Goal: Information Seeking & Learning: Learn about a topic

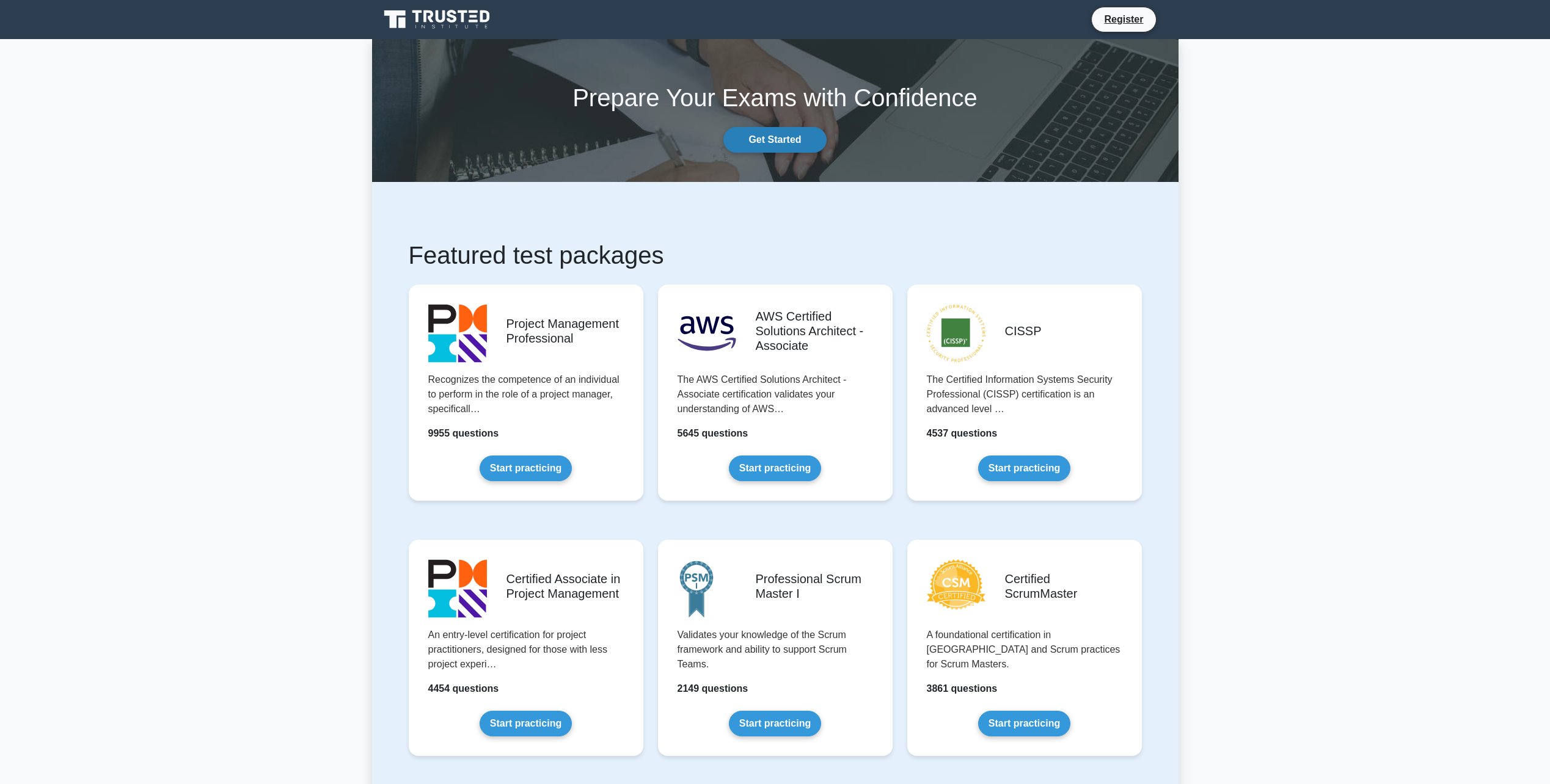
click at [768, 141] on link "Get Started" at bounding box center [774, 140] width 103 height 26
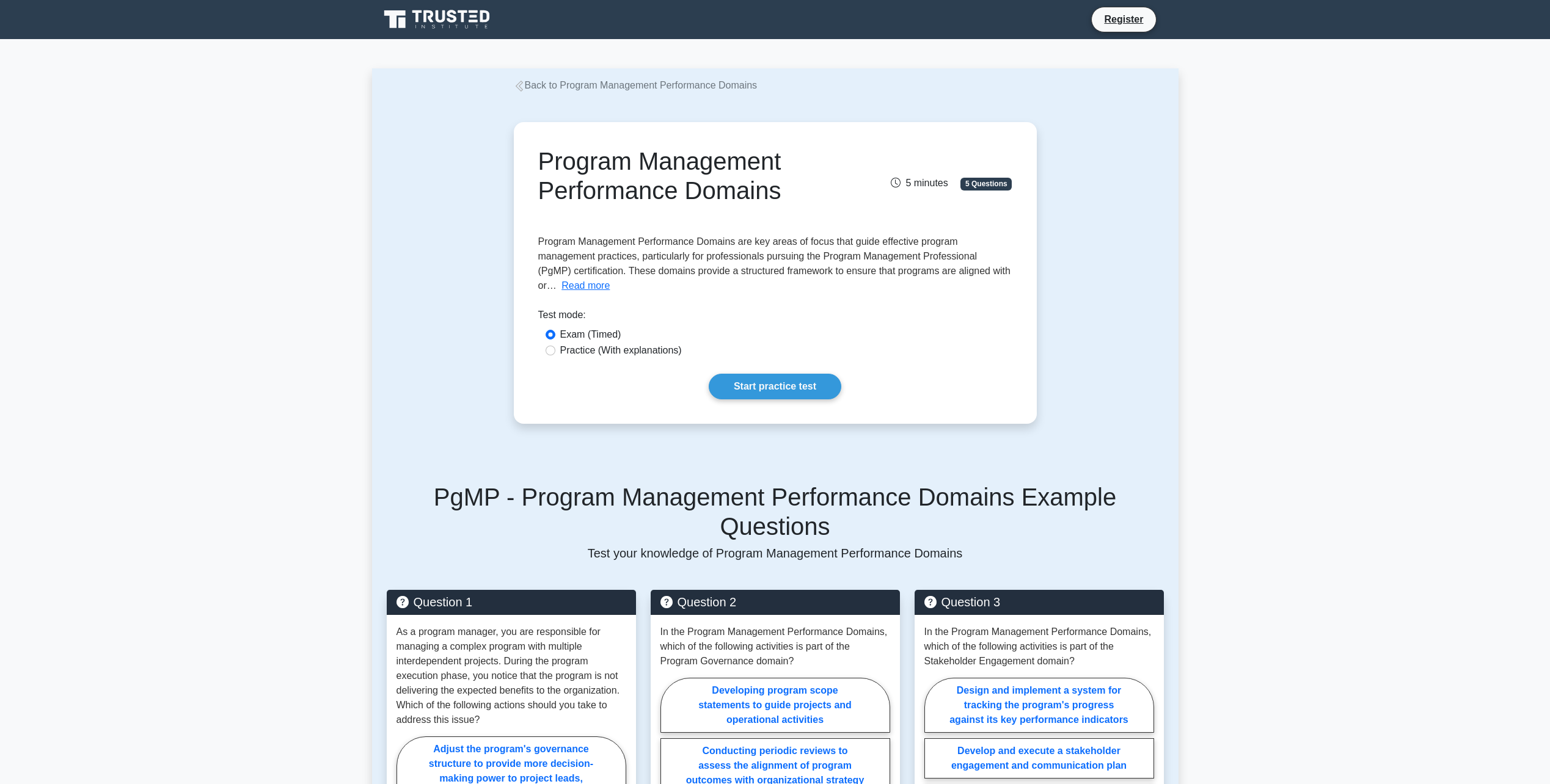
click at [531, 84] on link "Back to Program Management Performance Domains" at bounding box center [636, 85] width 244 height 11
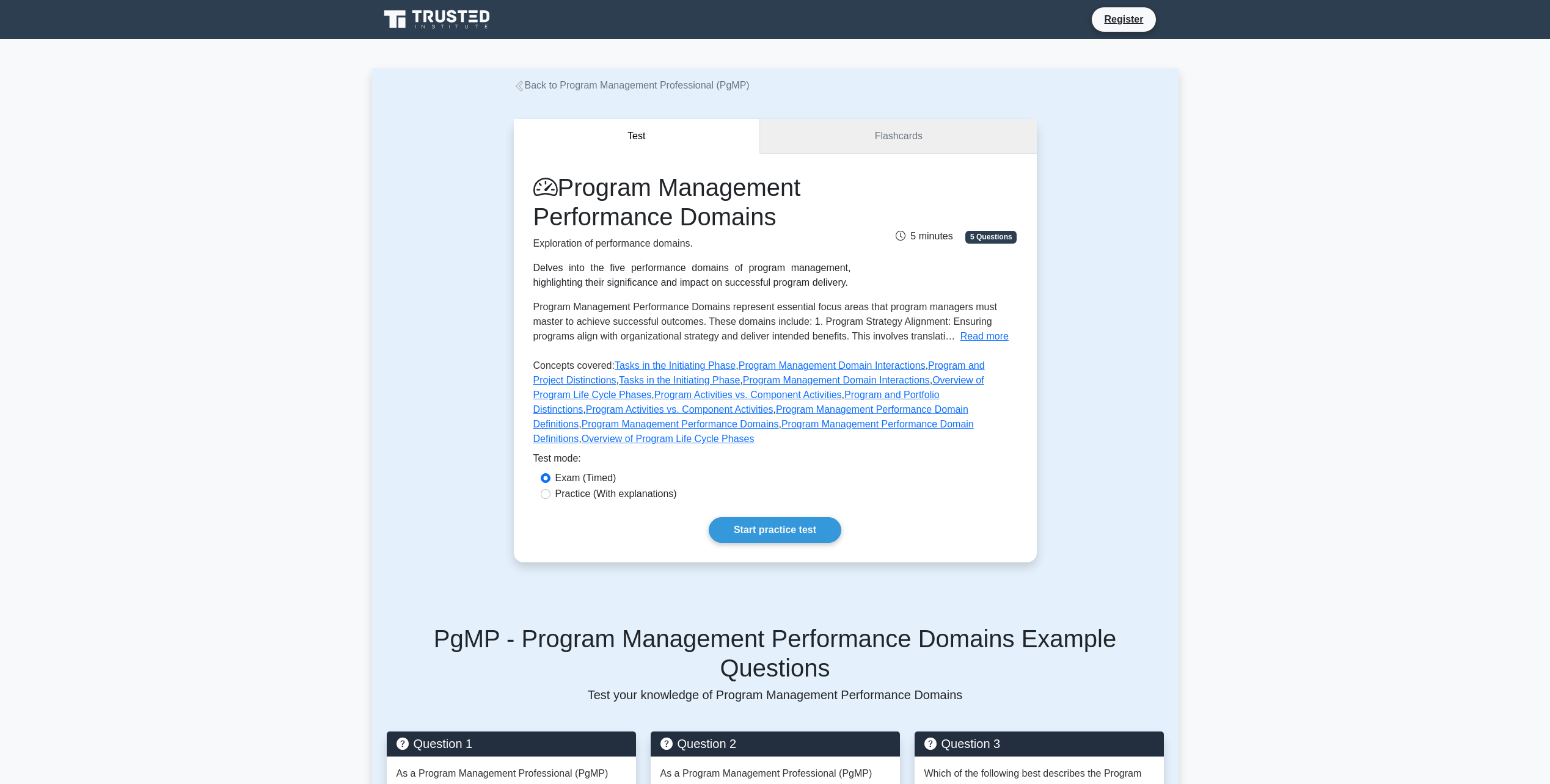
click at [891, 138] on link "Flashcards" at bounding box center [898, 136] width 276 height 35
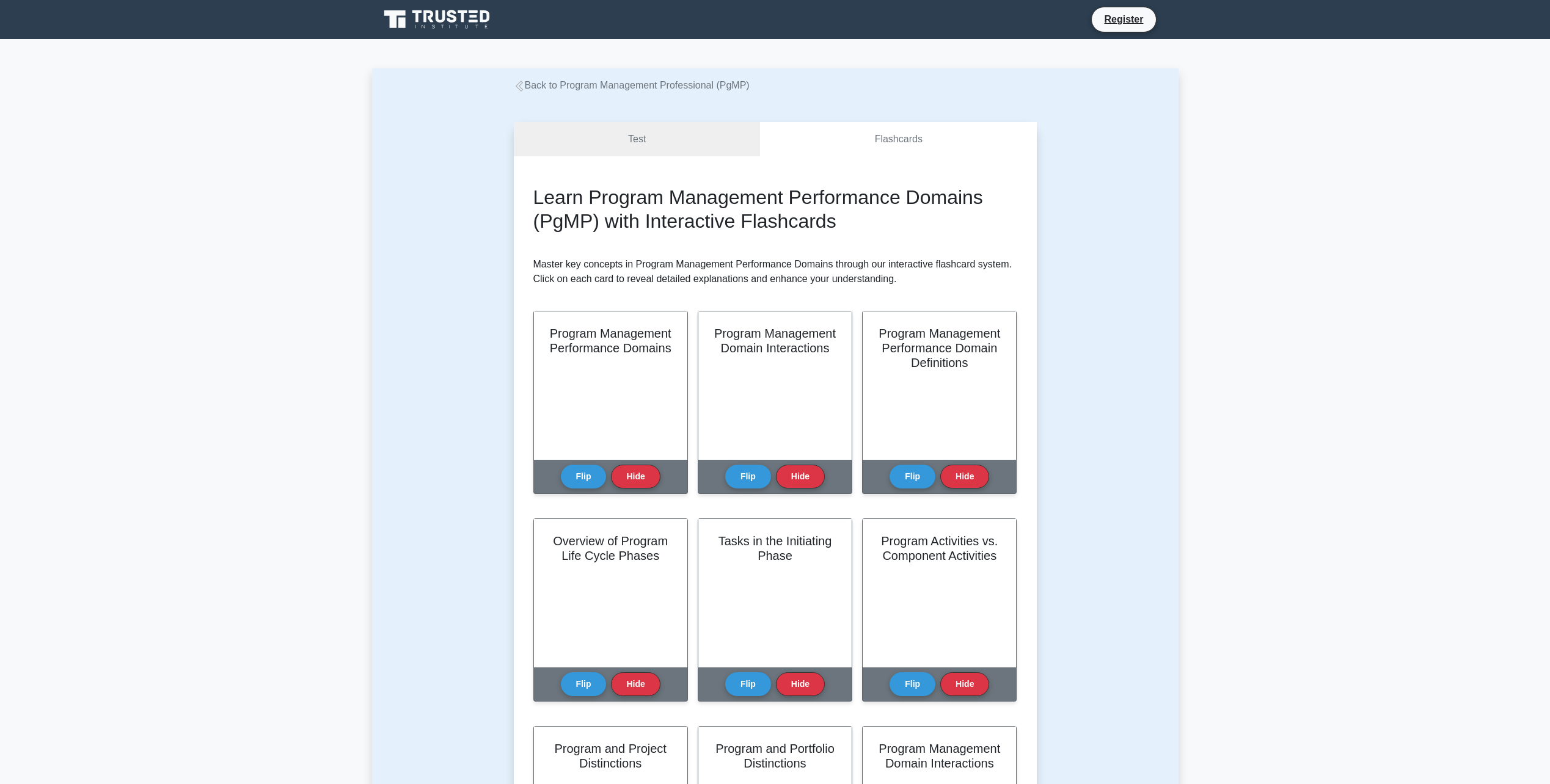
click at [521, 83] on icon at bounding box center [519, 86] width 11 height 11
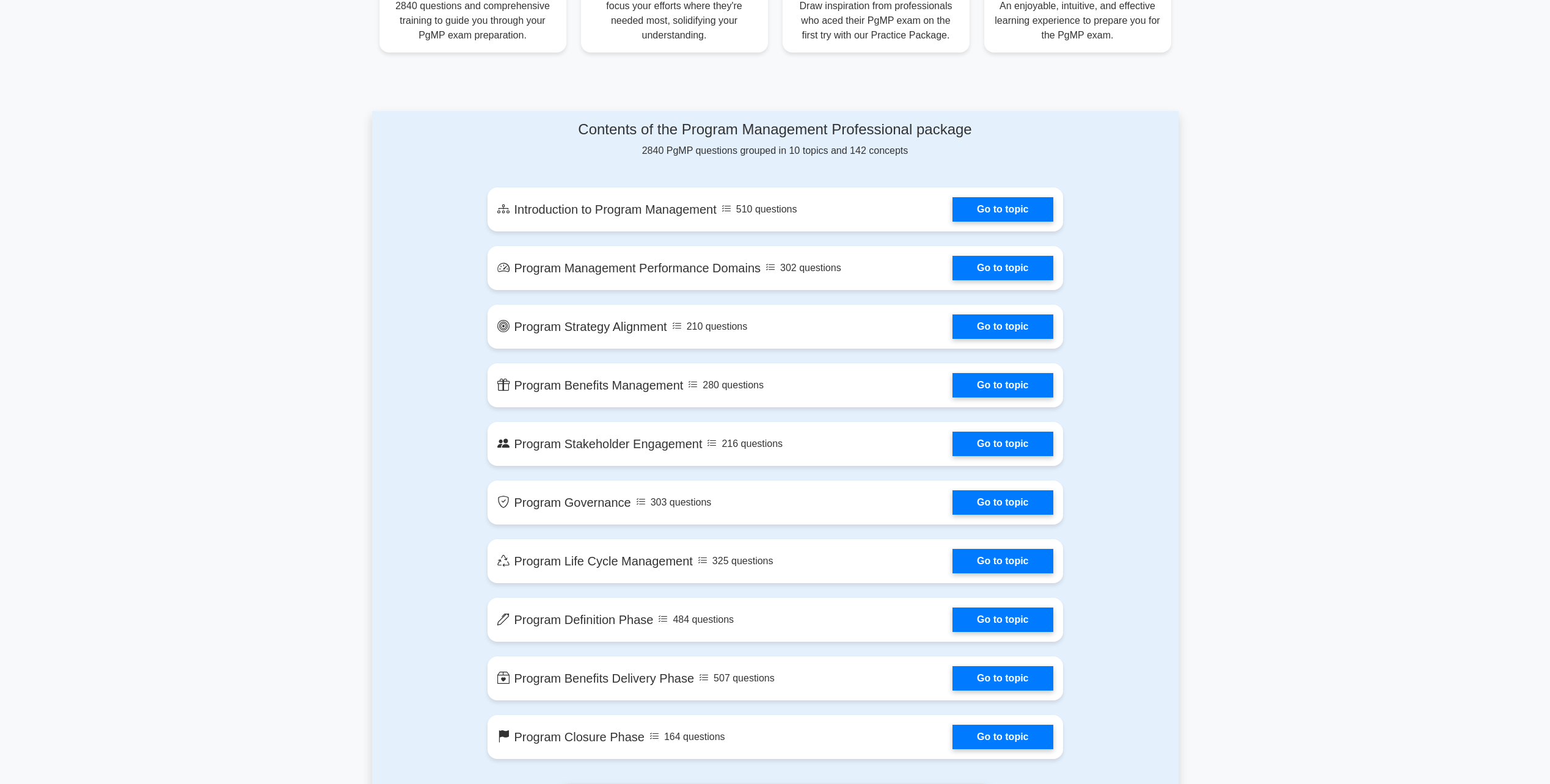
scroll to position [550, 0]
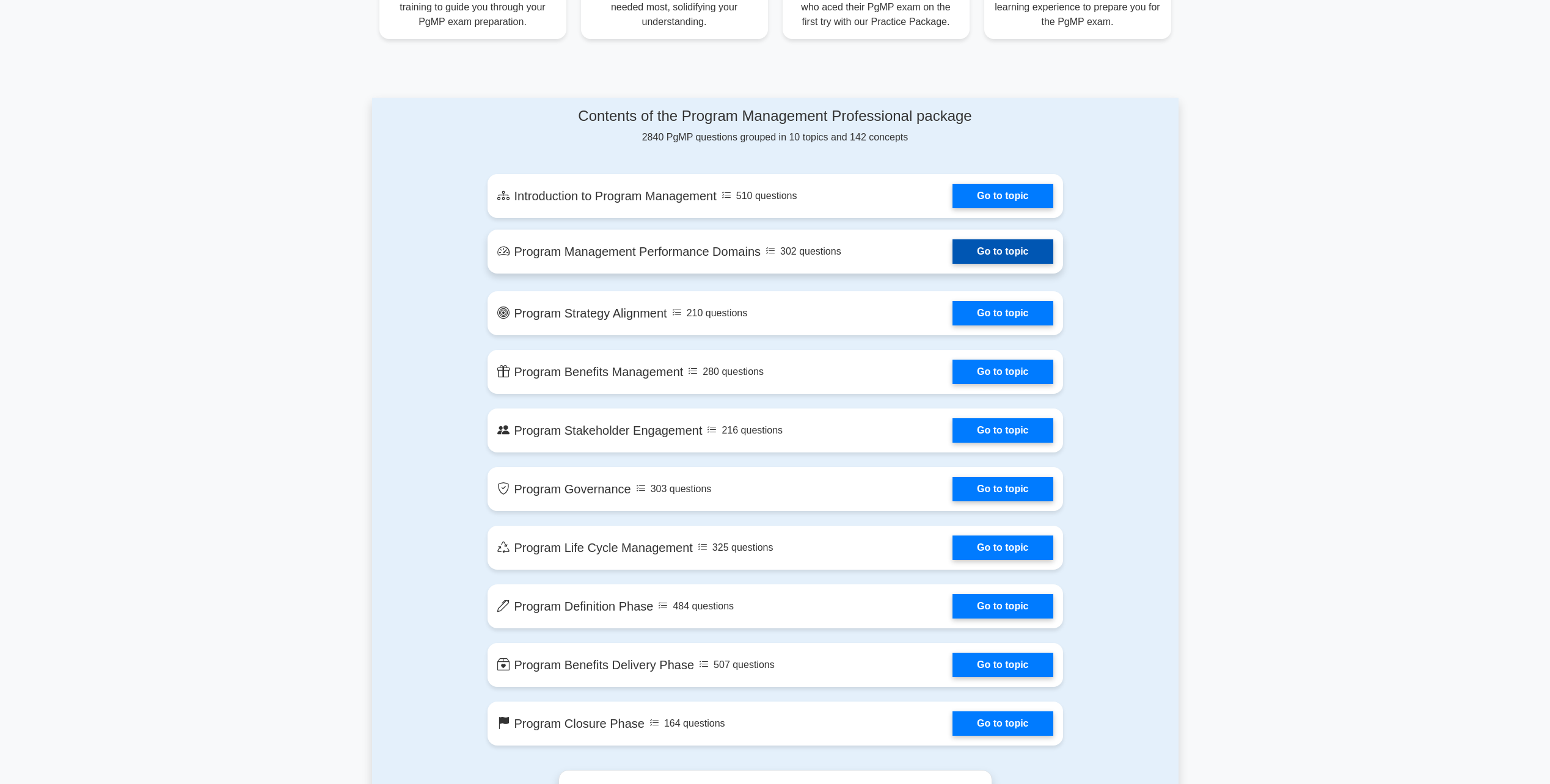
click at [994, 253] on link "Go to topic" at bounding box center [1003, 252] width 100 height 24
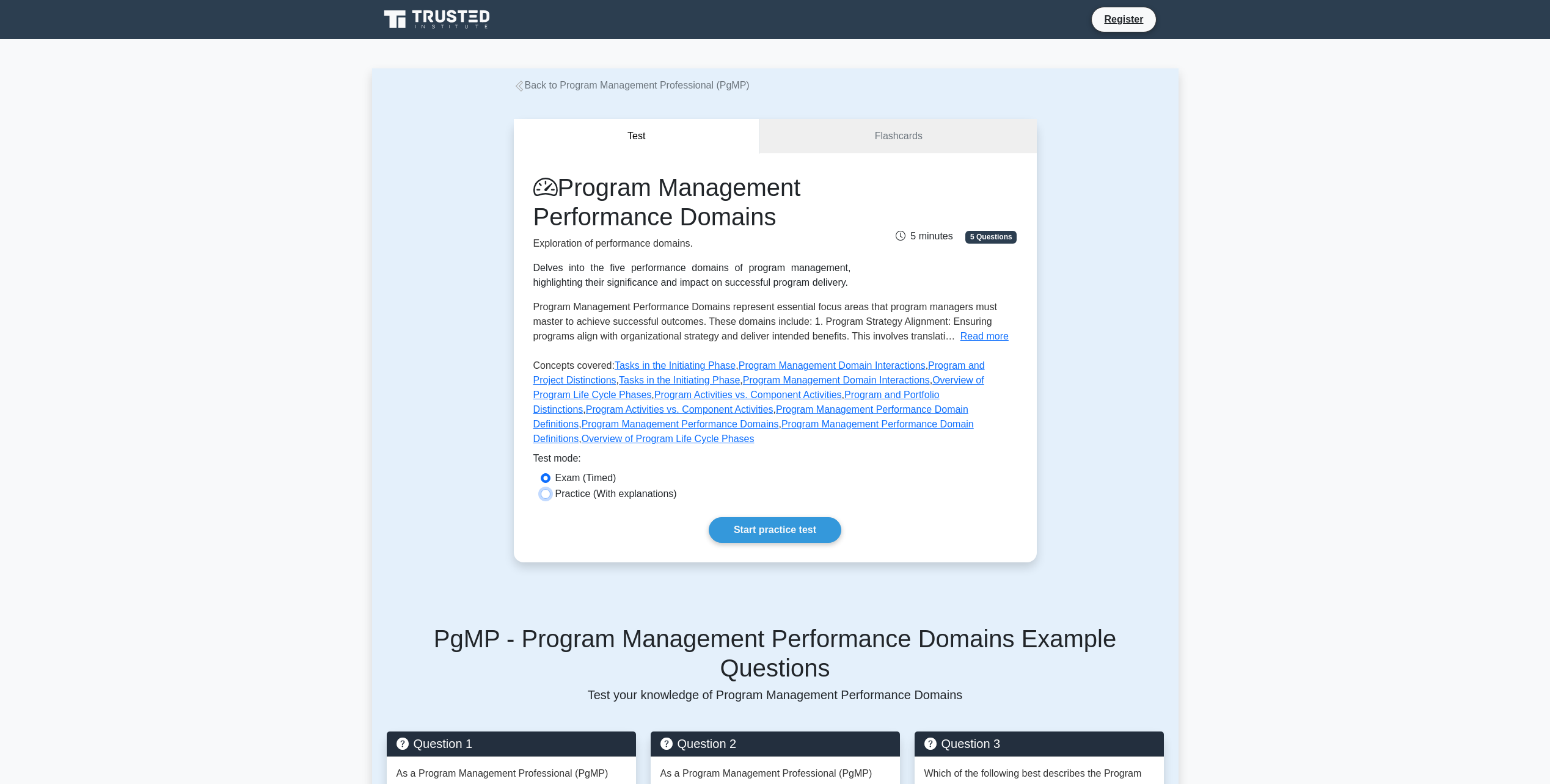
click at [544, 489] on input "Practice (With explanations)" at bounding box center [545, 494] width 10 height 10
radio input "true"
click at [769, 518] on link "Start practice test" at bounding box center [775, 531] width 132 height 26
click at [546, 473] on input "Exam (Timed)" at bounding box center [545, 478] width 10 height 10
radio input "true"
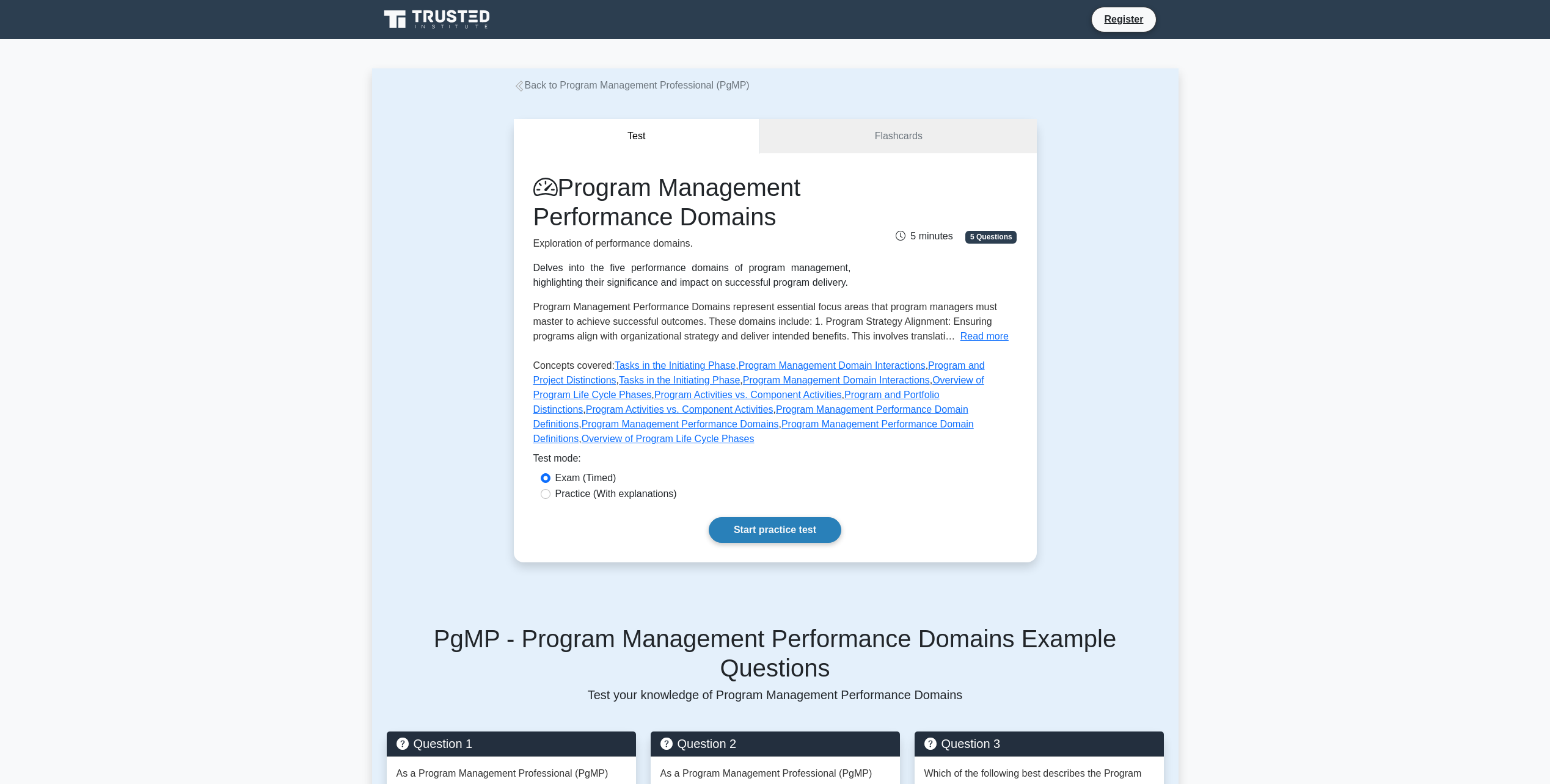
click at [782, 518] on link "Start practice test" at bounding box center [775, 531] width 132 height 26
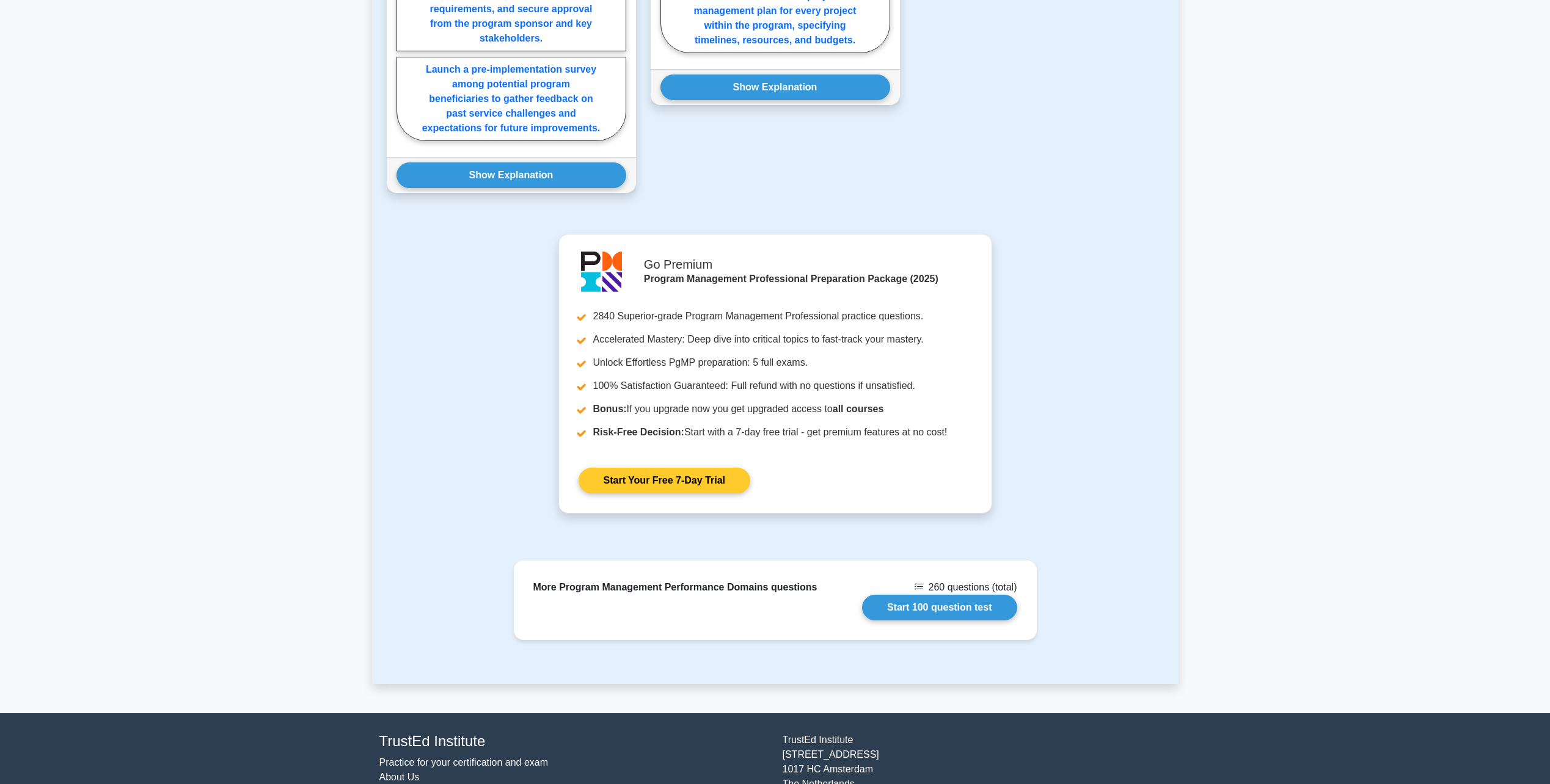
scroll to position [1140, 0]
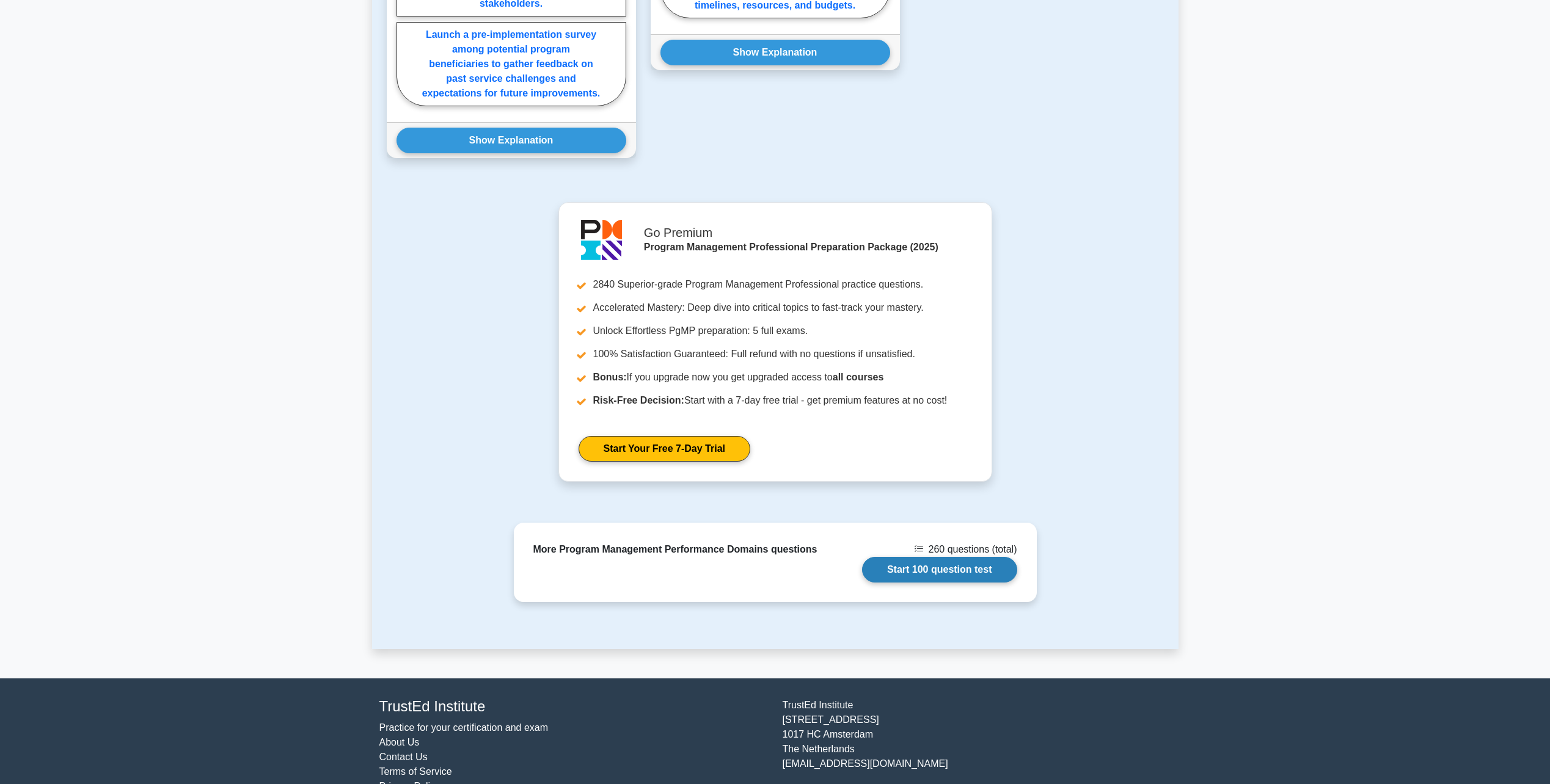
click at [917, 557] on link "Start 100 question test" at bounding box center [939, 570] width 155 height 26
click at [442, 722] on link "Practice for your certification and exam" at bounding box center [464, 728] width 169 height 11
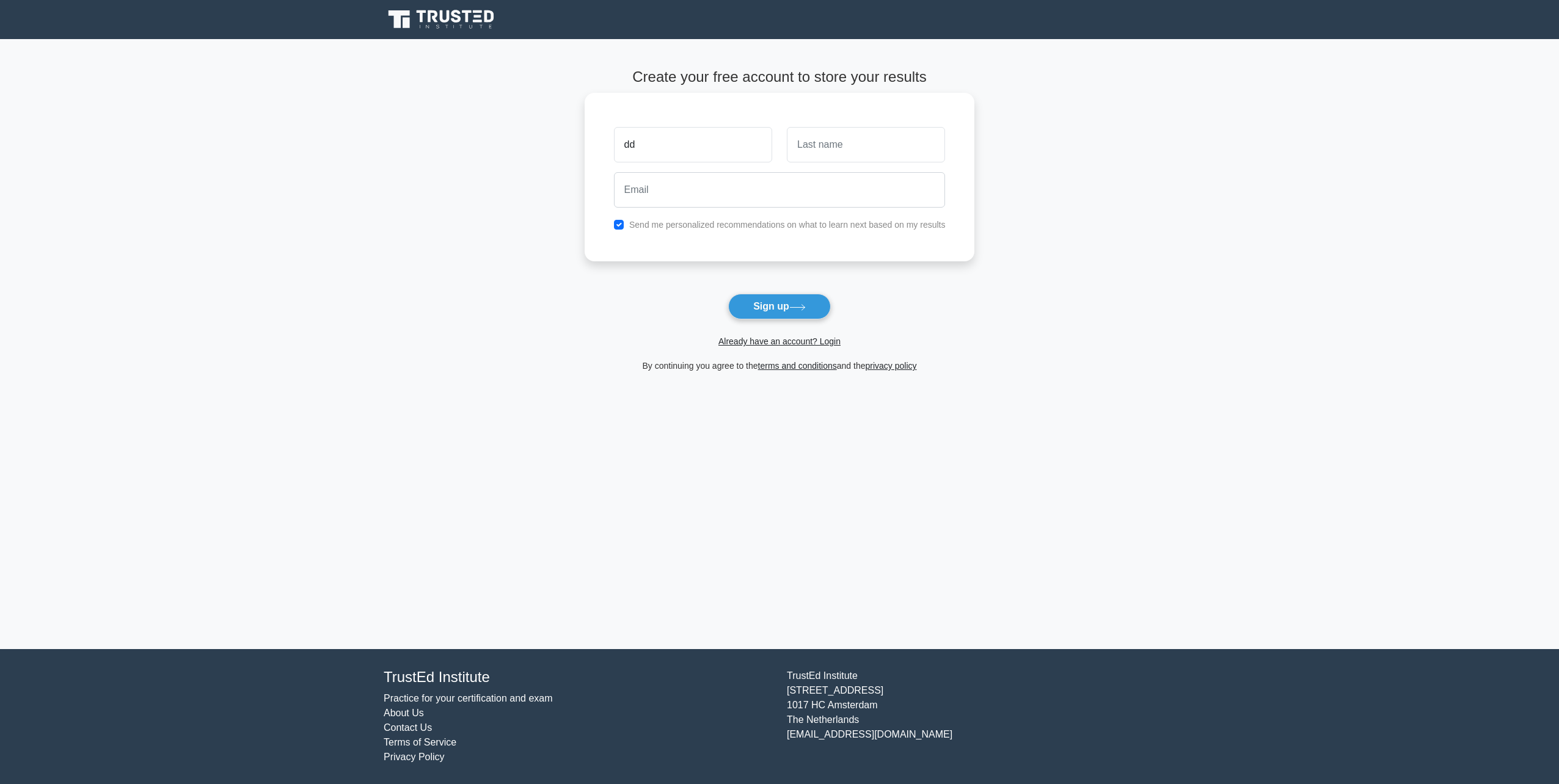
type input "dd"
click at [810, 157] on input "text" at bounding box center [866, 145] width 158 height 36
type input "dd"
click at [736, 202] on input "email" at bounding box center [780, 190] width 332 height 36
type input "xuqianqian2000@gmail.com"
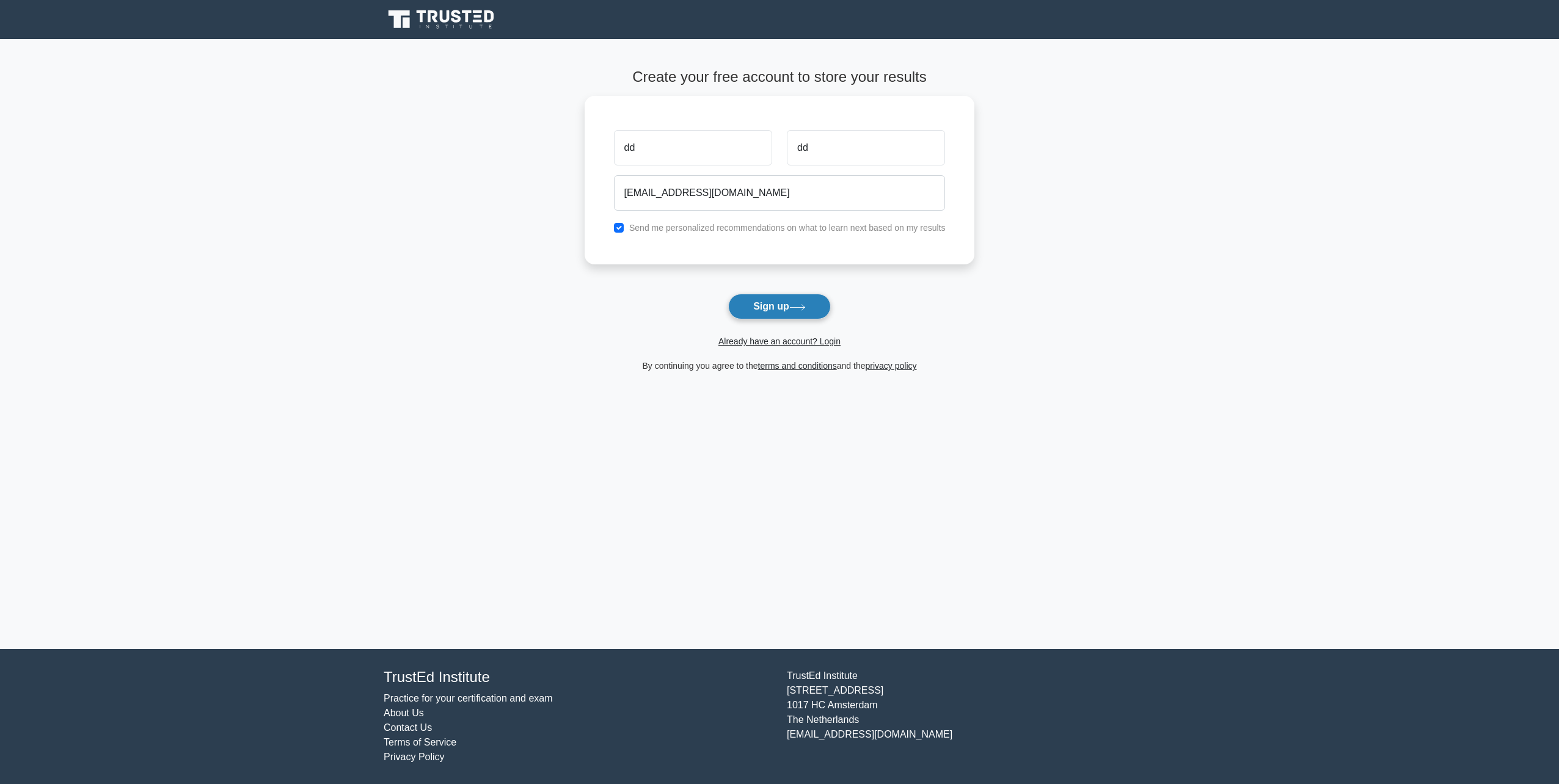
click at [769, 301] on button "Sign up" at bounding box center [780, 307] width 103 height 26
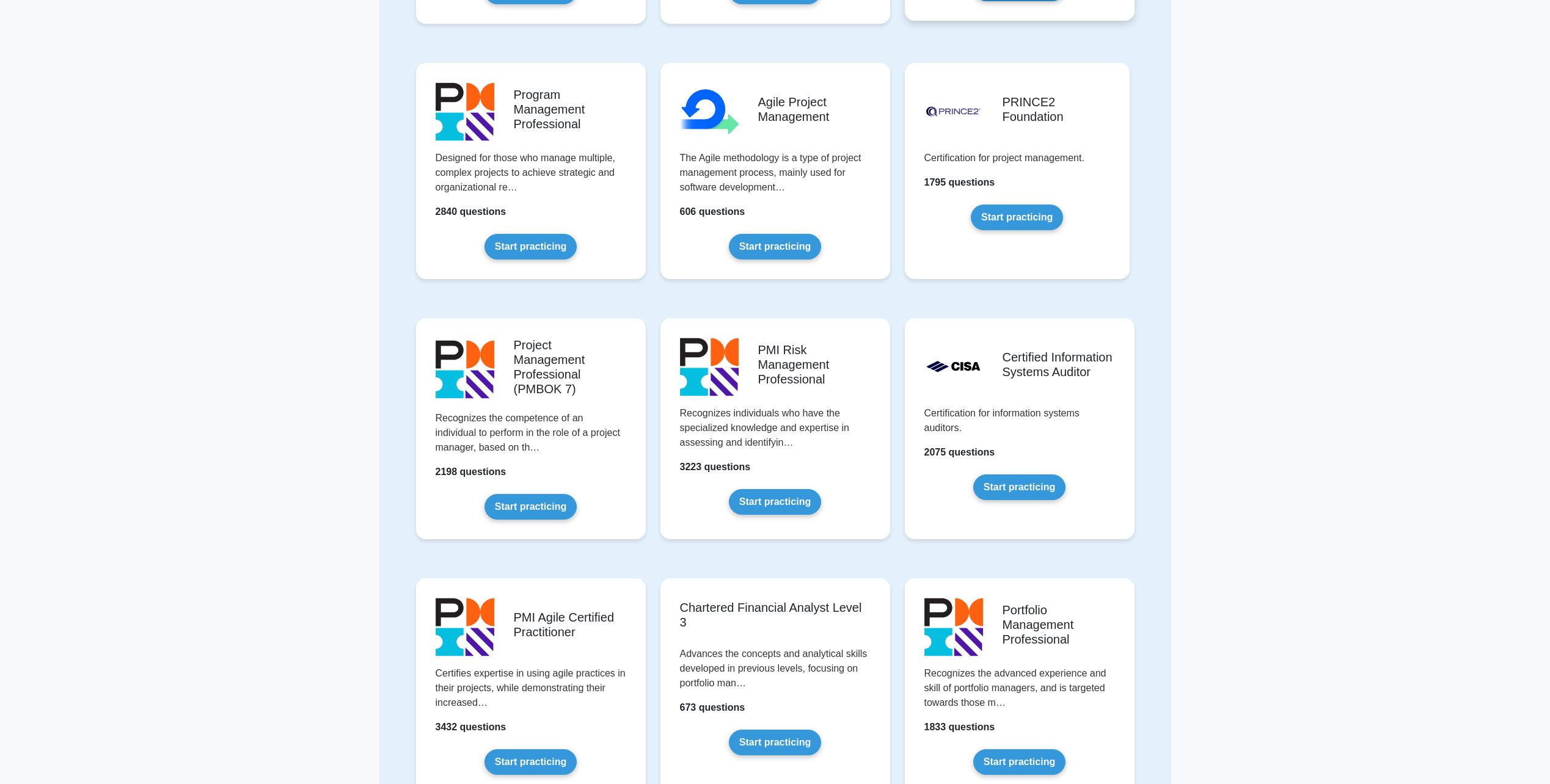
scroll to position [611, 0]
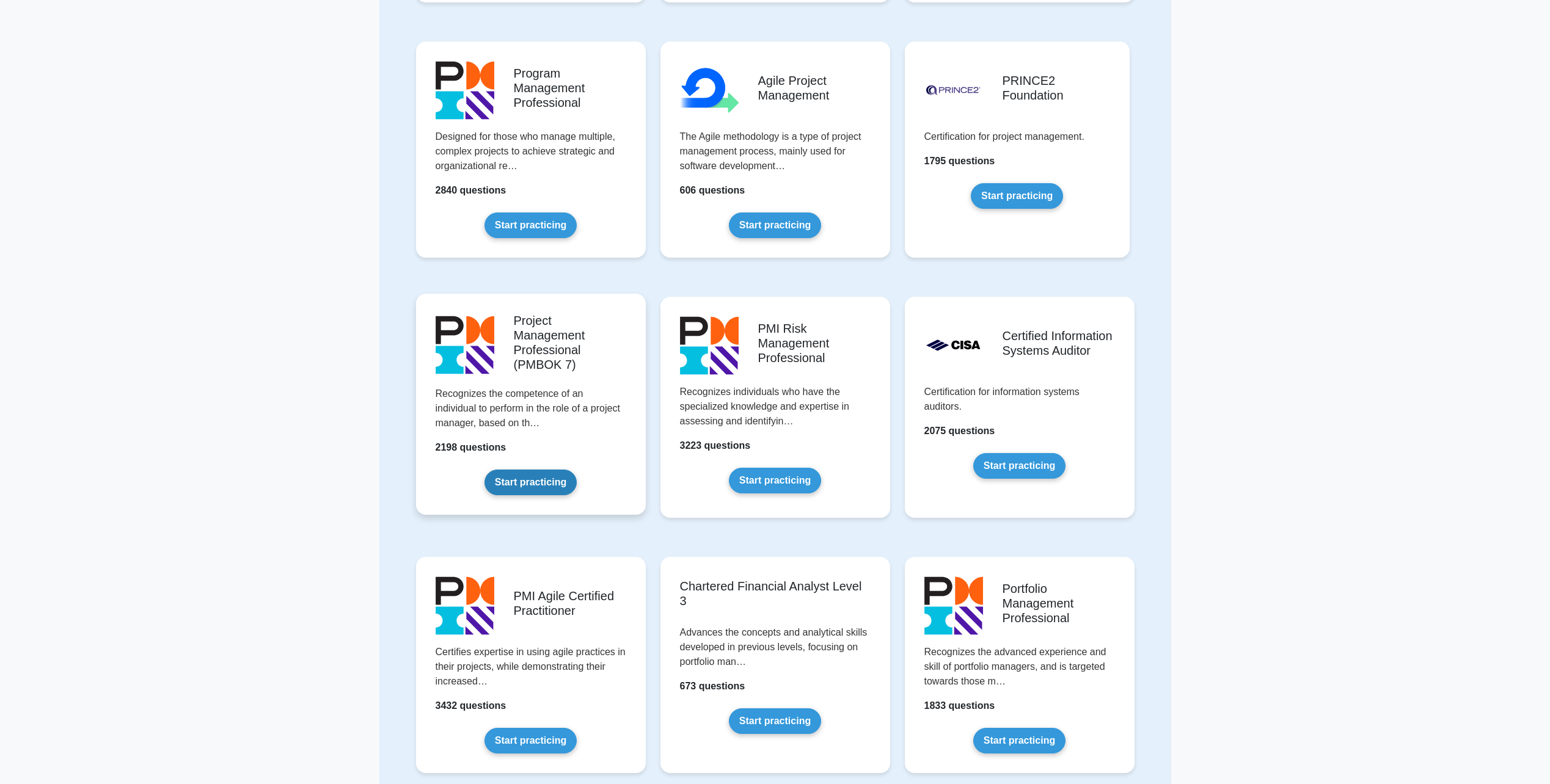
click at [540, 484] on link "Start practicing" at bounding box center [530, 483] width 92 height 26
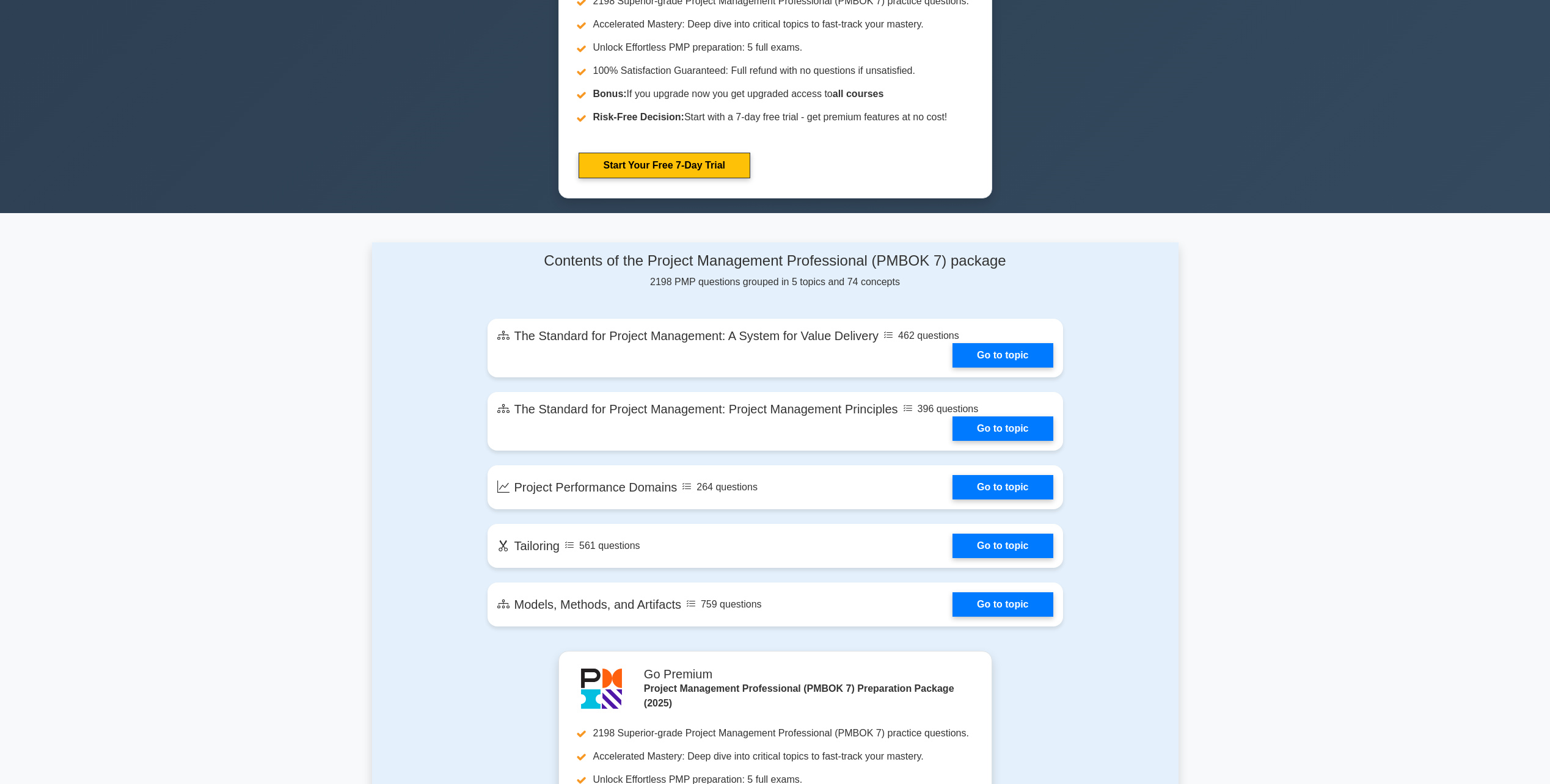
scroll to position [611, 0]
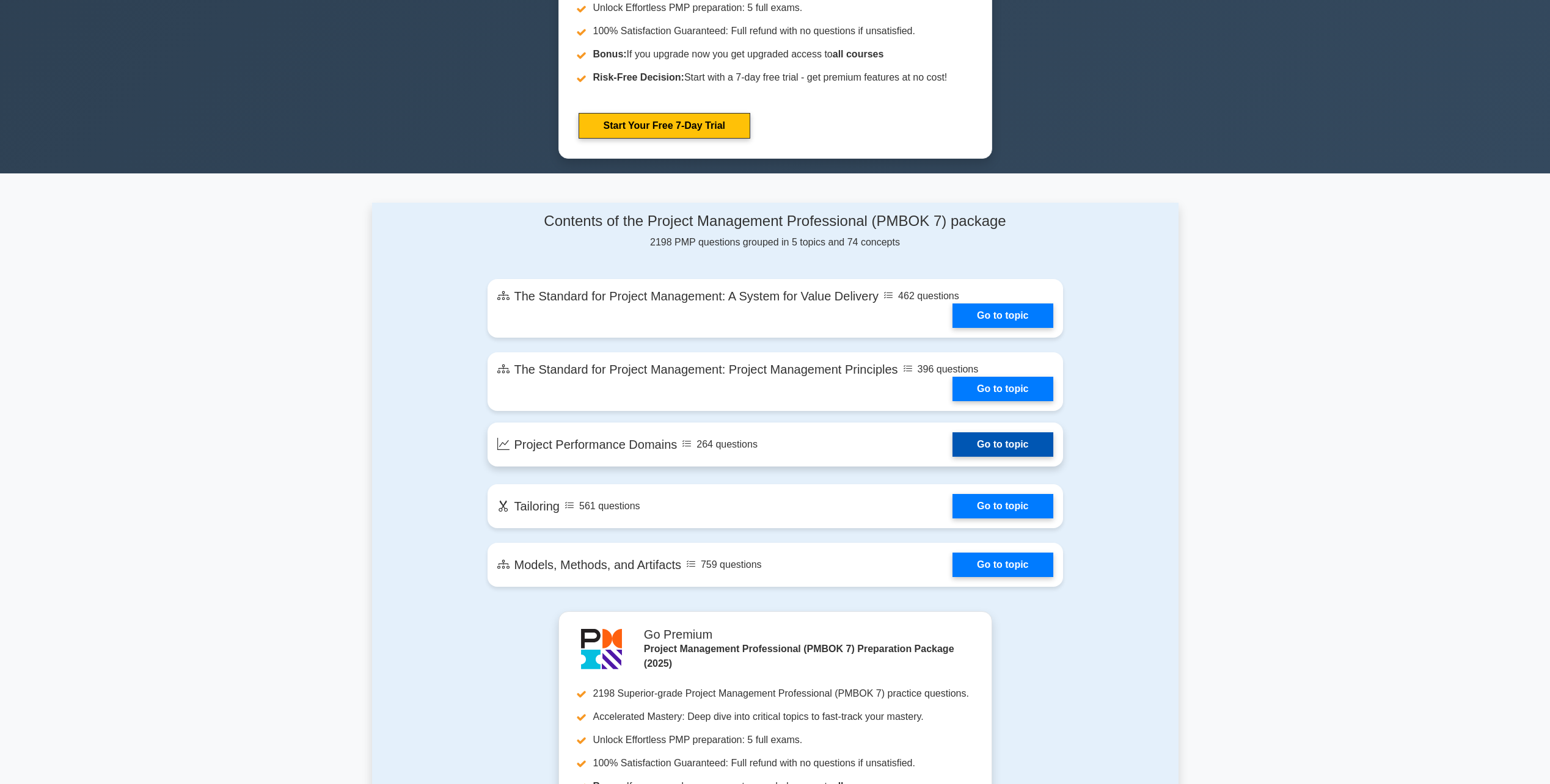
click at [969, 441] on link "Go to topic" at bounding box center [1003, 445] width 100 height 24
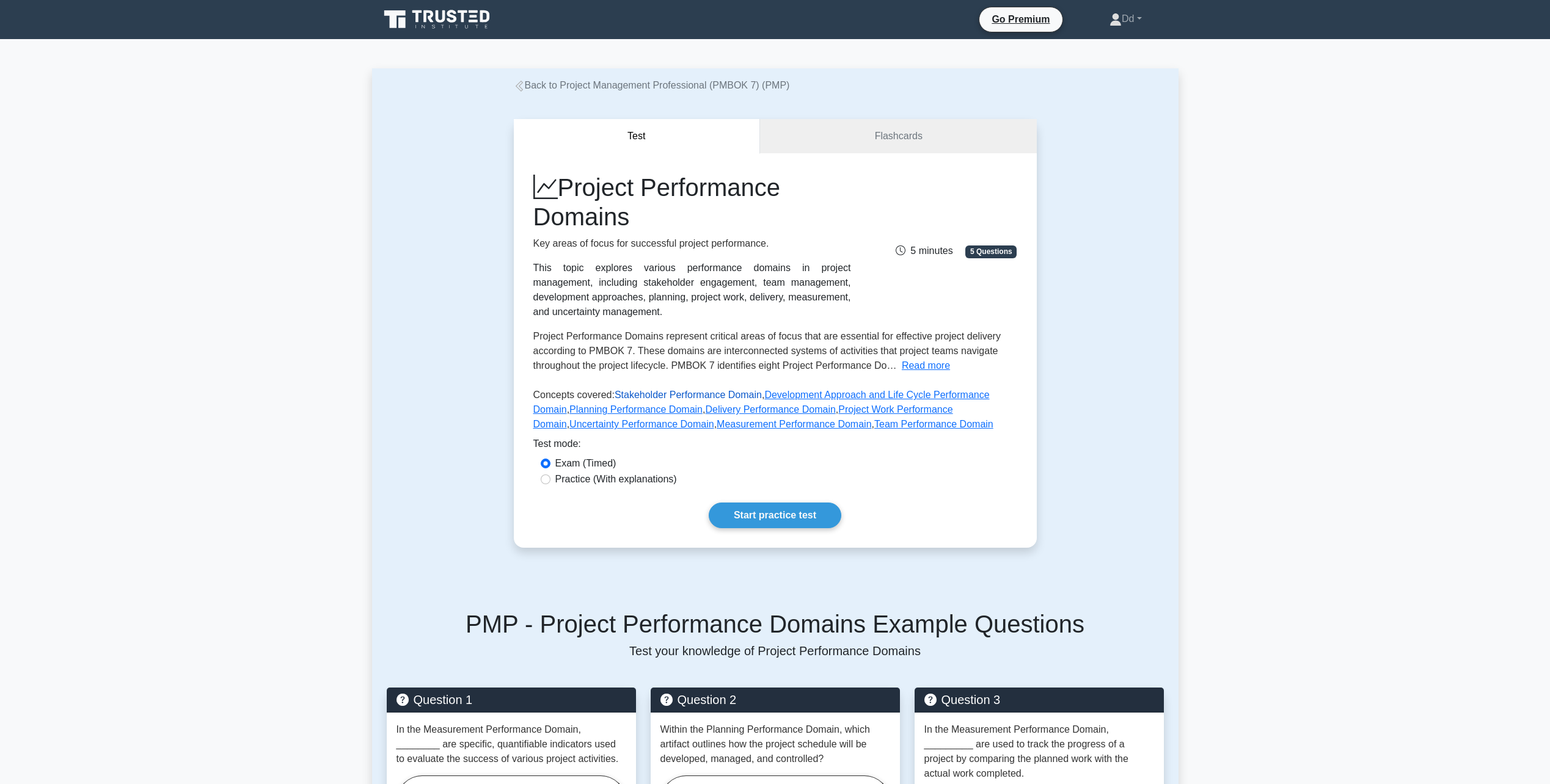
click at [645, 399] on link "Stakeholder Performance Domain" at bounding box center [687, 395] width 147 height 11
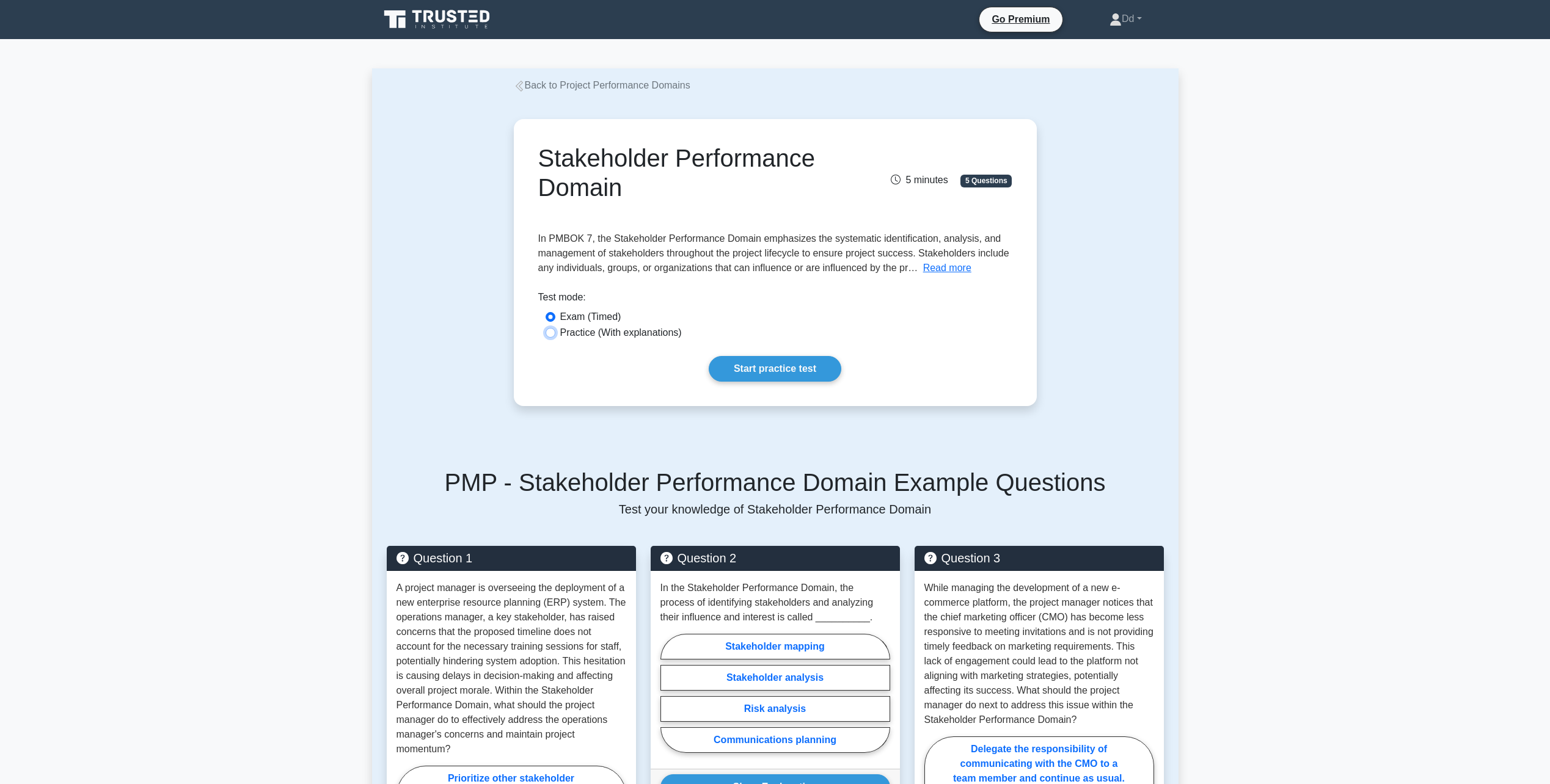
click at [553, 335] on input "Practice (With explanations)" at bounding box center [550, 333] width 10 height 10
radio input "true"
click at [797, 374] on link "Start practice test" at bounding box center [775, 369] width 132 height 26
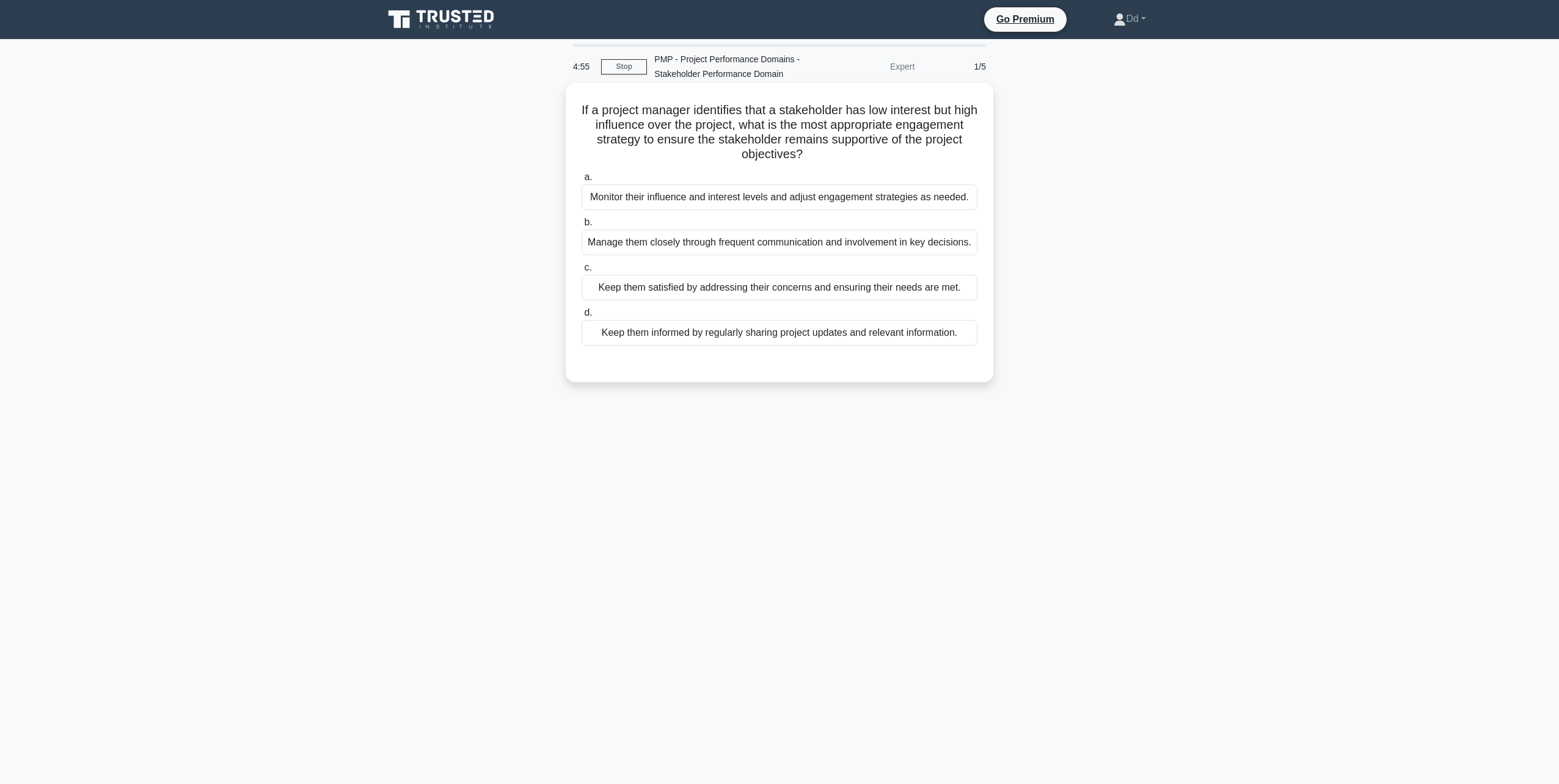
click at [620, 190] on div "Monitor their influence and interest levels and adjust engagement strategies as…" at bounding box center [780, 197] width 396 height 26
click at [582, 181] on input "a. Monitor their influence and interest levels and adjust engagement strategies…" at bounding box center [582, 177] width 0 height 8
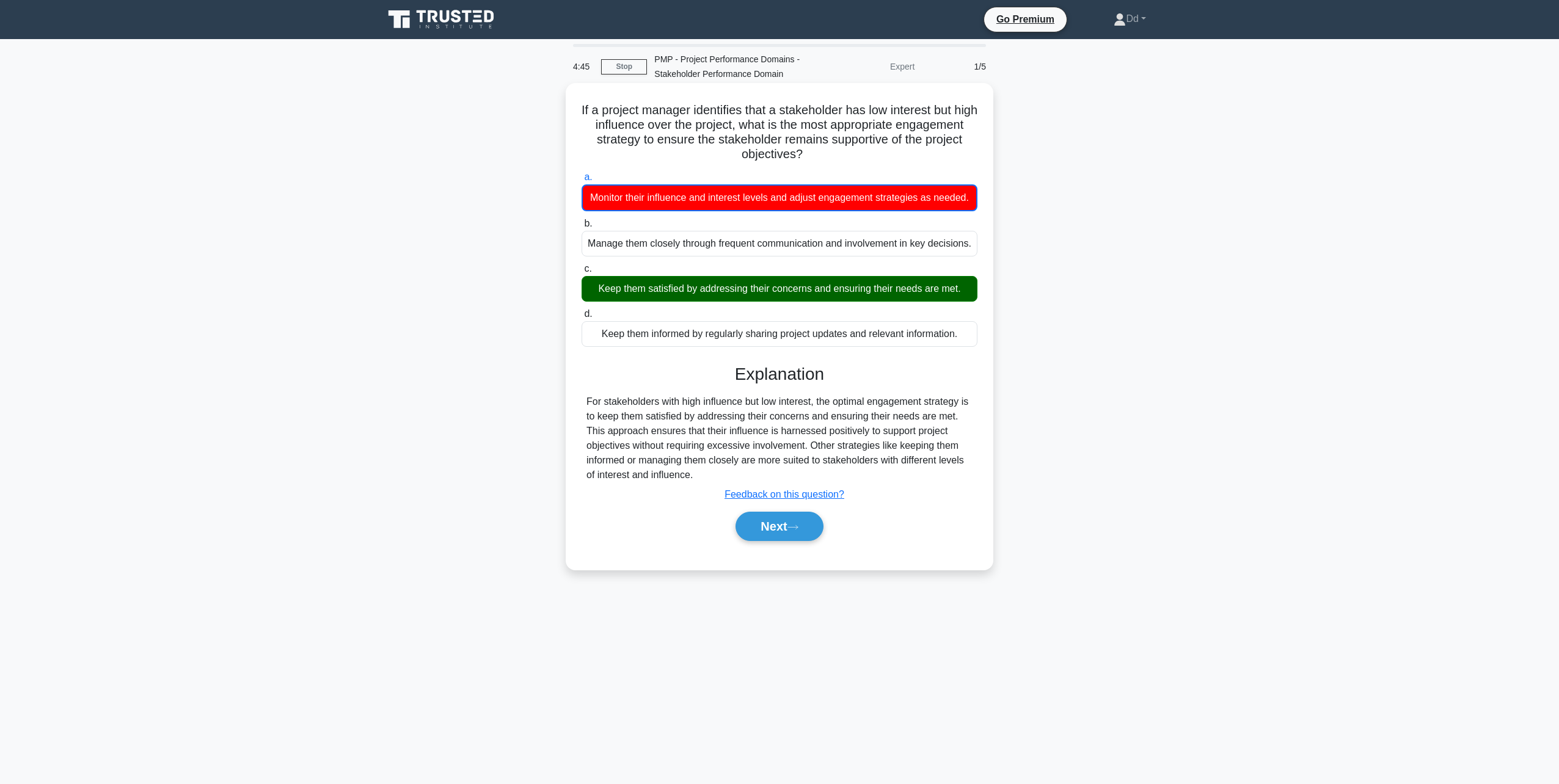
drag, startPoint x: 588, startPoint y: 107, endPoint x: 911, endPoint y: 510, distance: 516.5
click at [911, 510] on div "If a project manager identifies that a stakeholder has low interest but high in…" at bounding box center [780, 327] width 418 height 477
copy div "If a project manager identifies that a stakeholder has low interest but high in…"
click at [925, 388] on div "a. Monitor their influence and interest levels and adjust engagement strategies…" at bounding box center [779, 362] width 398 height 388
click at [788, 541] on button "Next" at bounding box center [779, 527] width 88 height 30
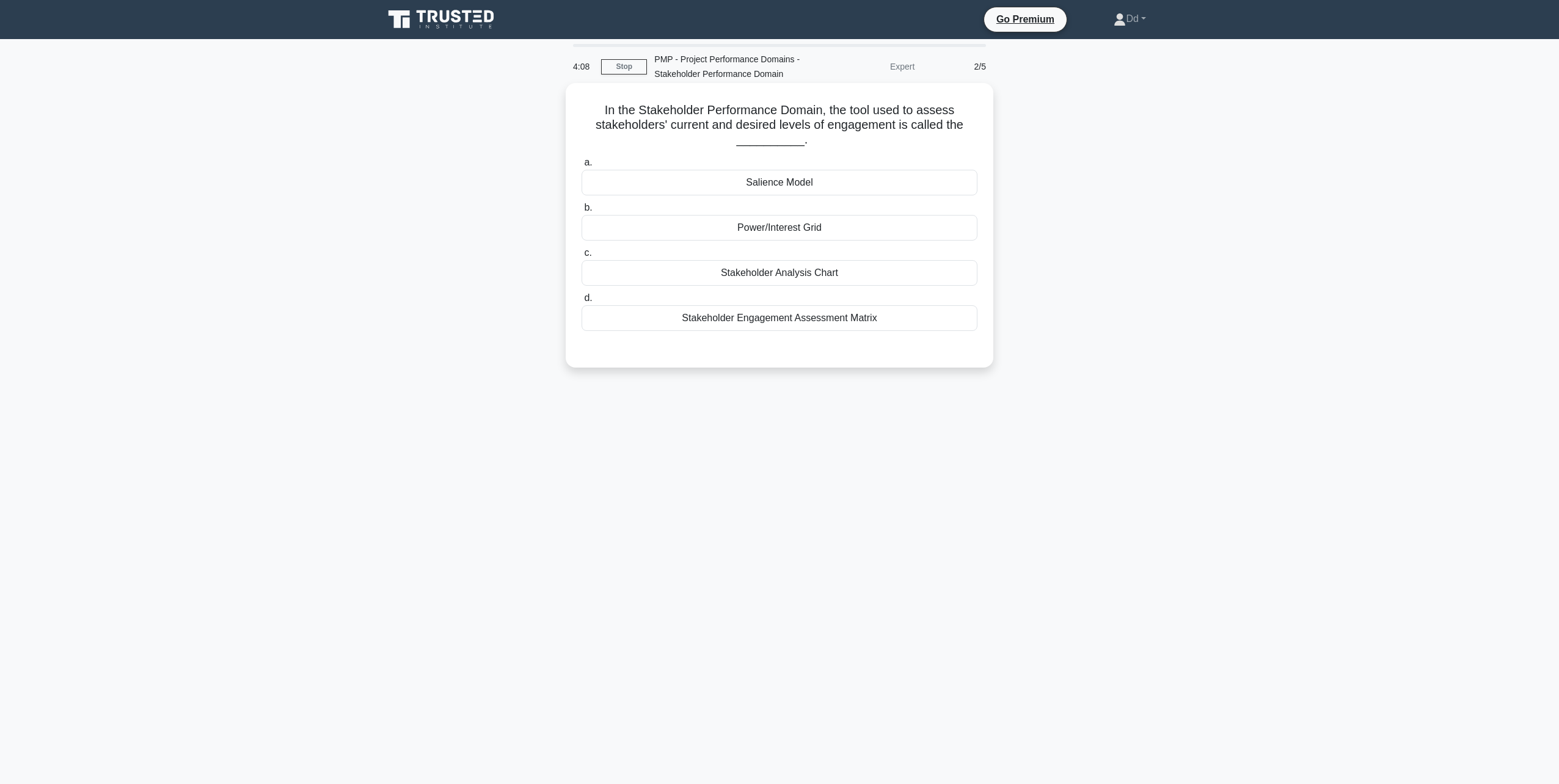
click at [773, 271] on div "Stakeholder Analysis Chart" at bounding box center [780, 273] width 396 height 26
click at [582, 257] on input "c. Stakeholder Analysis Chart" at bounding box center [582, 253] width 0 height 8
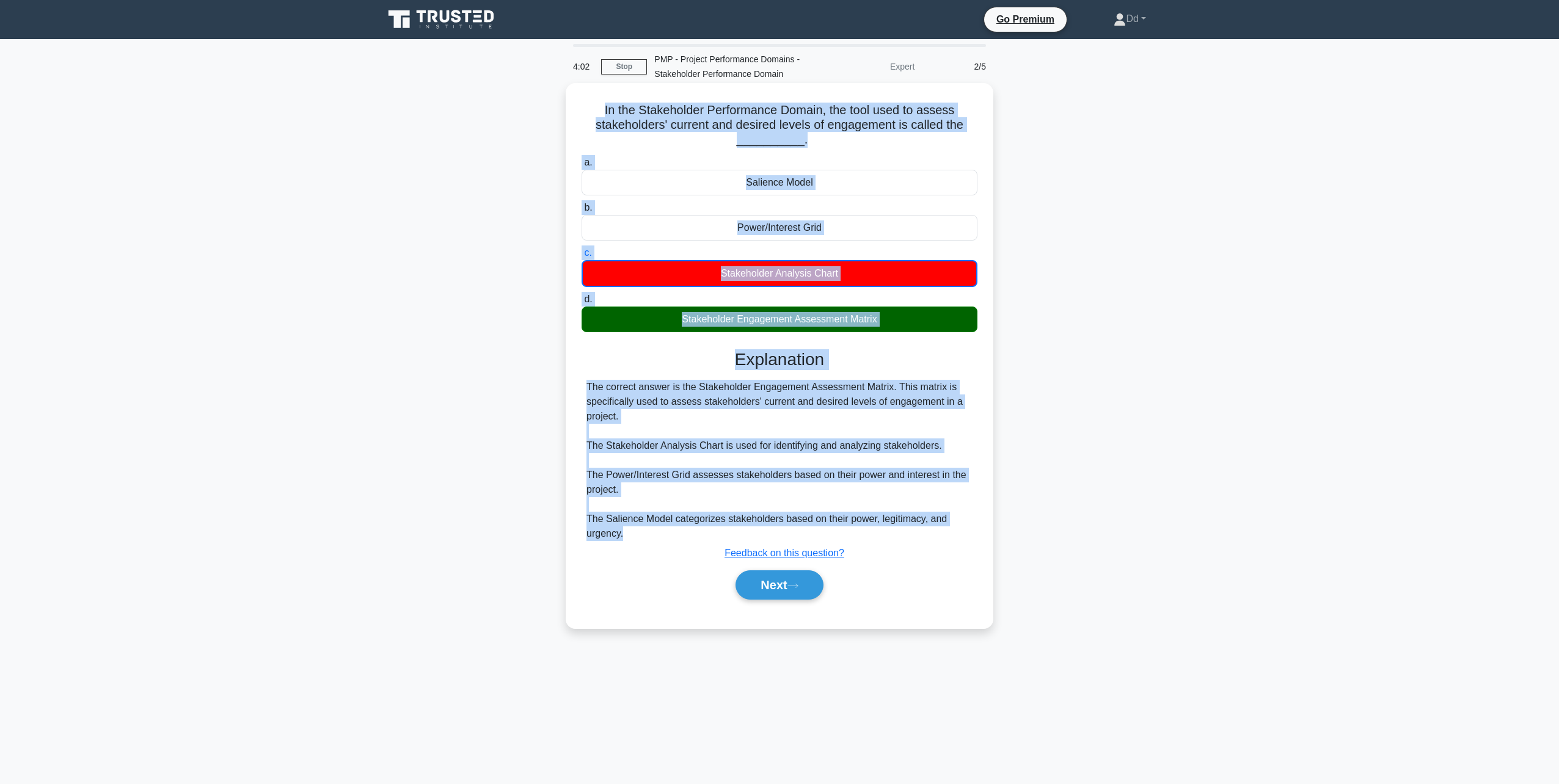
drag, startPoint x: 602, startPoint y: 107, endPoint x: 686, endPoint y: 534, distance: 435.2
click at [686, 534] on div "In the Stakeholder Performance Domain, the tool used to assess stakeholders' cu…" at bounding box center [780, 356] width 418 height 536
copy div "In the Stakeholder Performance Domain, the tool used to assess stakeholders' cu…"
click at [780, 586] on button "Next" at bounding box center [779, 585] width 88 height 30
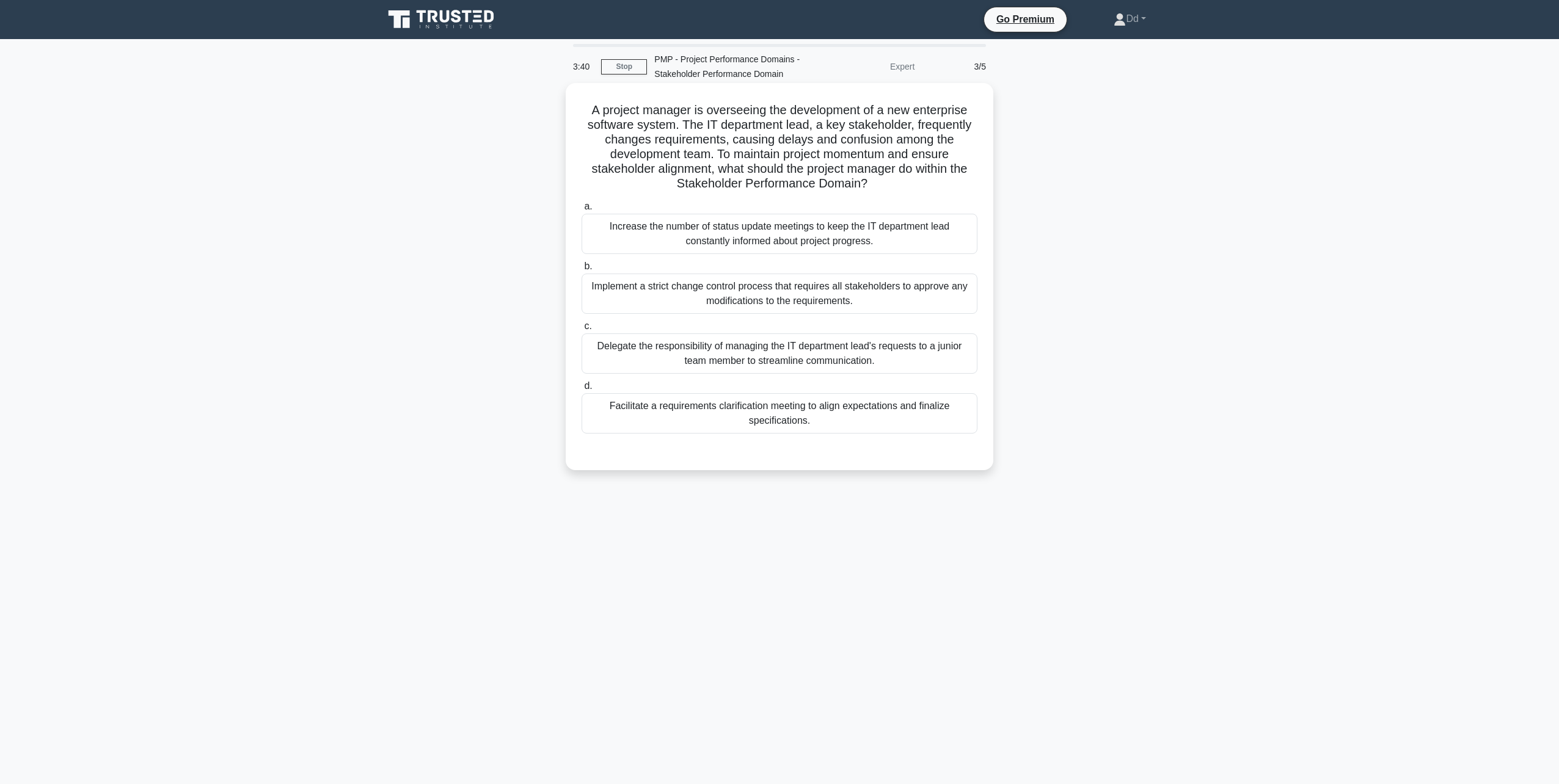
click at [648, 231] on div "Increase the number of status update meetings to keep the IT department lead co…" at bounding box center [780, 234] width 396 height 40
click at [582, 211] on input "a. Increase the number of status update meetings to keep the IT department lead…" at bounding box center [582, 206] width 0 height 8
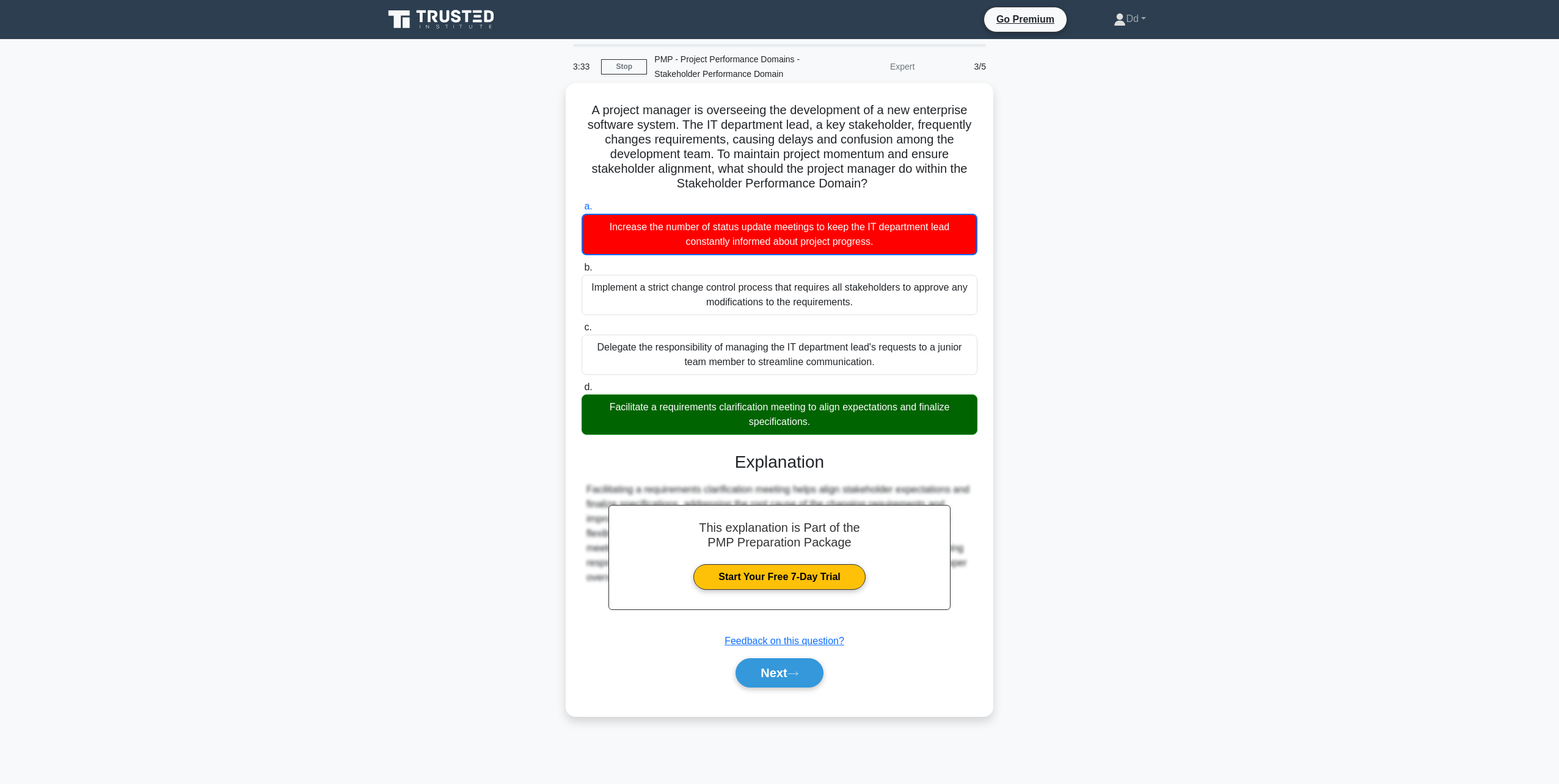
drag, startPoint x: 586, startPoint y: 105, endPoint x: 835, endPoint y: 424, distance: 404.7
click at [835, 424] on div "A project manager is overseeing the development of a new enterprise software sy…" at bounding box center [780, 400] width 418 height 623
copy div "A project manager is overseeing the development of a new enterprise software sy…"
click at [653, 145] on h5 "A project manager is overseeing the development of a new enterprise software sy…" at bounding box center [779, 147] width 398 height 89
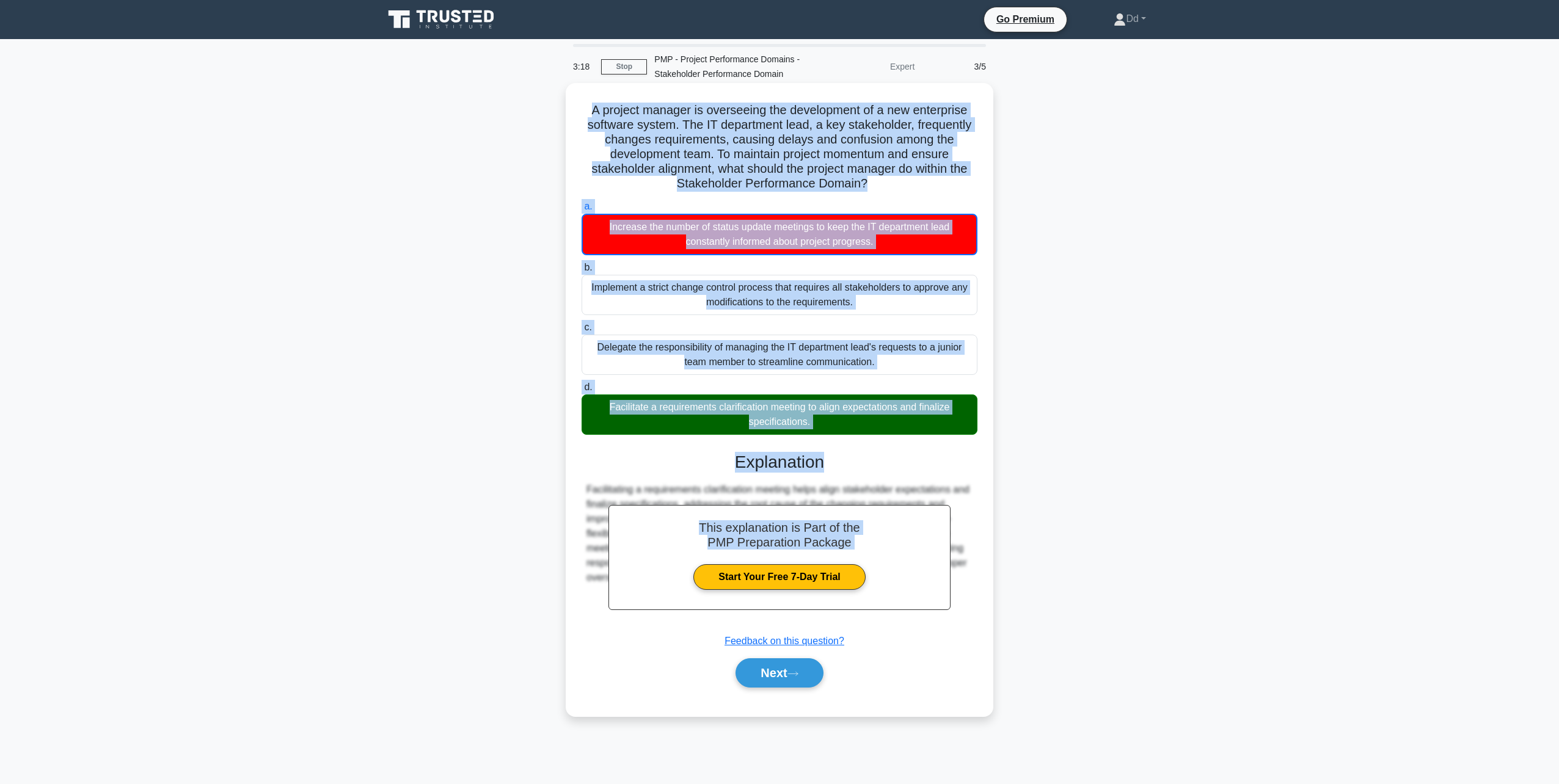
drag, startPoint x: 588, startPoint y: 107, endPoint x: 824, endPoint y: 453, distance: 418.8
click at [825, 454] on div "A project manager is overseeing the development of a new enterprise software sy…" at bounding box center [780, 400] width 418 height 623
drag, startPoint x: 824, startPoint y: 453, endPoint x: 754, endPoint y: 298, distance: 170.1
copy div "A project manager is overseeing the development of a new enterprise software sy…"
click at [766, 670] on button "Next" at bounding box center [779, 673] width 88 height 30
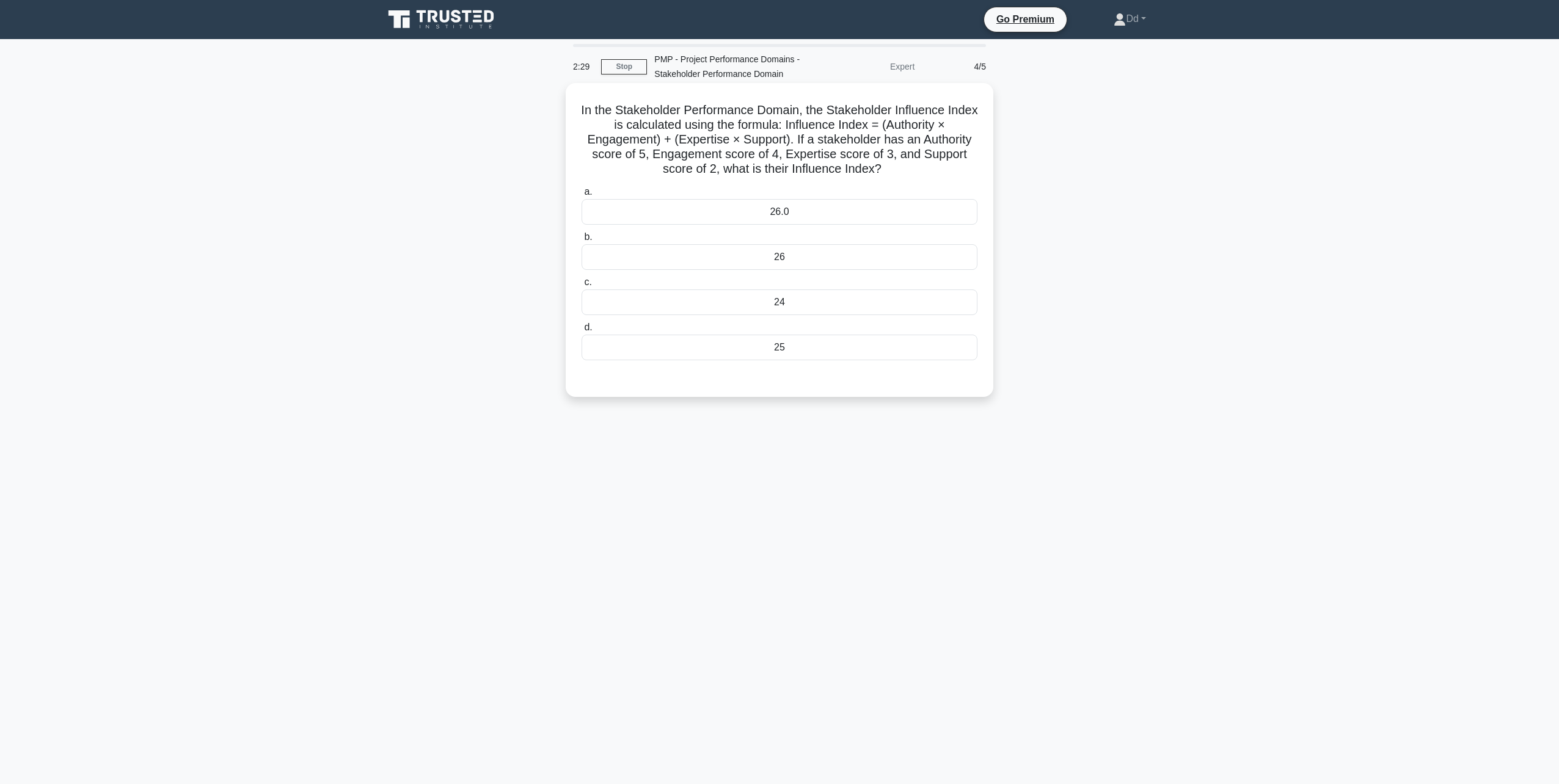
click at [789, 258] on div "26" at bounding box center [780, 257] width 396 height 26
click at [582, 241] on input "b. 26" at bounding box center [582, 237] width 0 height 8
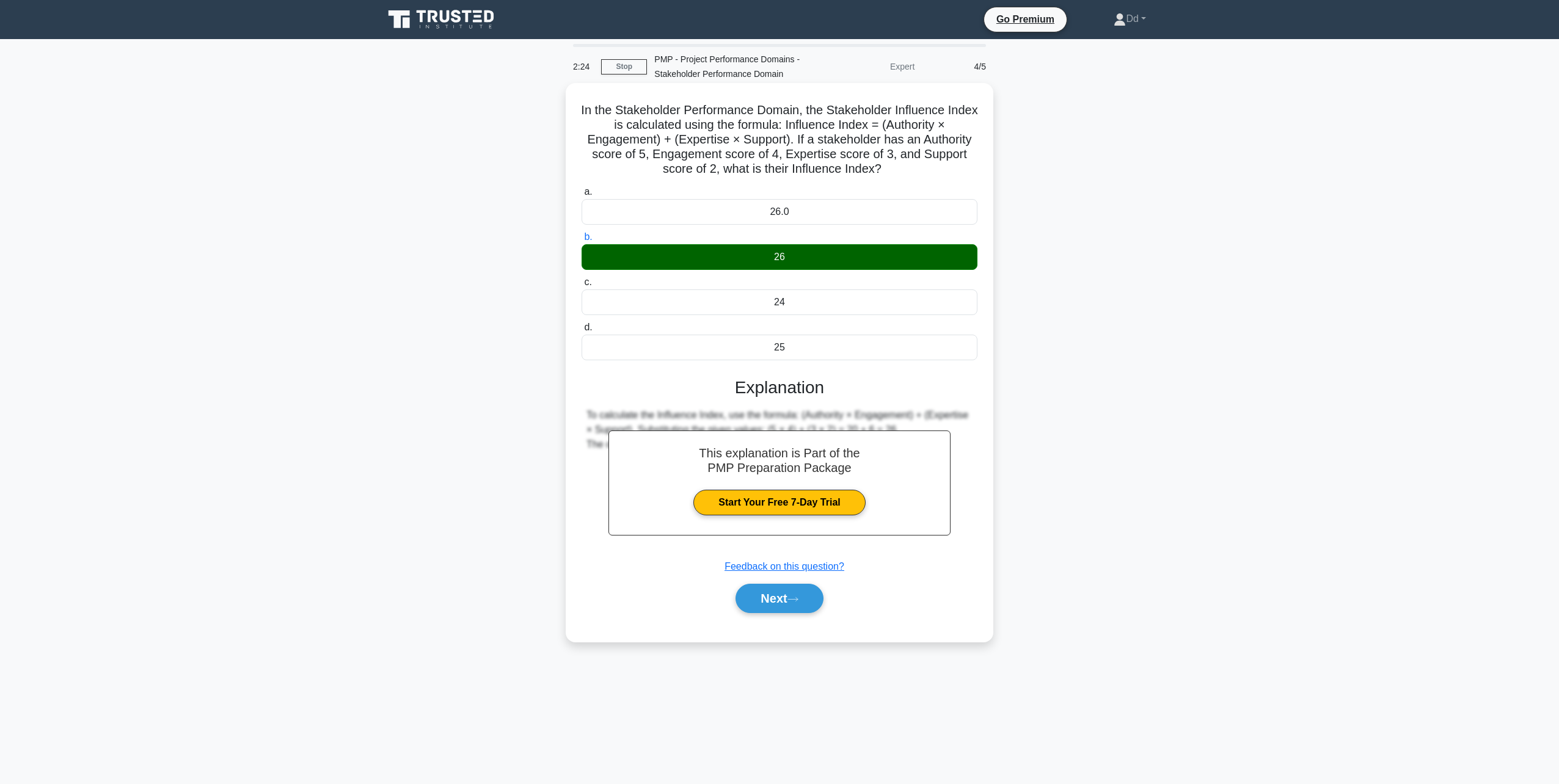
drag, startPoint x: 595, startPoint y: 106, endPoint x: 864, endPoint y: 362, distance: 371.3
click at [864, 362] on div "In the Stakeholder Performance Domain, the Stakeholder Influence Index is calcu…" at bounding box center [780, 362] width 418 height 549
copy div "In the Stakeholder Performance Domain, the Stakeholder Influence Index is calcu…"
click at [772, 604] on button "Next" at bounding box center [779, 598] width 88 height 30
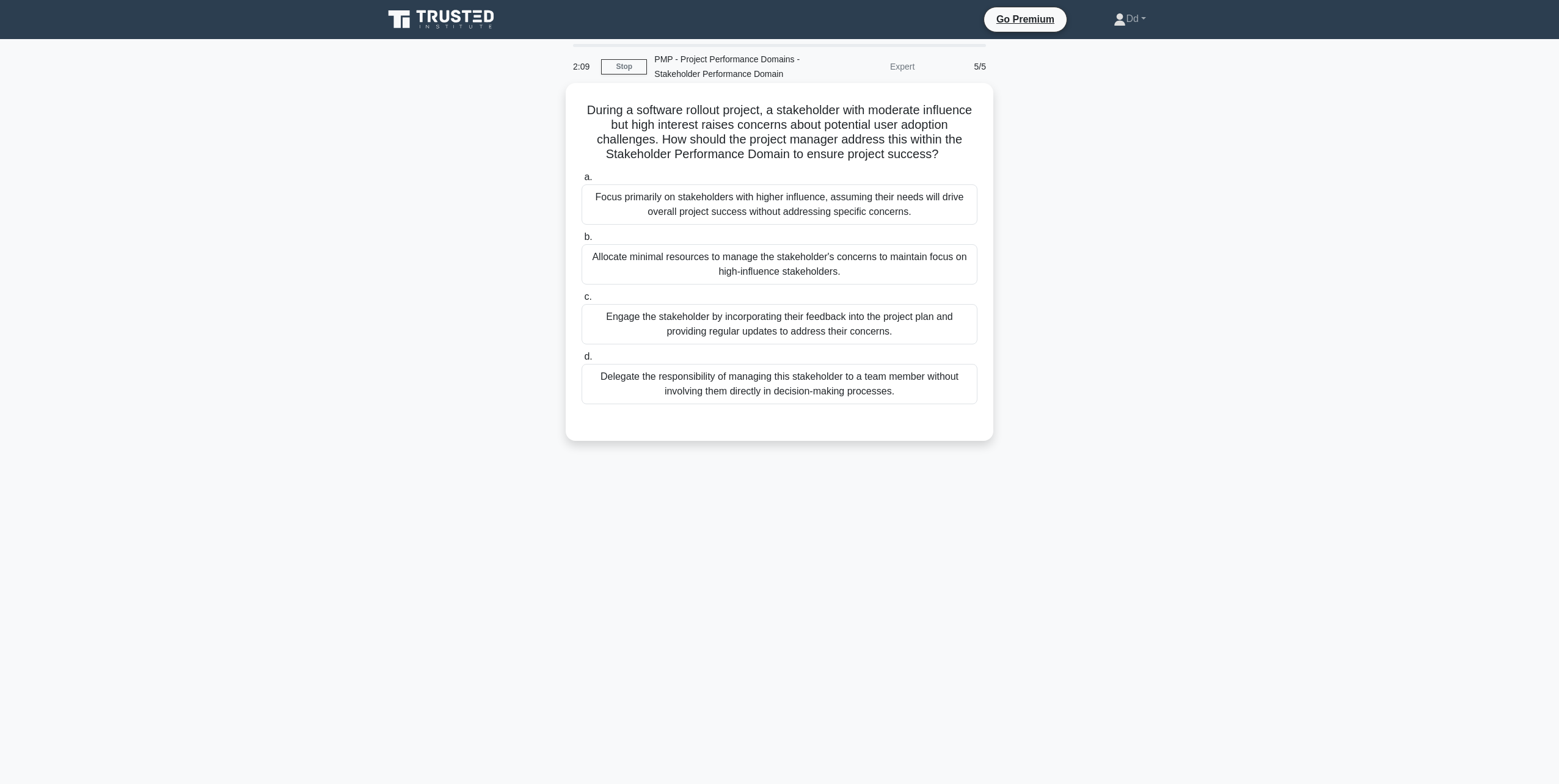
click at [671, 225] on div "Focus primarily on stakeholders with higher influence, assuming their needs wil…" at bounding box center [780, 204] width 396 height 40
click at [582, 181] on input "a. Focus primarily on stakeholders with higher influence, assuming their needs …" at bounding box center [582, 177] width 0 height 8
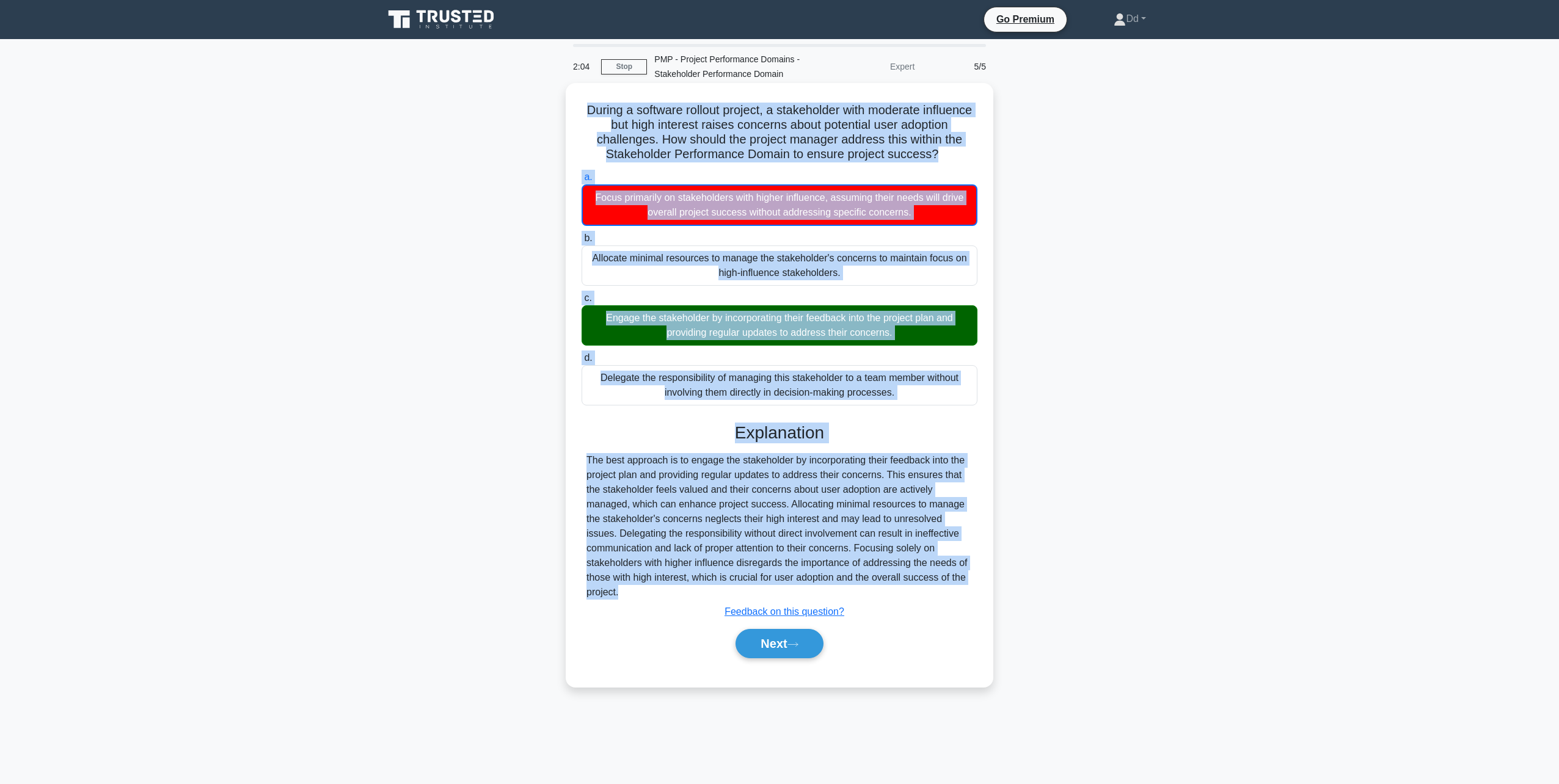
drag, startPoint x: 608, startPoint y: 109, endPoint x: 648, endPoint y: 616, distance: 508.6
click at [648, 616] on div "During a software rollout project, a stakeholder with moderate influence but hi…" at bounding box center [780, 385] width 418 height 594
copy div "During a software rollout project, a stakeholder with moderate influence but hi…"
click at [791, 658] on button "Next" at bounding box center [779, 644] width 88 height 30
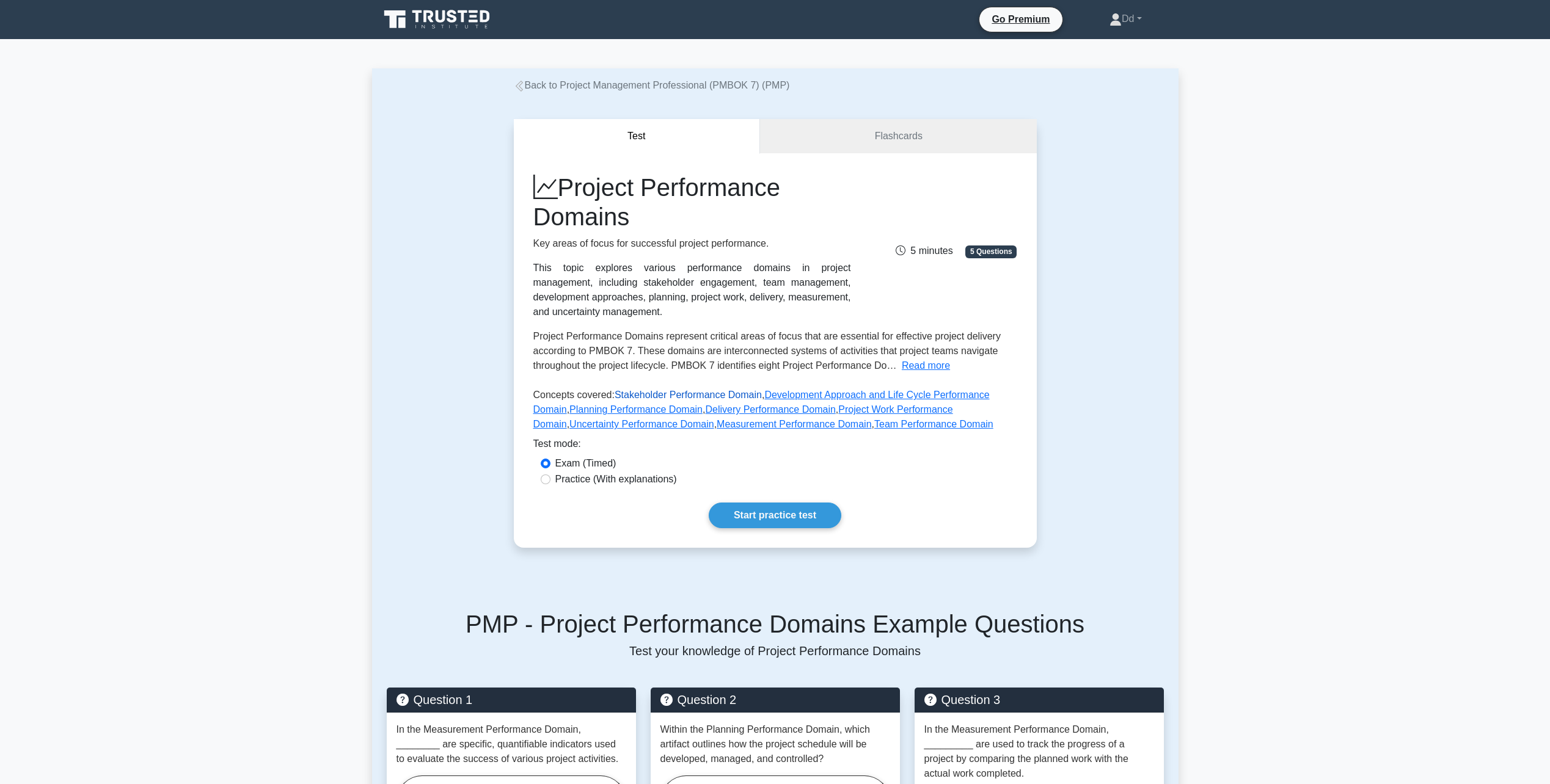
click at [694, 396] on link "Stakeholder Performance Domain" at bounding box center [687, 395] width 147 height 11
click at [546, 480] on input "Practice (With explanations)" at bounding box center [545, 480] width 10 height 10
radio input "true"
click at [769, 518] on link "Start practice test" at bounding box center [775, 515] width 132 height 26
click at [652, 394] on link "Stakeholder Performance Domain" at bounding box center [687, 395] width 147 height 11
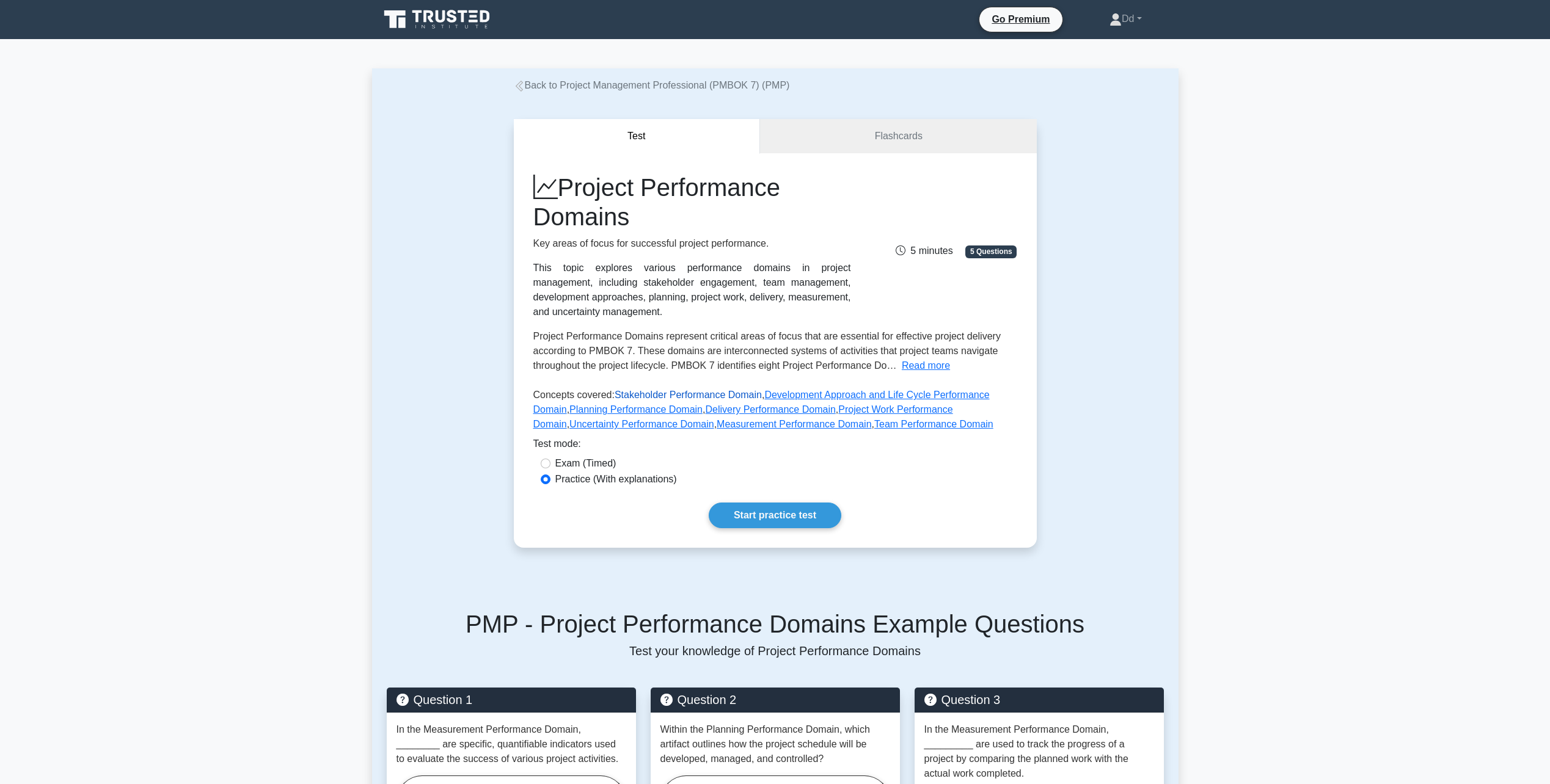
click at [651, 393] on link "Stakeholder Performance Domain" at bounding box center [687, 395] width 147 height 11
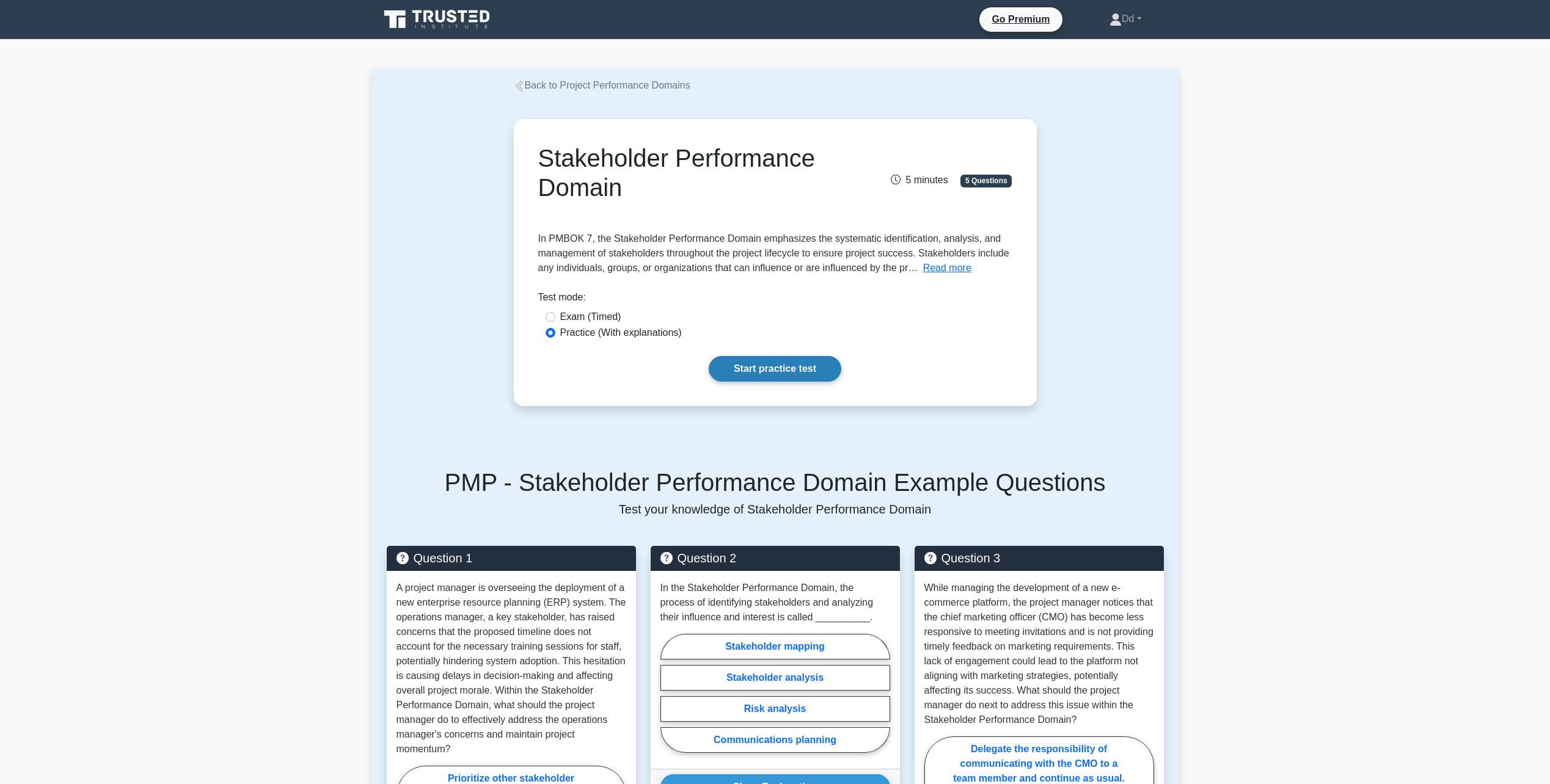
click at [788, 363] on link "Start practice test" at bounding box center [775, 369] width 132 height 26
click at [799, 367] on link "Start practice test" at bounding box center [775, 369] width 132 height 26
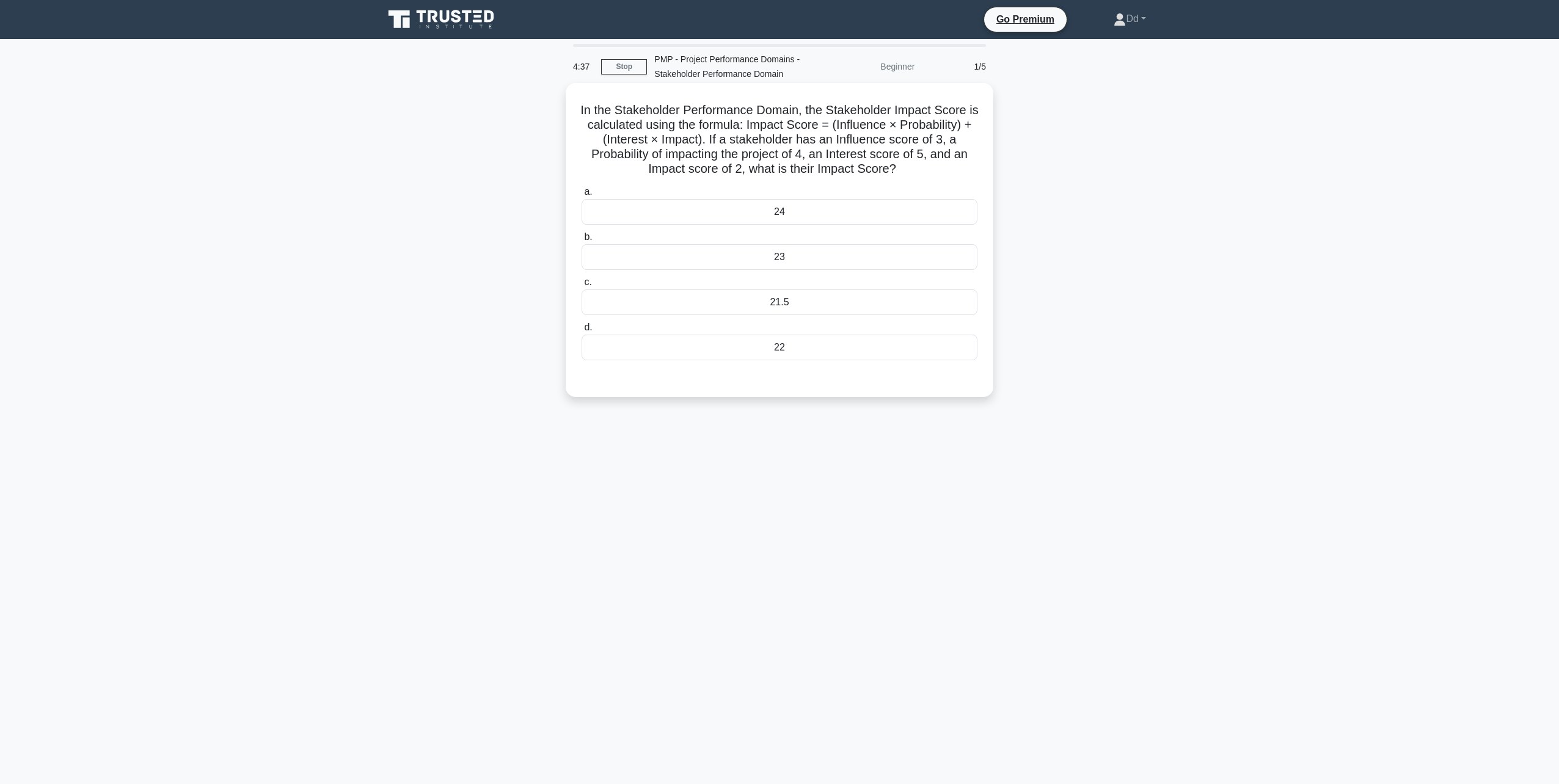
click at [775, 263] on div "23" at bounding box center [780, 257] width 396 height 26
click at [582, 241] on input "b. 23" at bounding box center [582, 237] width 0 height 8
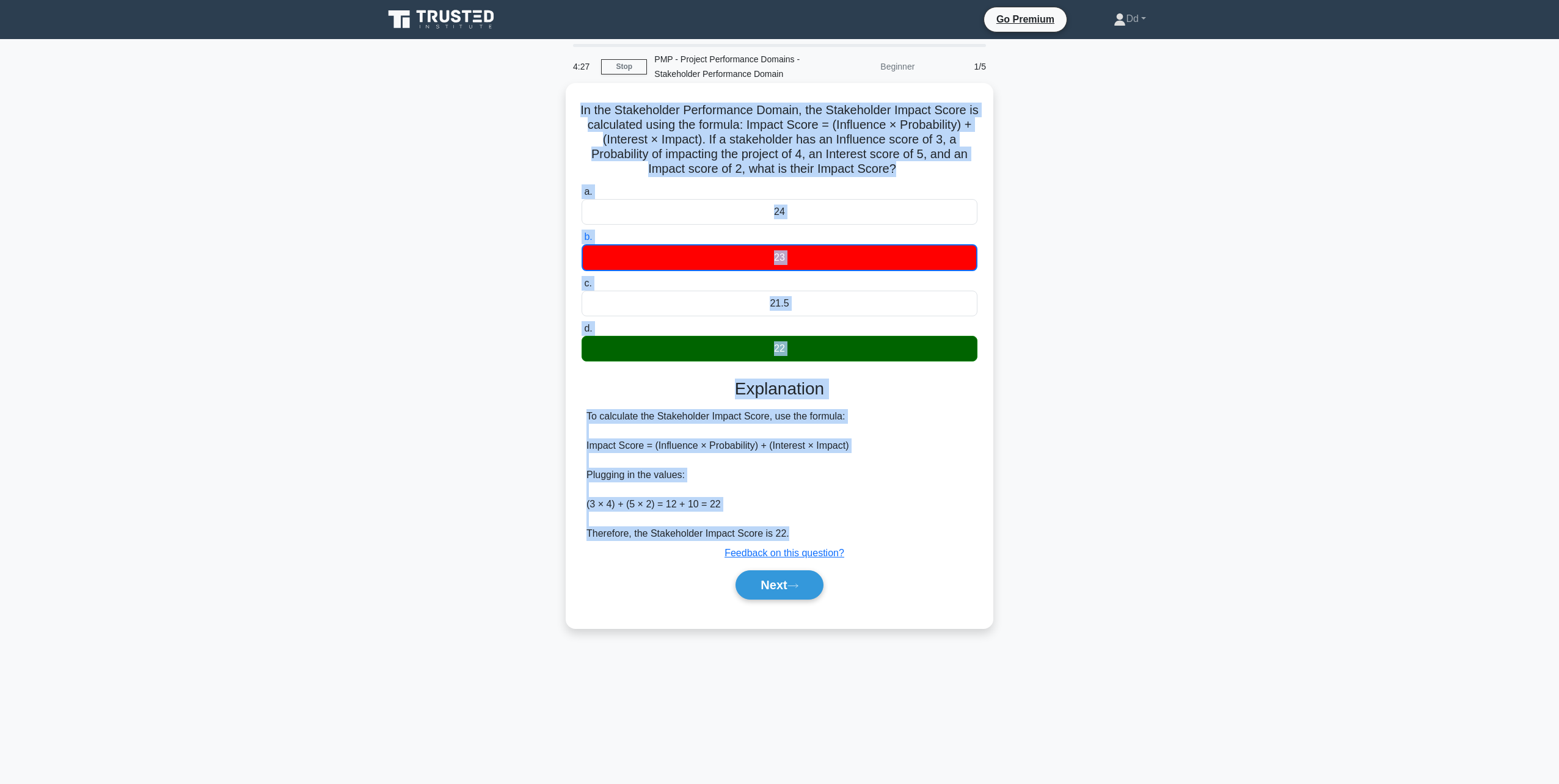
drag, startPoint x: 584, startPoint y: 107, endPoint x: 792, endPoint y: 534, distance: 475.0
click at [792, 534] on div "In the Stakeholder Performance Domain, the Stakeholder Impact Score is calculat…" at bounding box center [780, 356] width 418 height 536
copy div "In the Stakeholder Performance Domain, the Stakeholder Impact Score is calculat…"
click at [757, 578] on button "Next" at bounding box center [779, 585] width 88 height 30
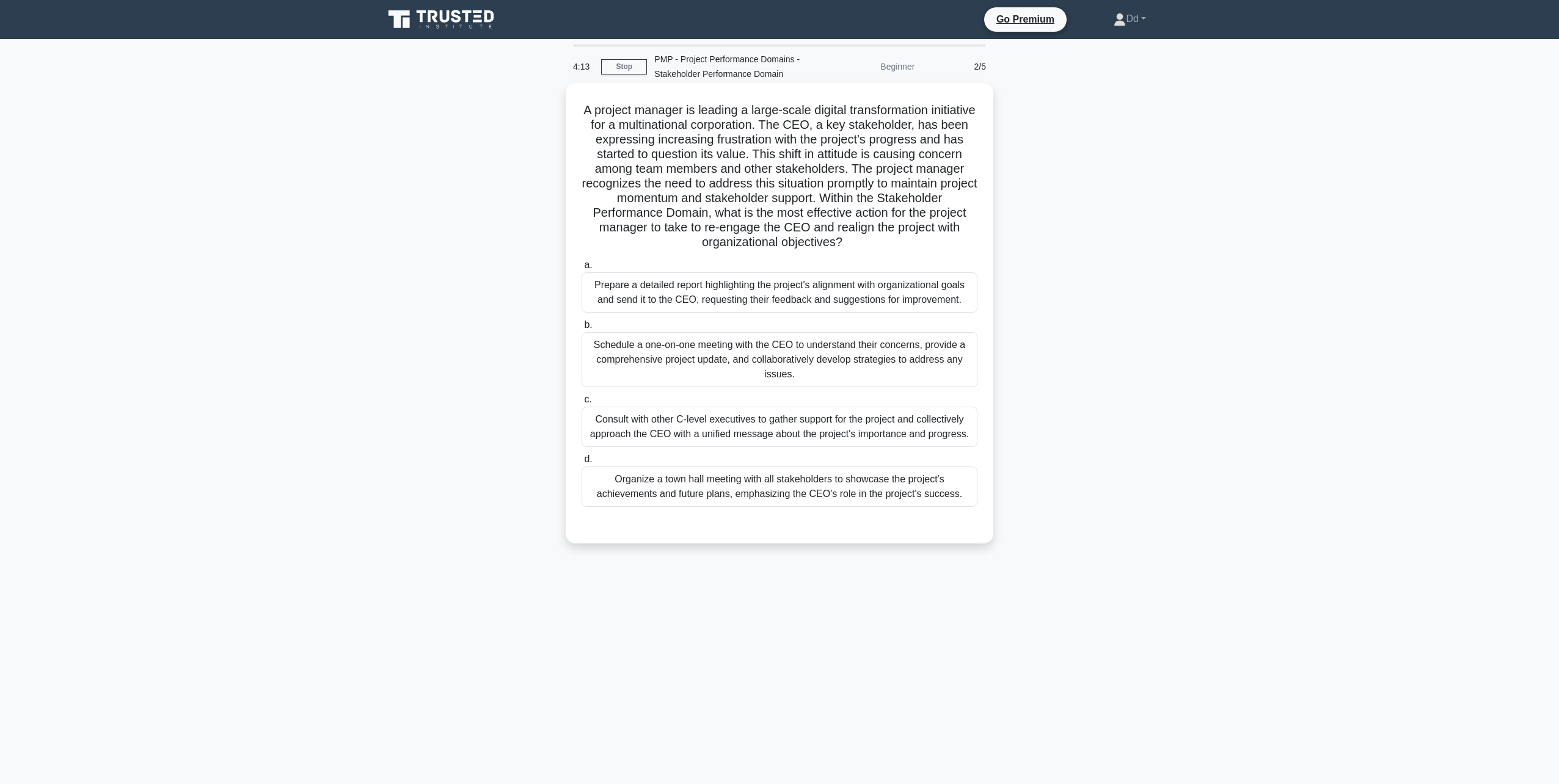
click at [635, 295] on div "Prepare a detailed report highlighting the project's alignment with organizatio…" at bounding box center [780, 292] width 396 height 40
click at [582, 269] on input "a. Prepare a detailed report highlighting the project's alignment with organiza…" at bounding box center [582, 265] width 0 height 8
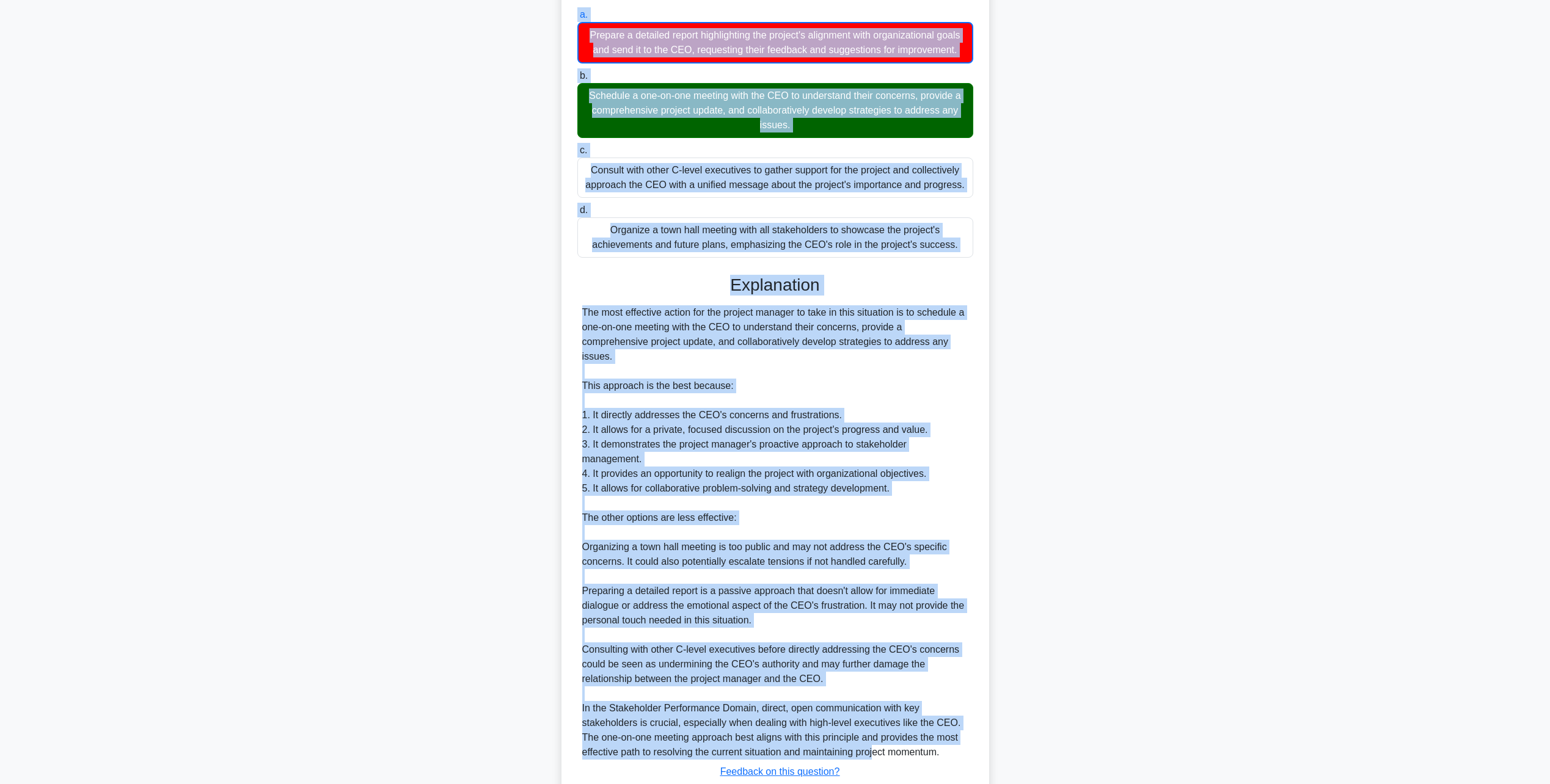
scroll to position [318, 0]
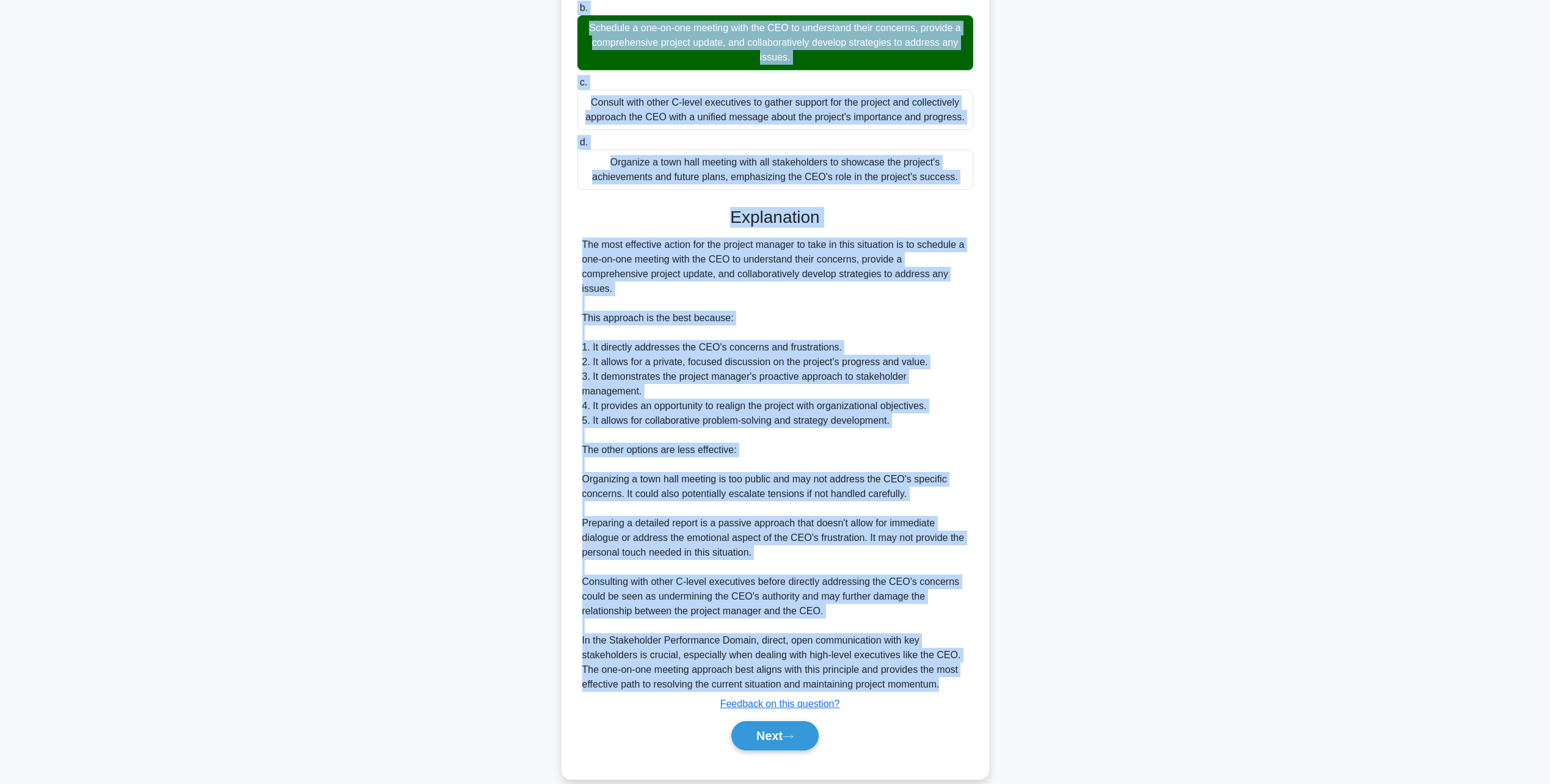
drag, startPoint x: 596, startPoint y: 106, endPoint x: 949, endPoint y: 700, distance: 691.0
click at [949, 700] on div "A project manager is leading a large-scale digital transformation initiative fo…" at bounding box center [775, 272] width 418 height 1005
copy div "A project manager is leading a large-scale digital transformation initiative fo…"
click at [791, 741] on icon at bounding box center [788, 737] width 11 height 7
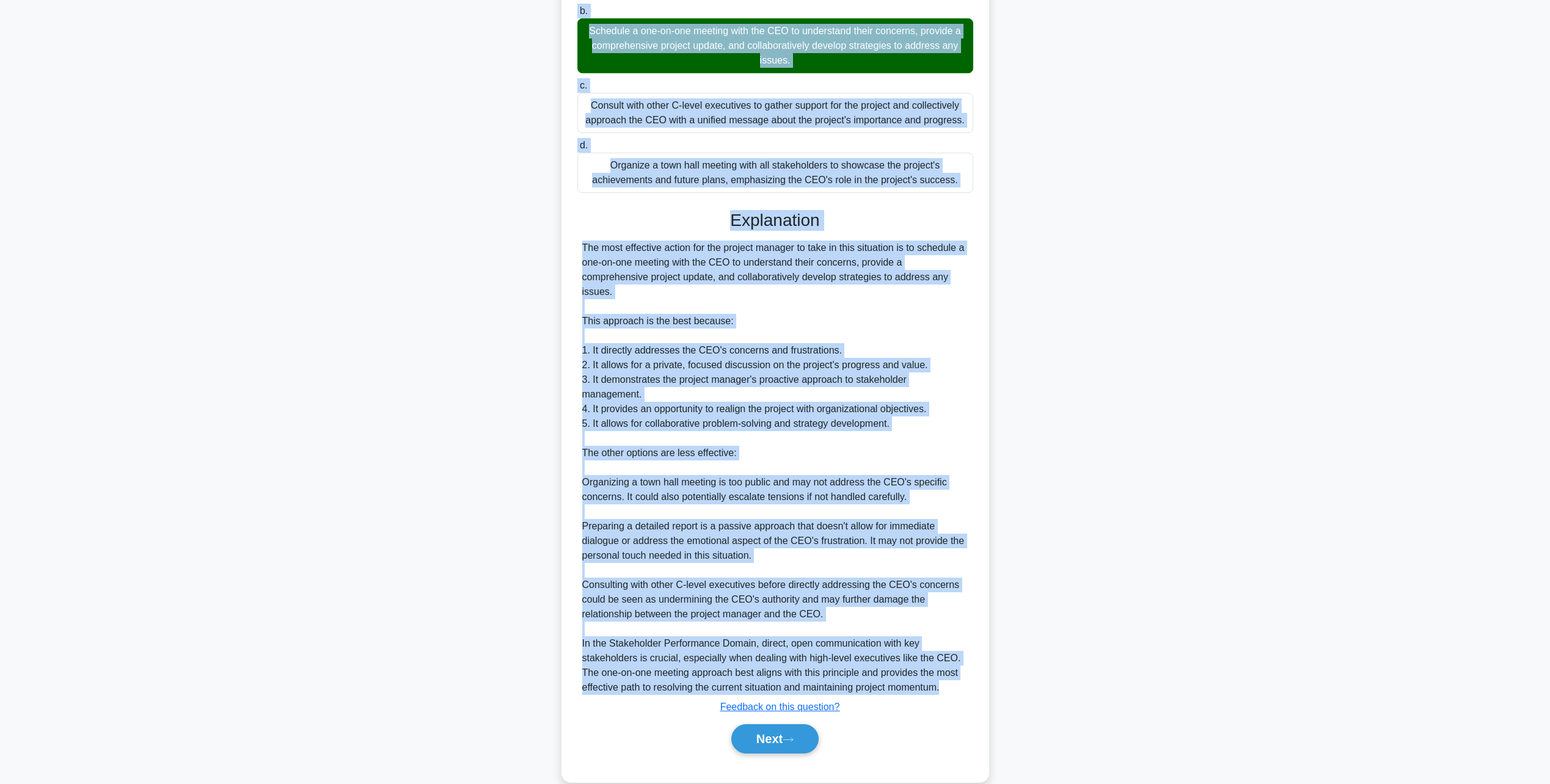
scroll to position [0, 0]
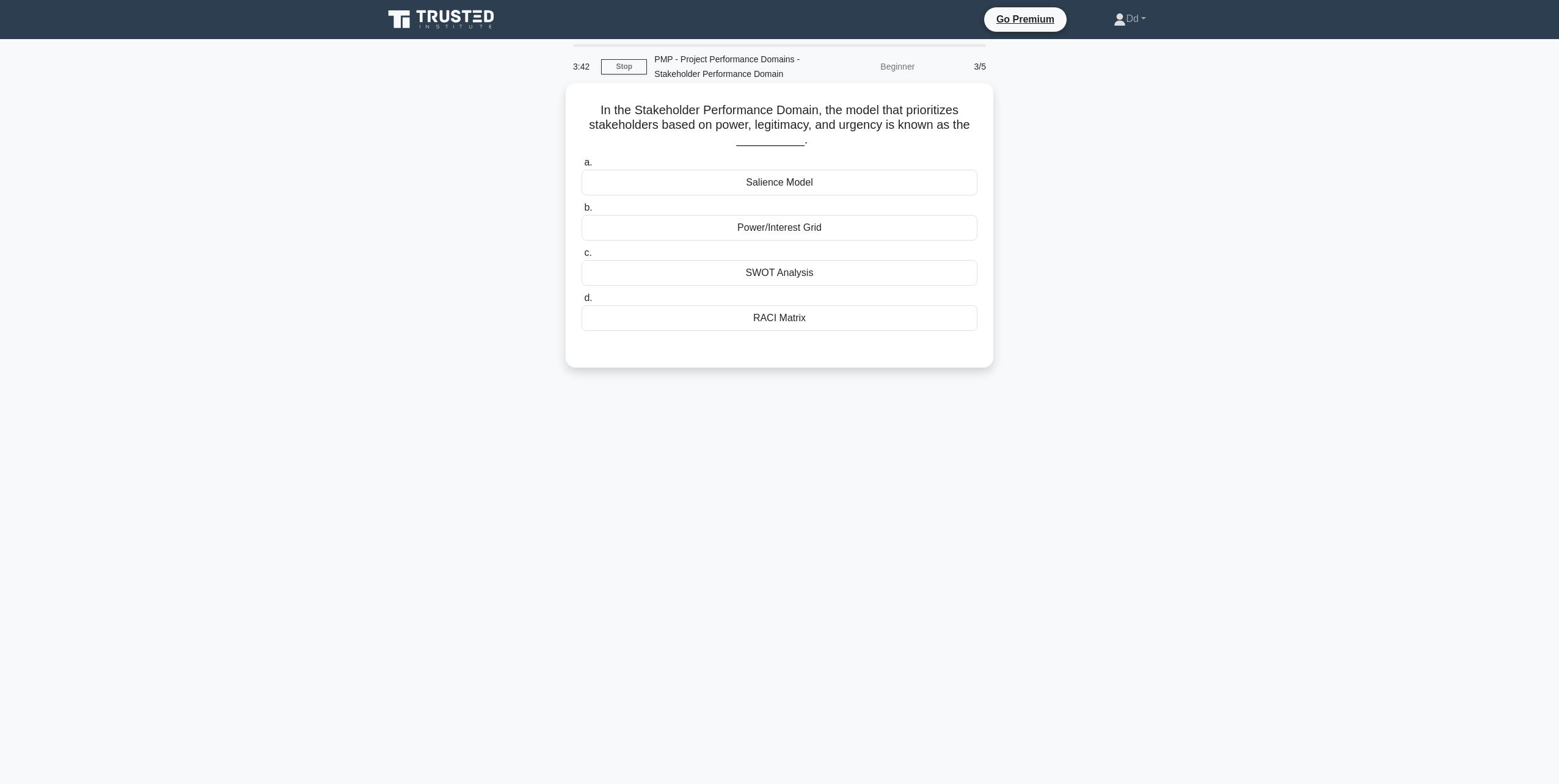
click at [785, 235] on div "Power/Interest Grid" at bounding box center [780, 228] width 396 height 26
click at [582, 212] on input "b. Power/Interest Grid" at bounding box center [582, 208] width 0 height 8
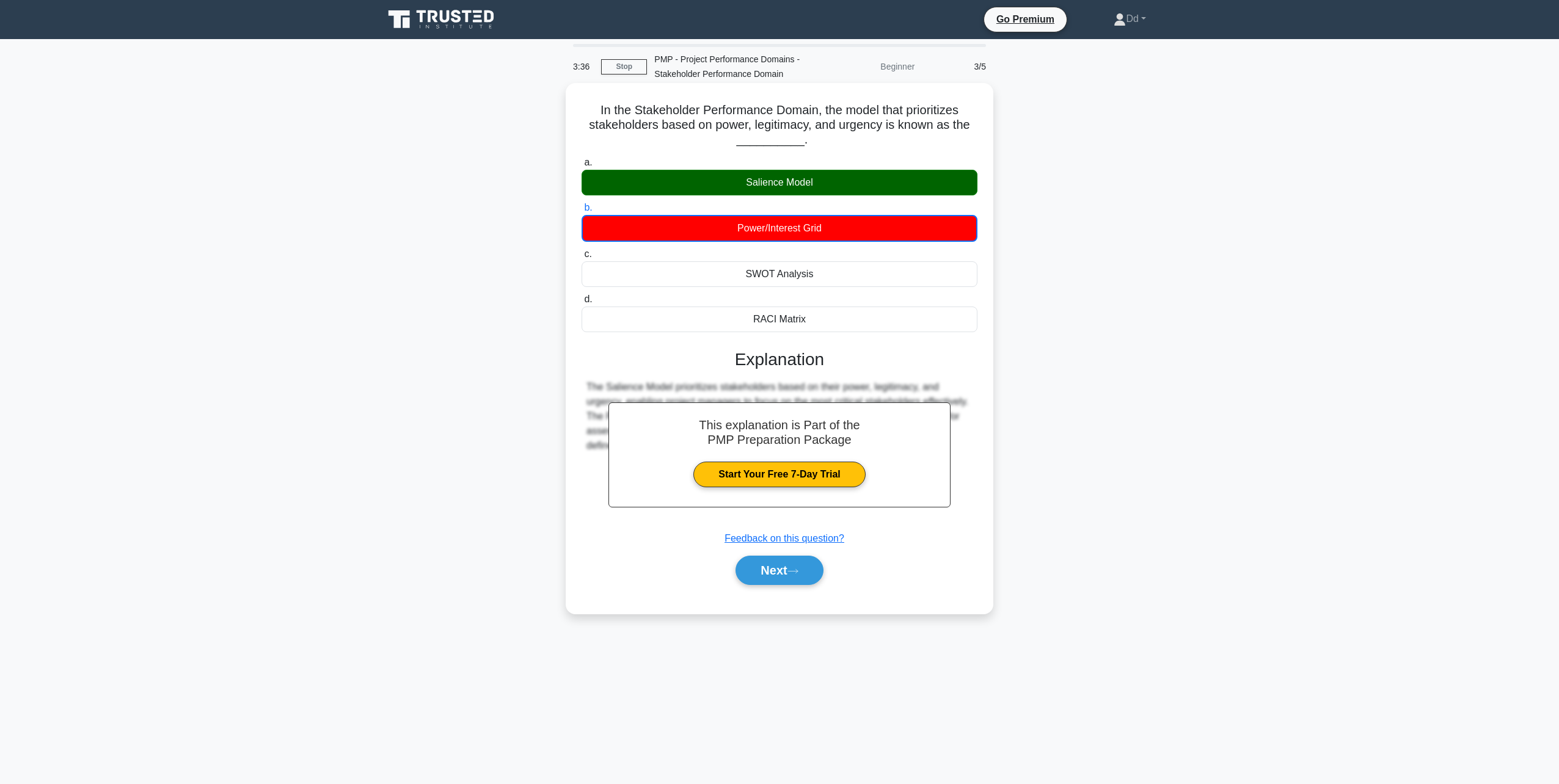
drag, startPoint x: 596, startPoint y: 107, endPoint x: 834, endPoint y: 321, distance: 320.1
click at [834, 323] on div "In the Stakeholder Performance Domain, the model that prioritizes stakeholders …" at bounding box center [780, 349] width 418 height 521
copy div "In the Stakeholder Performance Domain, the model that prioritizes stakeholders …"
click at [777, 571] on button "Next" at bounding box center [779, 570] width 88 height 30
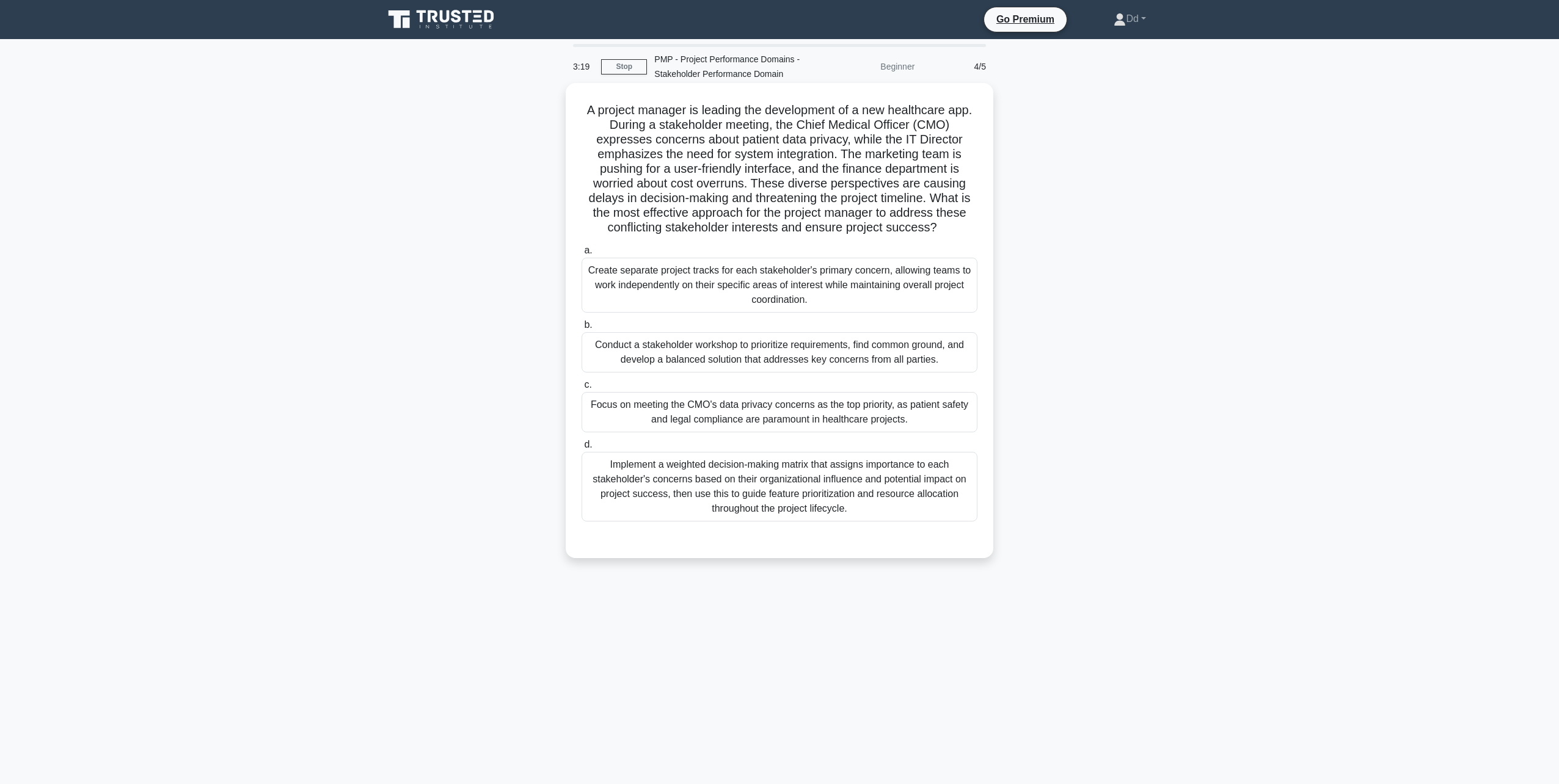
click at [787, 352] on div "Conduct a stakeholder workshop to prioritize requirements, find common ground, …" at bounding box center [780, 352] width 396 height 40
click at [582, 330] on input "b. Conduct a stakeholder workshop to prioritize requirements, find common groun…" at bounding box center [582, 325] width 0 height 8
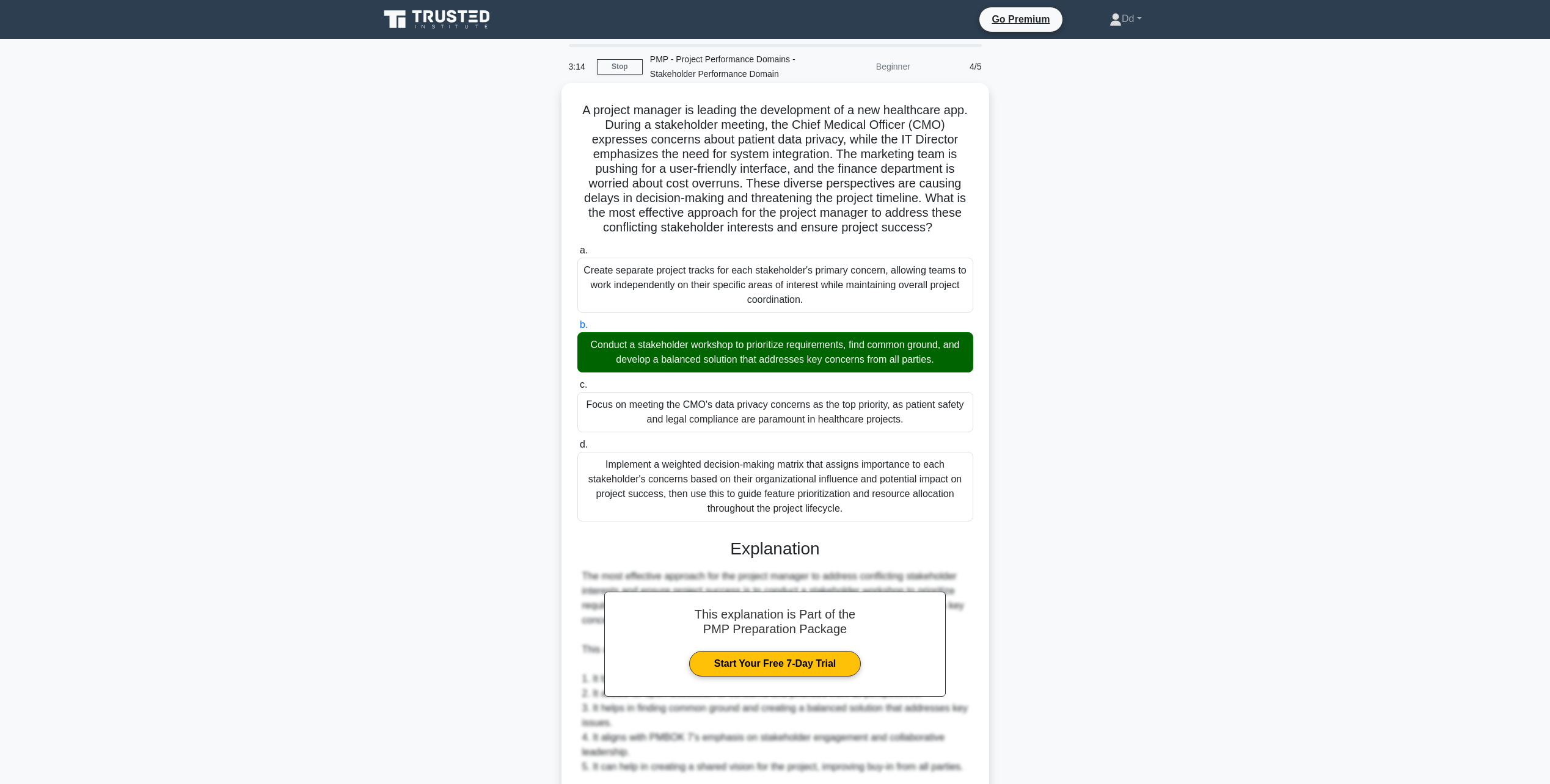
drag, startPoint x: 577, startPoint y: 104, endPoint x: 859, endPoint y: 511, distance: 495.1
click at [859, 511] on div "A project manager is leading the development of a new healthcare app. During a …" at bounding box center [775, 604] width 418 height 1033
copy div "A project manager is leading the development of a new healthcare app. During a …"
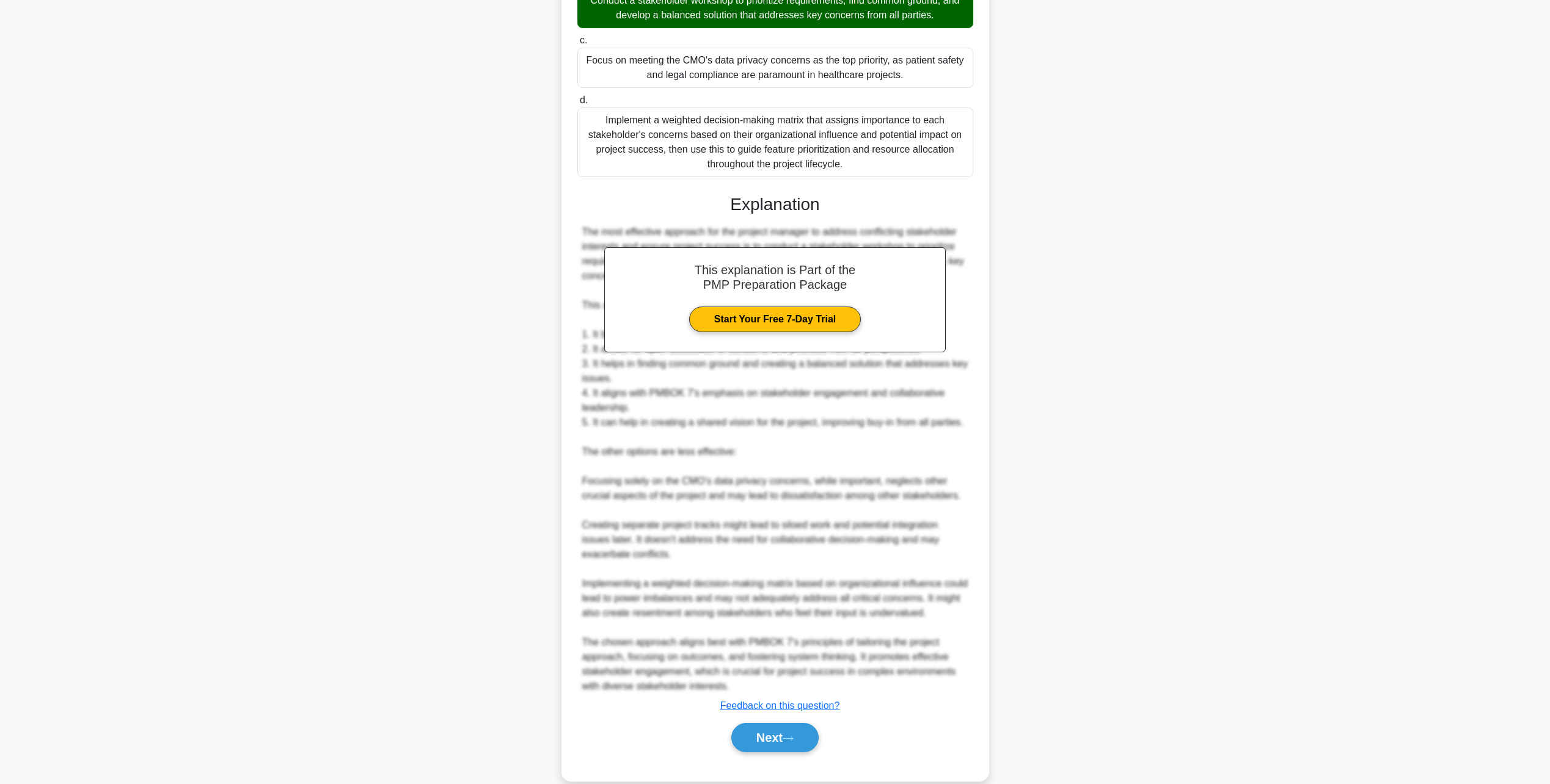
scroll to position [365, 0]
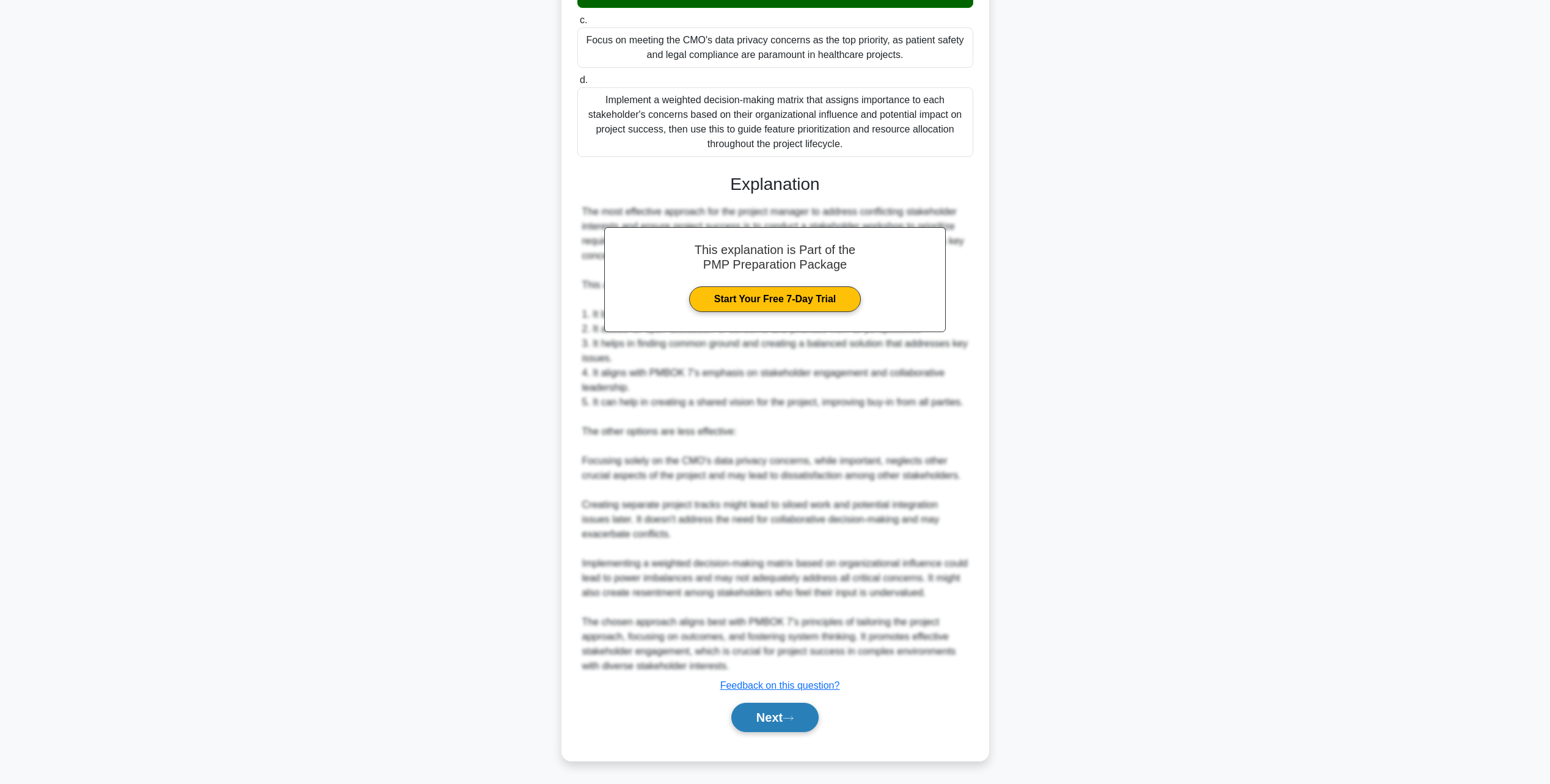
click at [791, 720] on icon at bounding box center [788, 719] width 11 height 7
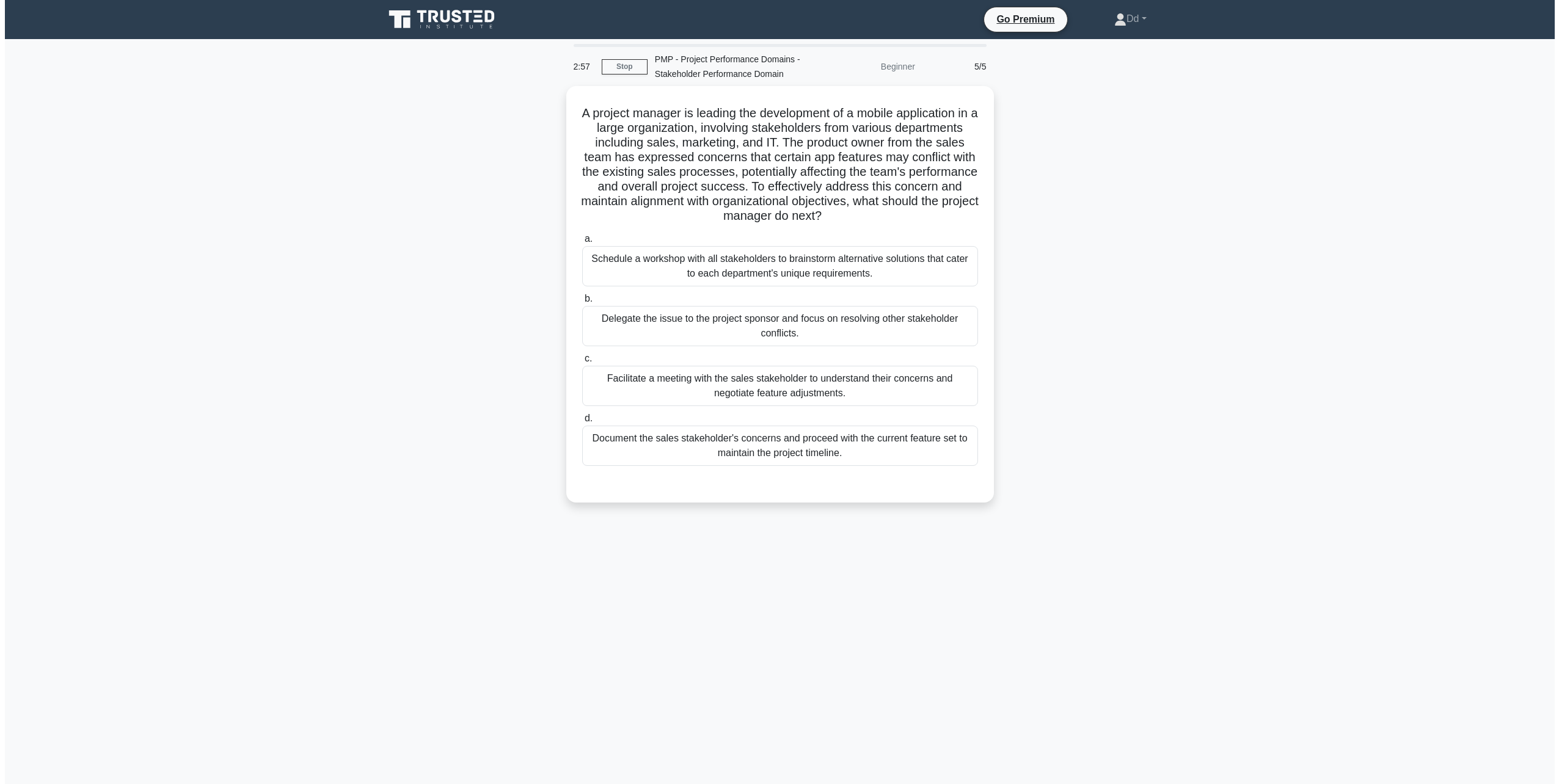
scroll to position [0, 0]
click at [824, 333] on div "Delegate the issue to the project sponsor and focus on resolving other stakehol…" at bounding box center [780, 323] width 396 height 40
click at [582, 300] on input "b. Delegate the issue to the project sponsor and focus on resolving other stake…" at bounding box center [582, 296] width 0 height 8
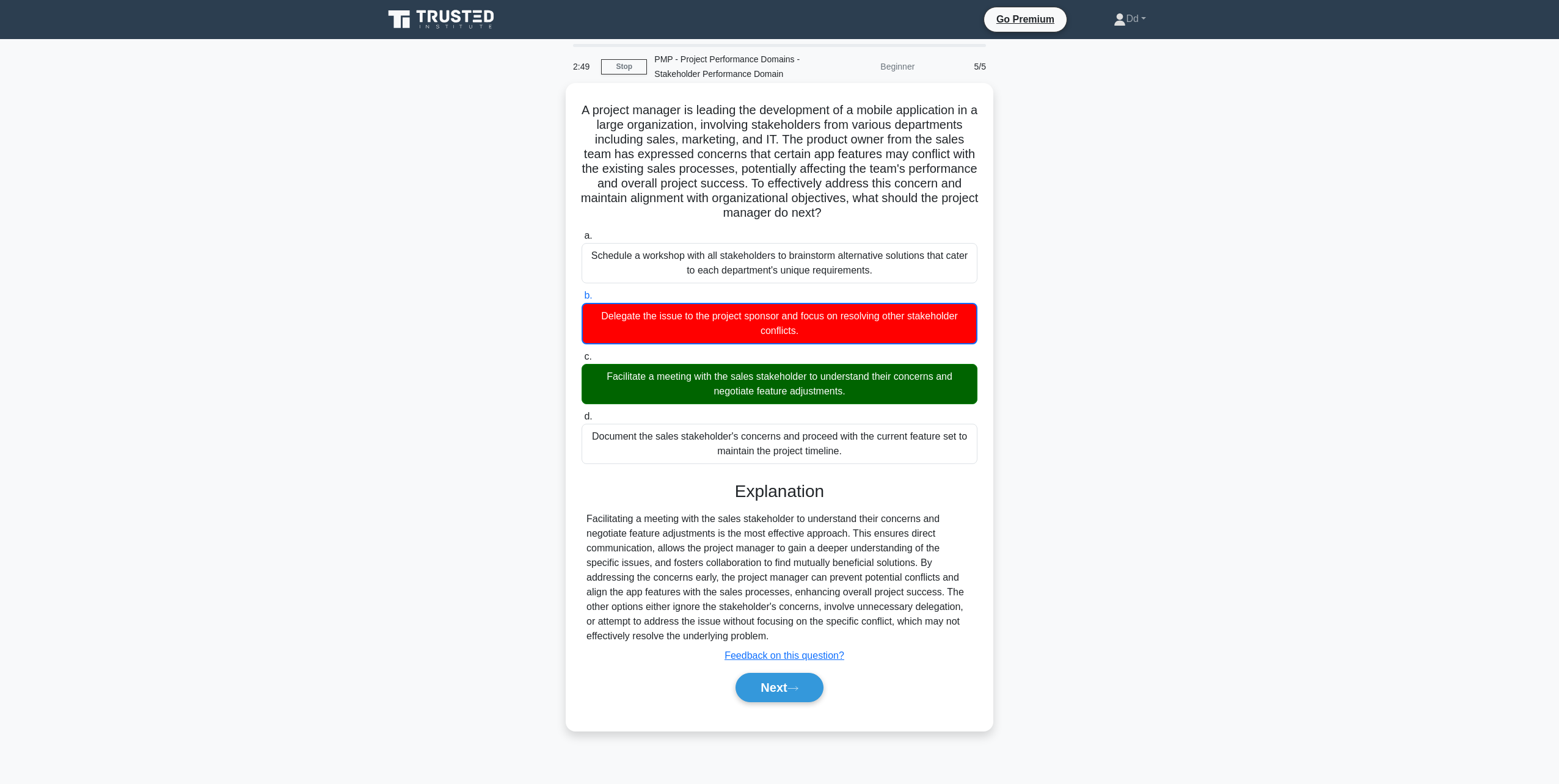
drag, startPoint x: 586, startPoint y: 107, endPoint x: 848, endPoint y: 638, distance: 592.1
click at [848, 638] on div "A project manager is leading the development of a mobile application in a large…" at bounding box center [780, 407] width 418 height 639
copy div "A project manager is leading the development of a mobile application in a large…"
click at [799, 692] on icon at bounding box center [792, 688] width 11 height 7
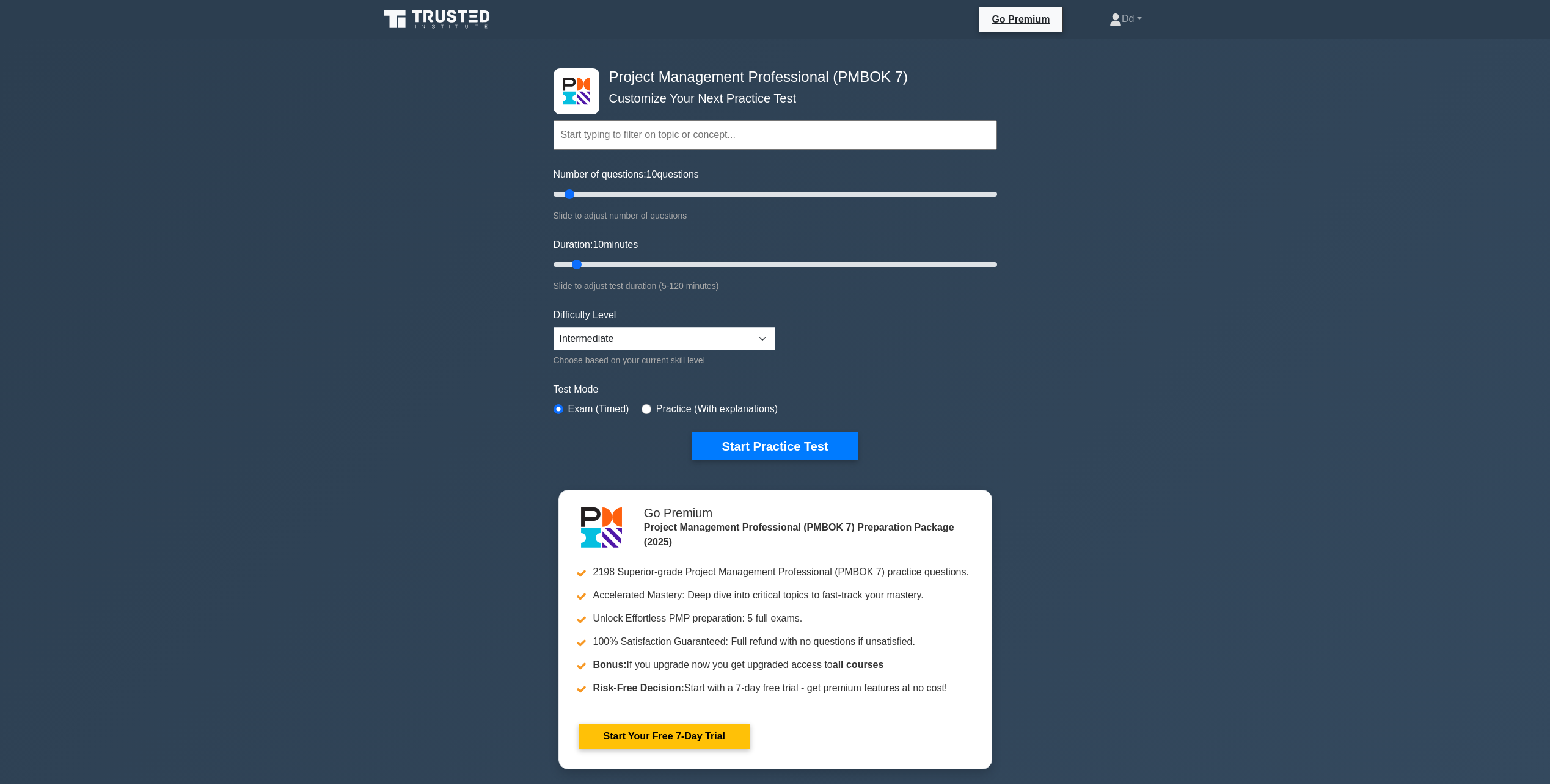
select select "intermediate"
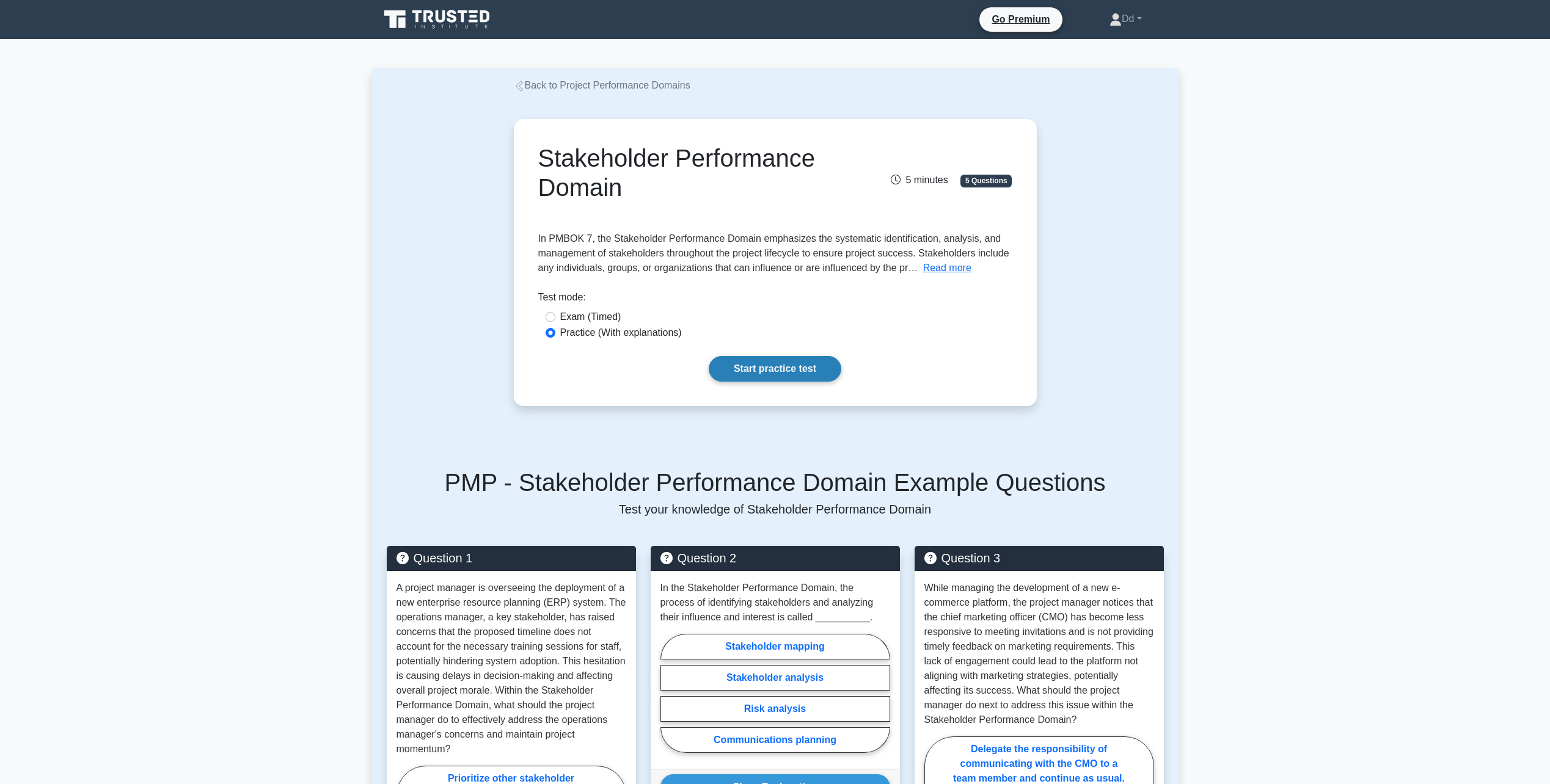
click at [775, 367] on link "Start practice test" at bounding box center [775, 369] width 132 height 26
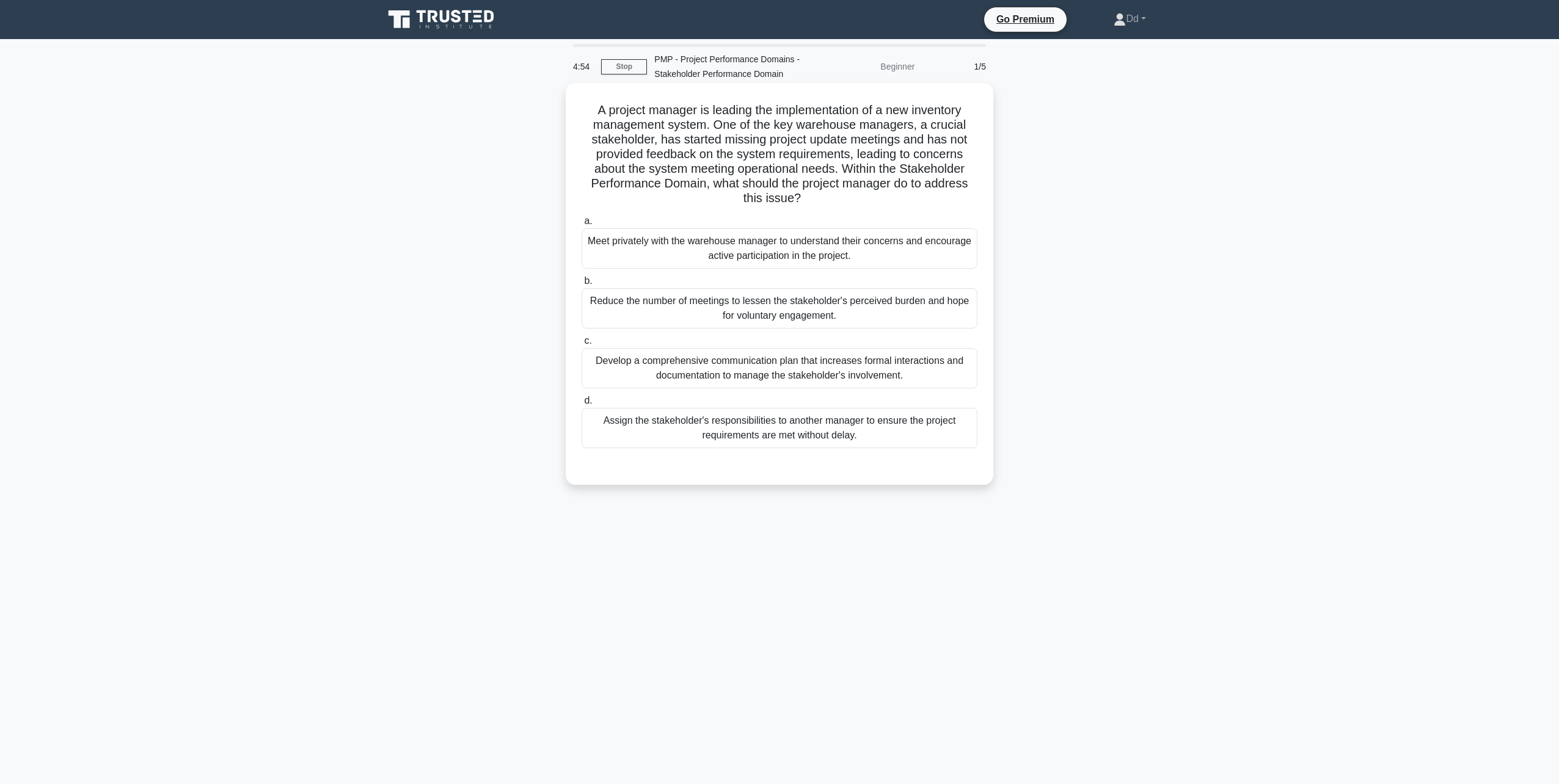
drag, startPoint x: 591, startPoint y: 107, endPoint x: 877, endPoint y: 443, distance: 441.2
click at [877, 443] on div "A project manager is leading the implementation of a new inventory management s…" at bounding box center [780, 284] width 418 height 392
drag, startPoint x: 752, startPoint y: 162, endPoint x: 665, endPoint y: 252, distance: 125.2
click at [665, 252] on div "Meet privately with the warehouse manager to understand their concerns and enco…" at bounding box center [780, 248] width 396 height 40
click at [582, 225] on input "a. Meet privately with the warehouse manager to understand their concerns and e…" at bounding box center [582, 221] width 0 height 8
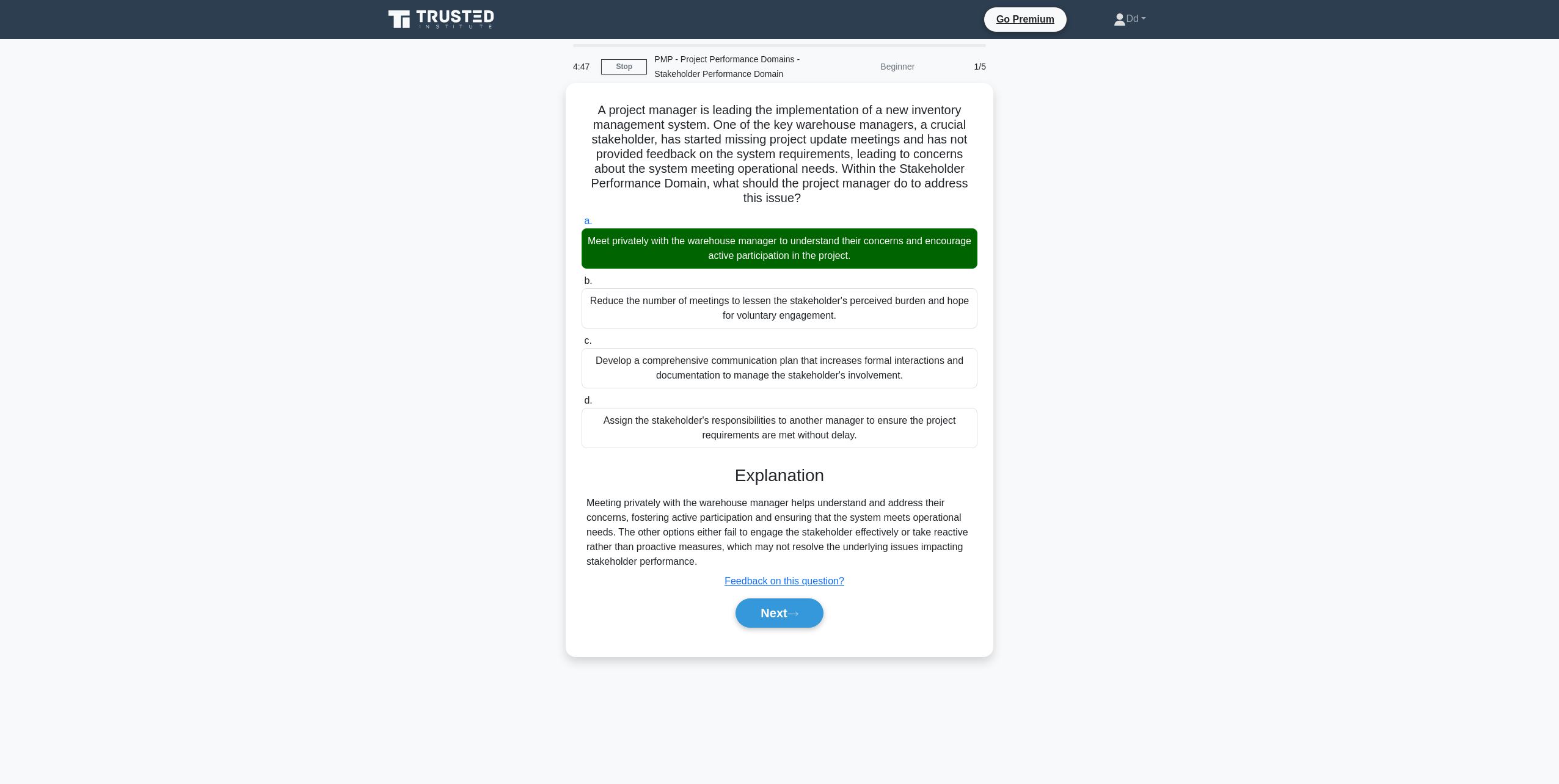
drag, startPoint x: 593, startPoint y: 109, endPoint x: 741, endPoint y: 559, distance: 473.7
click at [741, 559] on div "A project manager is leading the implementation of a new inventory management s…" at bounding box center [780, 370] width 418 height 564
copy div "A project manager is leading the implementation of a new inventory management s…"
drag, startPoint x: 783, startPoint y: 616, endPoint x: 776, endPoint y: 605, distance: 13.0
click at [783, 616] on button "Next" at bounding box center [779, 613] width 88 height 30
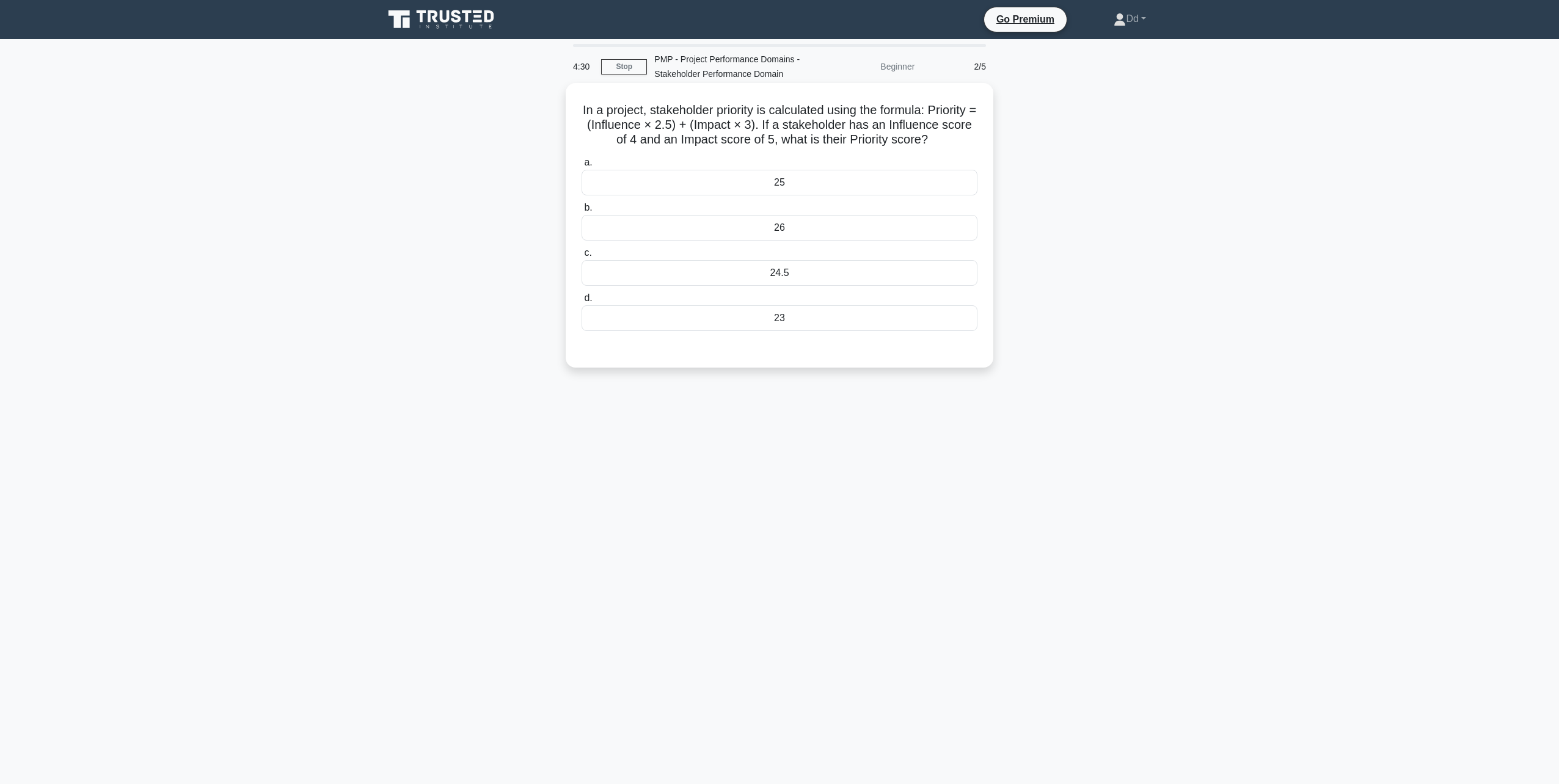
click at [810, 226] on div "26" at bounding box center [780, 228] width 396 height 26
click at [582, 212] on input "b. 26" at bounding box center [582, 208] width 0 height 8
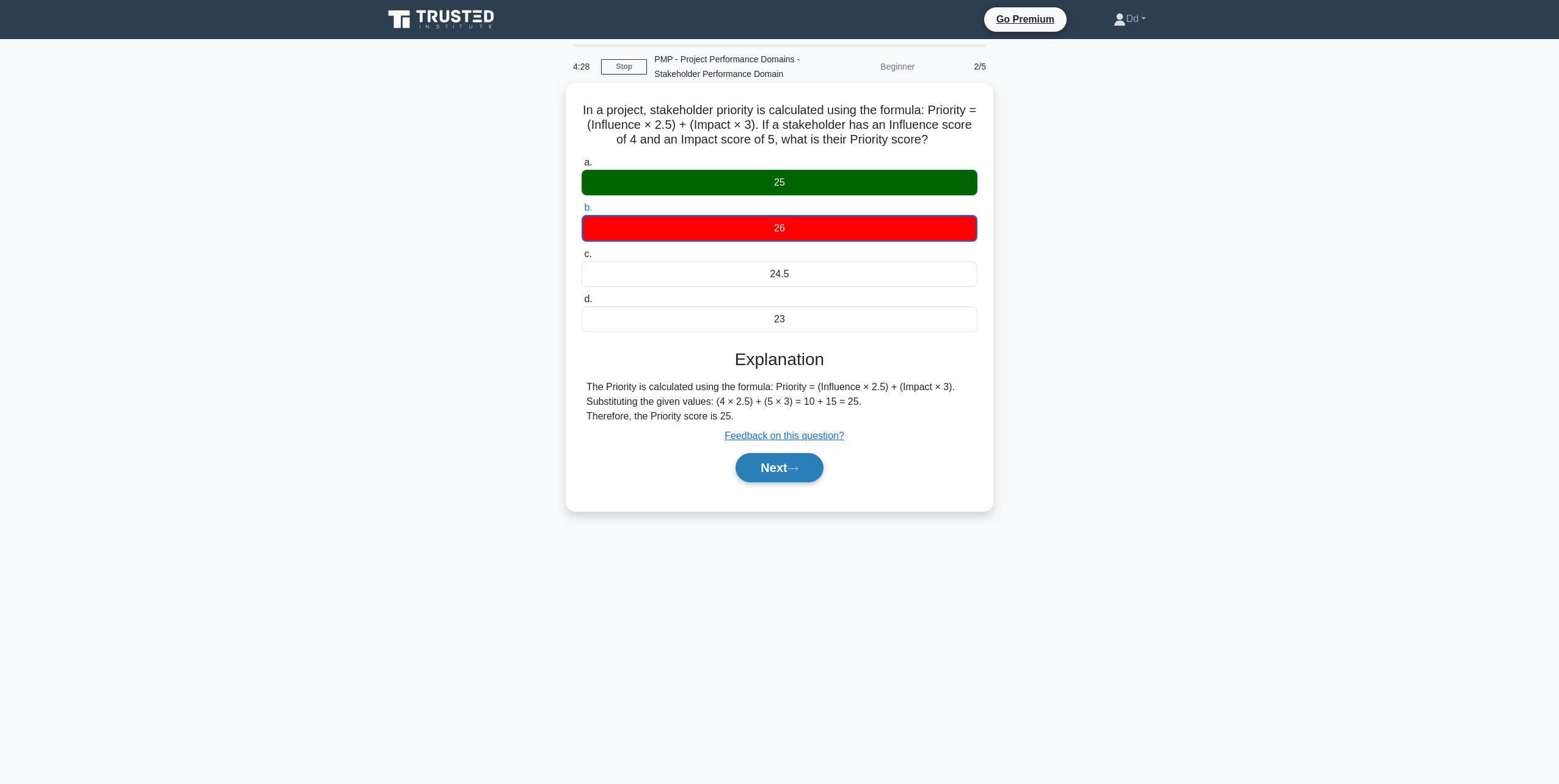
click at [789, 478] on button "Next" at bounding box center [779, 467] width 88 height 30
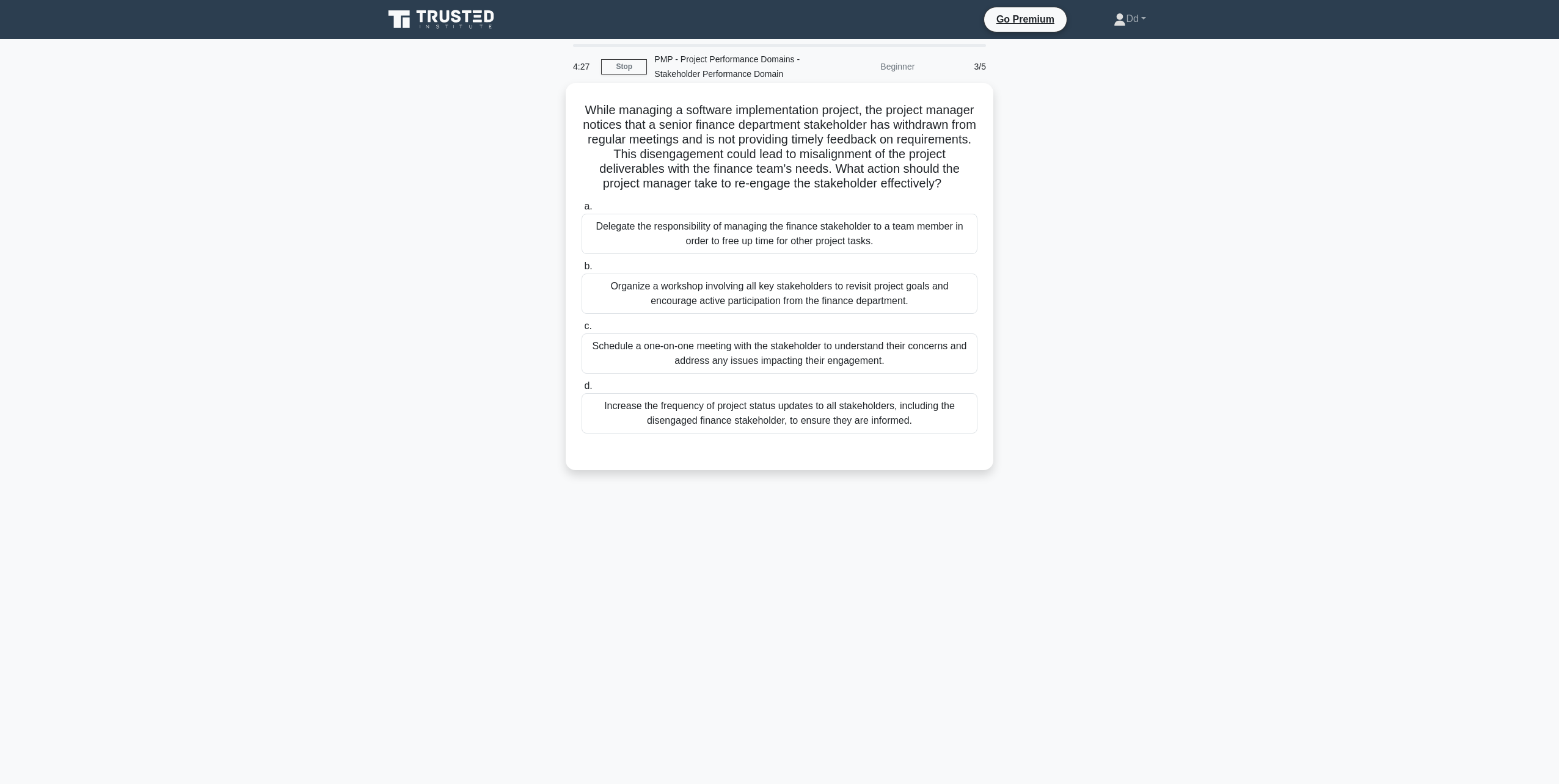
click at [768, 254] on div "Delegate the responsibility of managing the finance stakeholder to a team membe…" at bounding box center [780, 234] width 396 height 40
click at [582, 211] on input "a. Delegate the responsibility of managing the finance stakeholder to a team me…" at bounding box center [582, 206] width 0 height 8
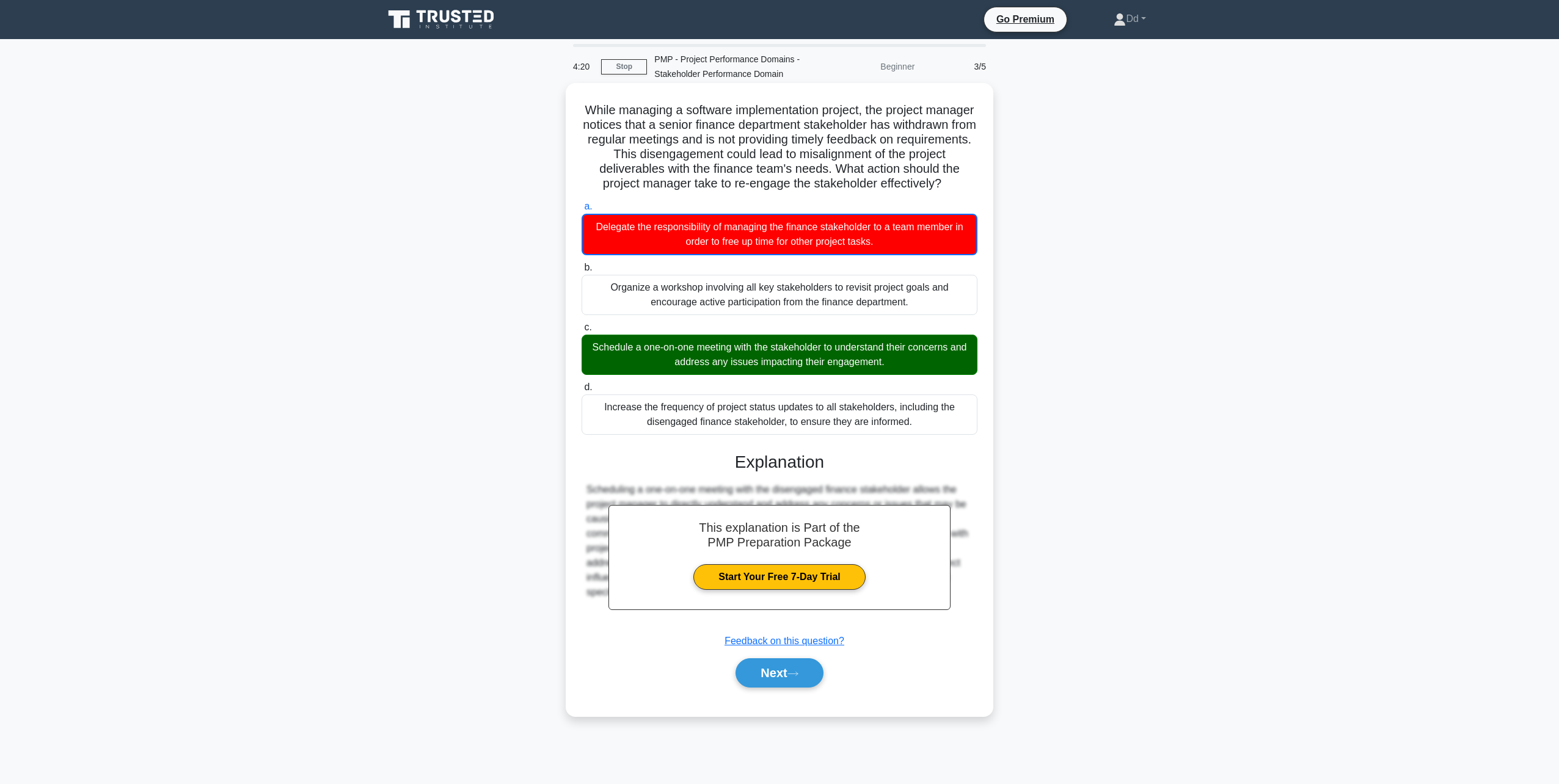
drag, startPoint x: 604, startPoint y: 107, endPoint x: 923, endPoint y: 445, distance: 464.8
click at [923, 445] on div "While managing a software implementation project, the project manager notices t…" at bounding box center [780, 400] width 418 height 623
copy div "While managing a software implementation project, the project manager notices t…"
click at [793, 688] on button "Next" at bounding box center [779, 673] width 88 height 30
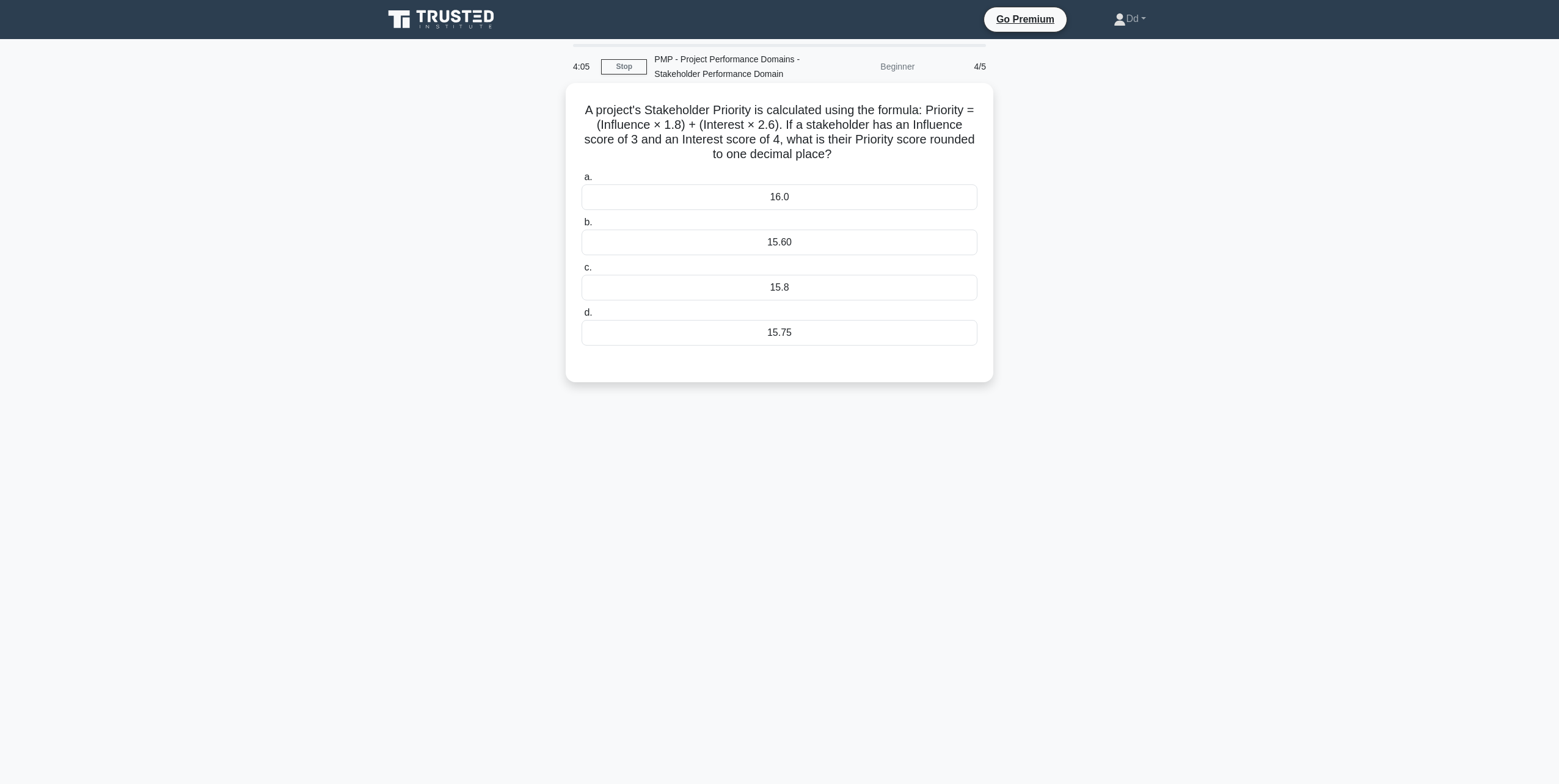
click at [822, 289] on div "15.8" at bounding box center [780, 288] width 396 height 26
click at [582, 272] on input "c. 15.8" at bounding box center [582, 268] width 0 height 8
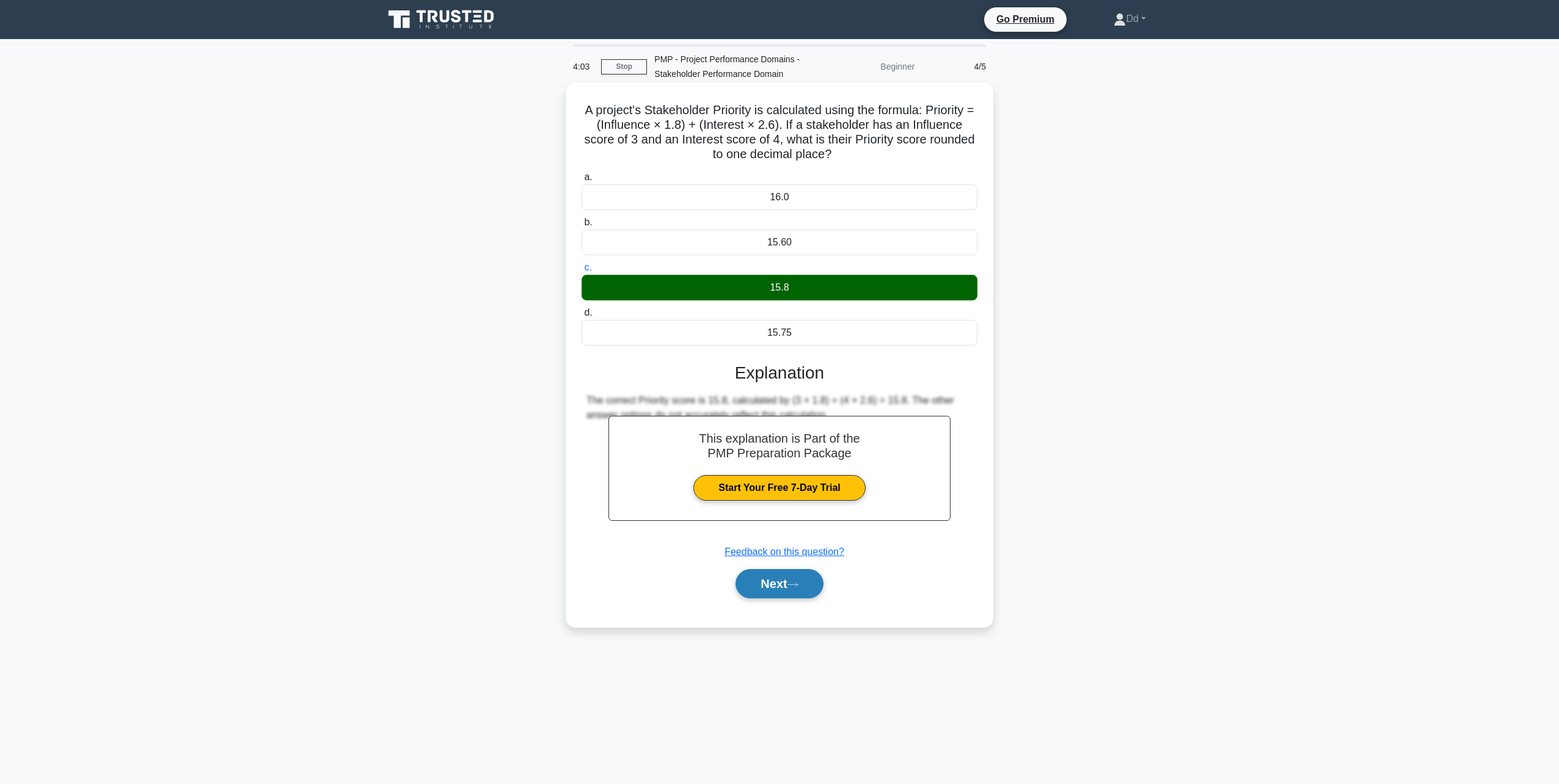
click at [770, 581] on button "Next" at bounding box center [779, 584] width 88 height 30
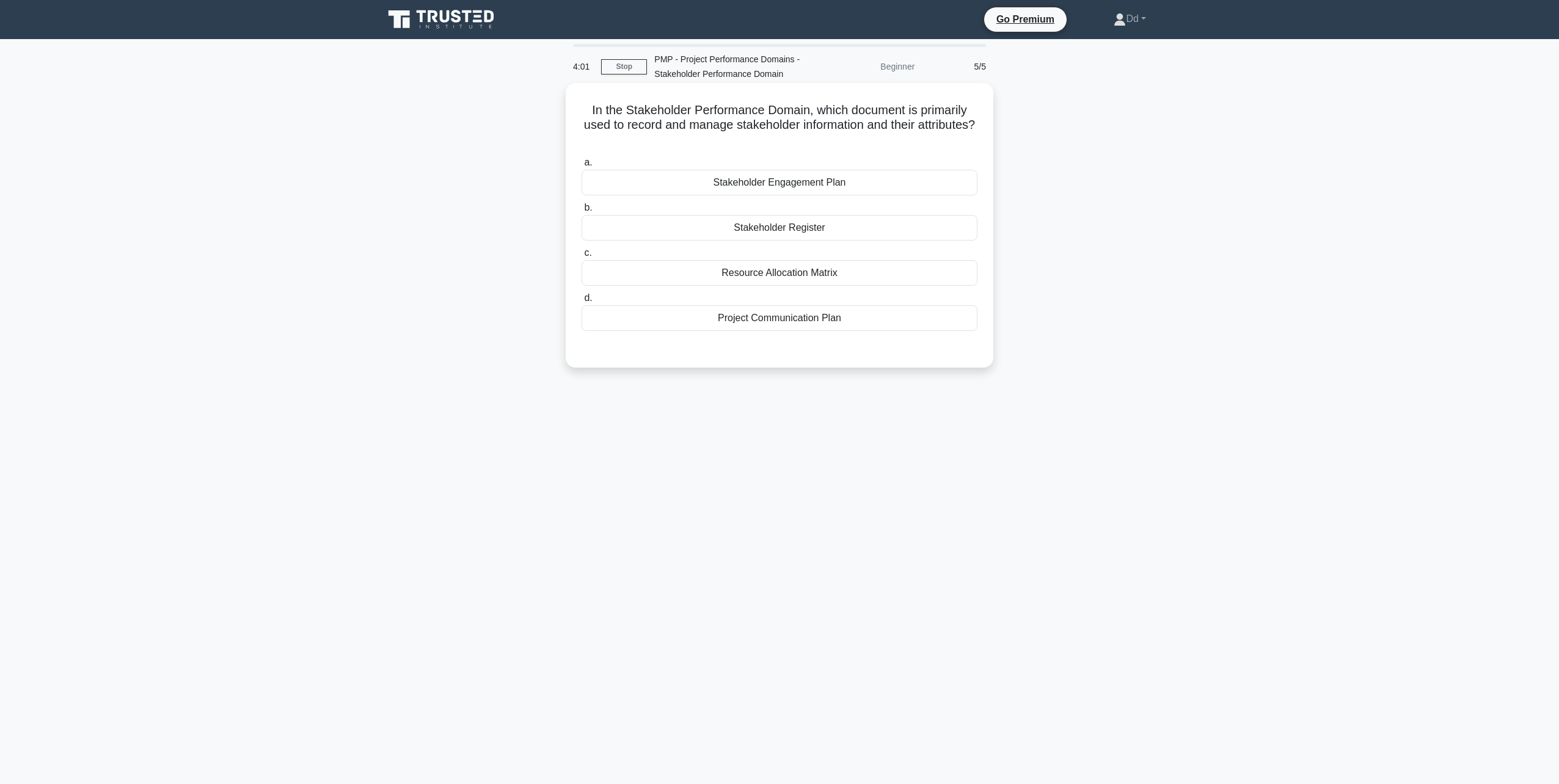
click at [790, 231] on div "Stakeholder Register" at bounding box center [780, 228] width 396 height 26
click at [582, 212] on input "b. Stakeholder Register" at bounding box center [582, 208] width 0 height 8
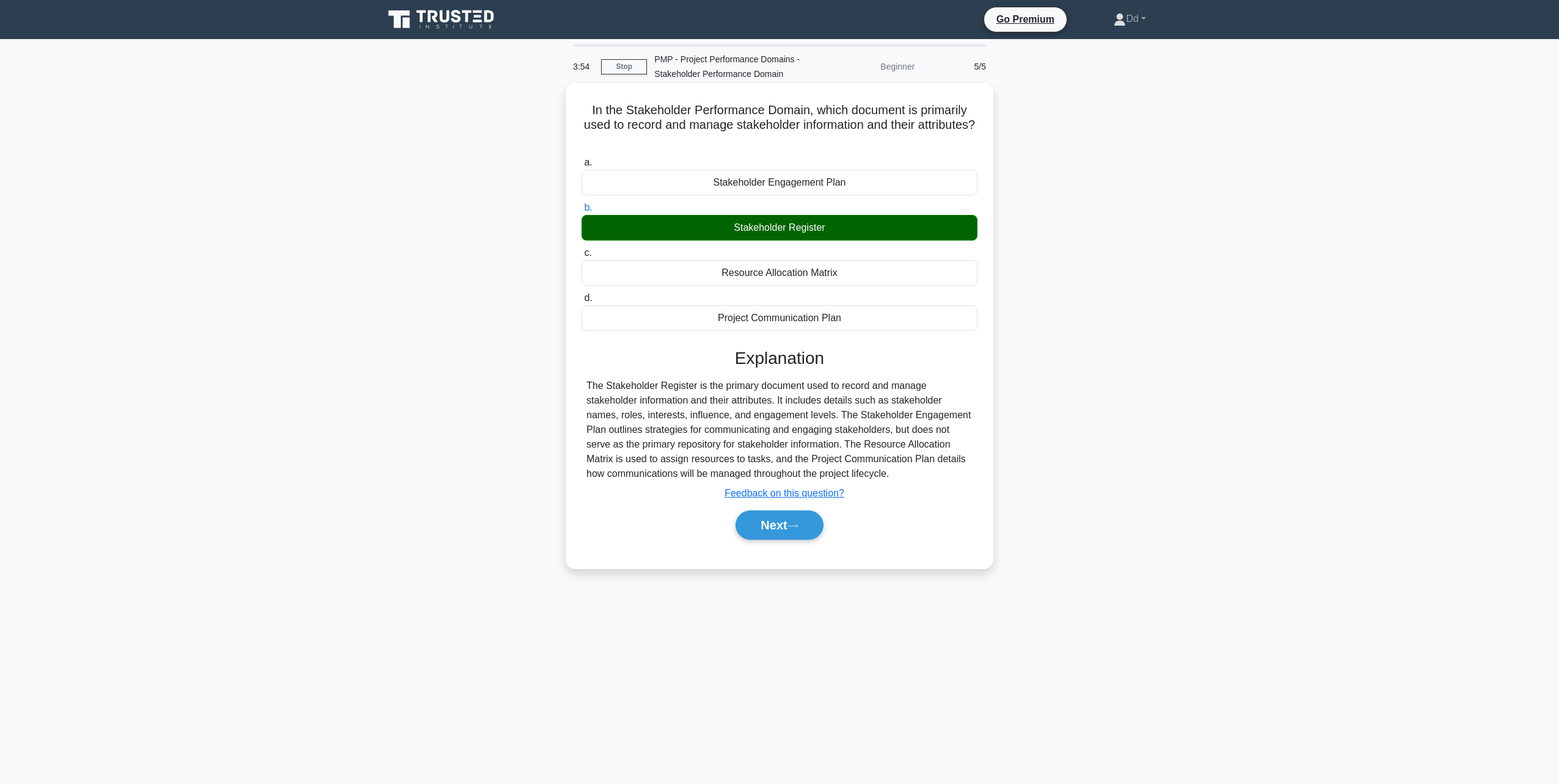
drag, startPoint x: 587, startPoint y: 107, endPoint x: 917, endPoint y: 481, distance: 498.8
click at [917, 481] on div "In the Stakeholder Performance Domain, which document is primarily used to reco…" at bounding box center [780, 326] width 418 height 476
copy div "In the Stakeholder Performance Domain, which document is primarily used to reco…"
click at [806, 529] on button "Next" at bounding box center [779, 525] width 88 height 30
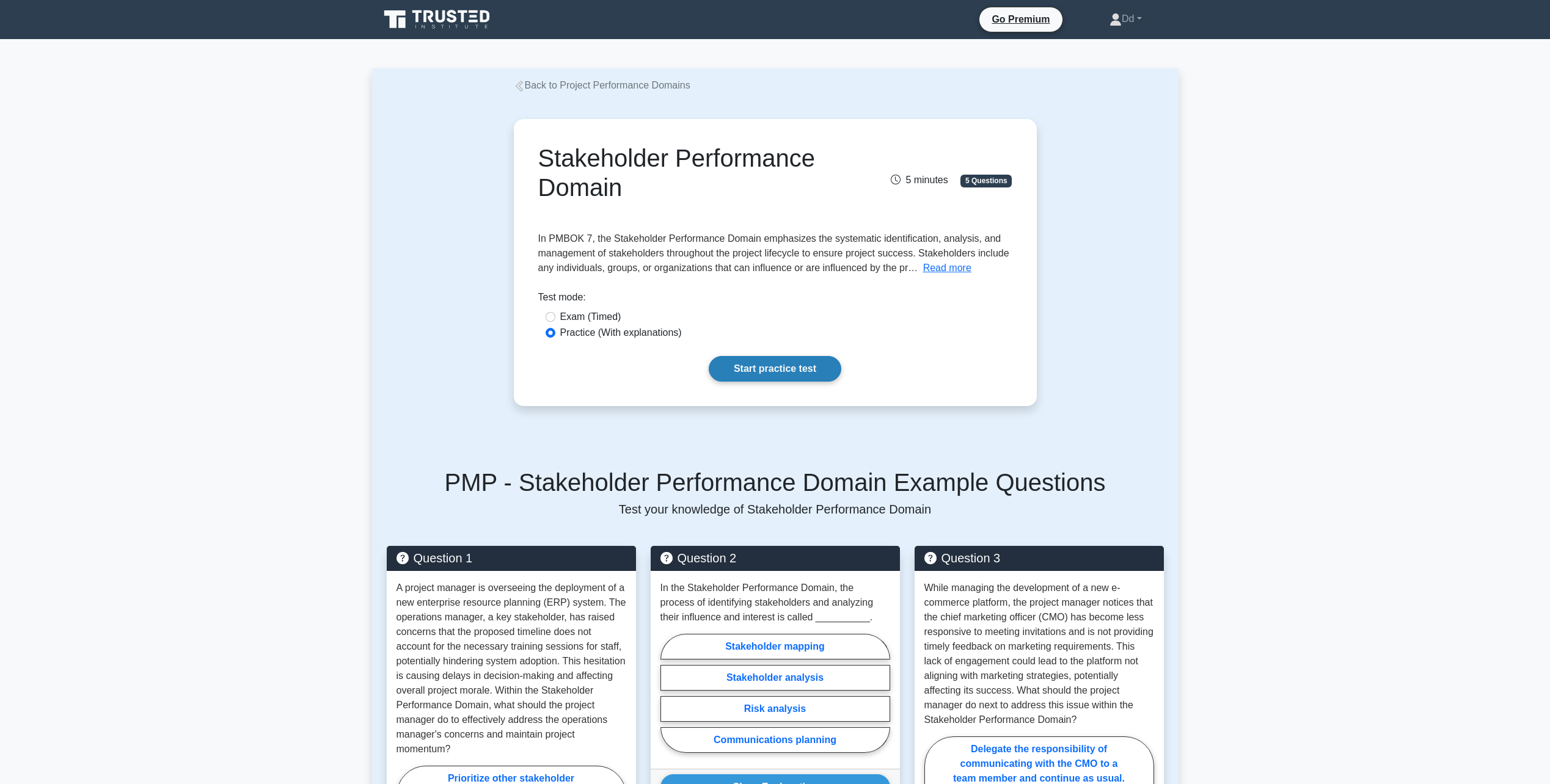
click at [786, 375] on link "Start practice test" at bounding box center [775, 369] width 132 height 26
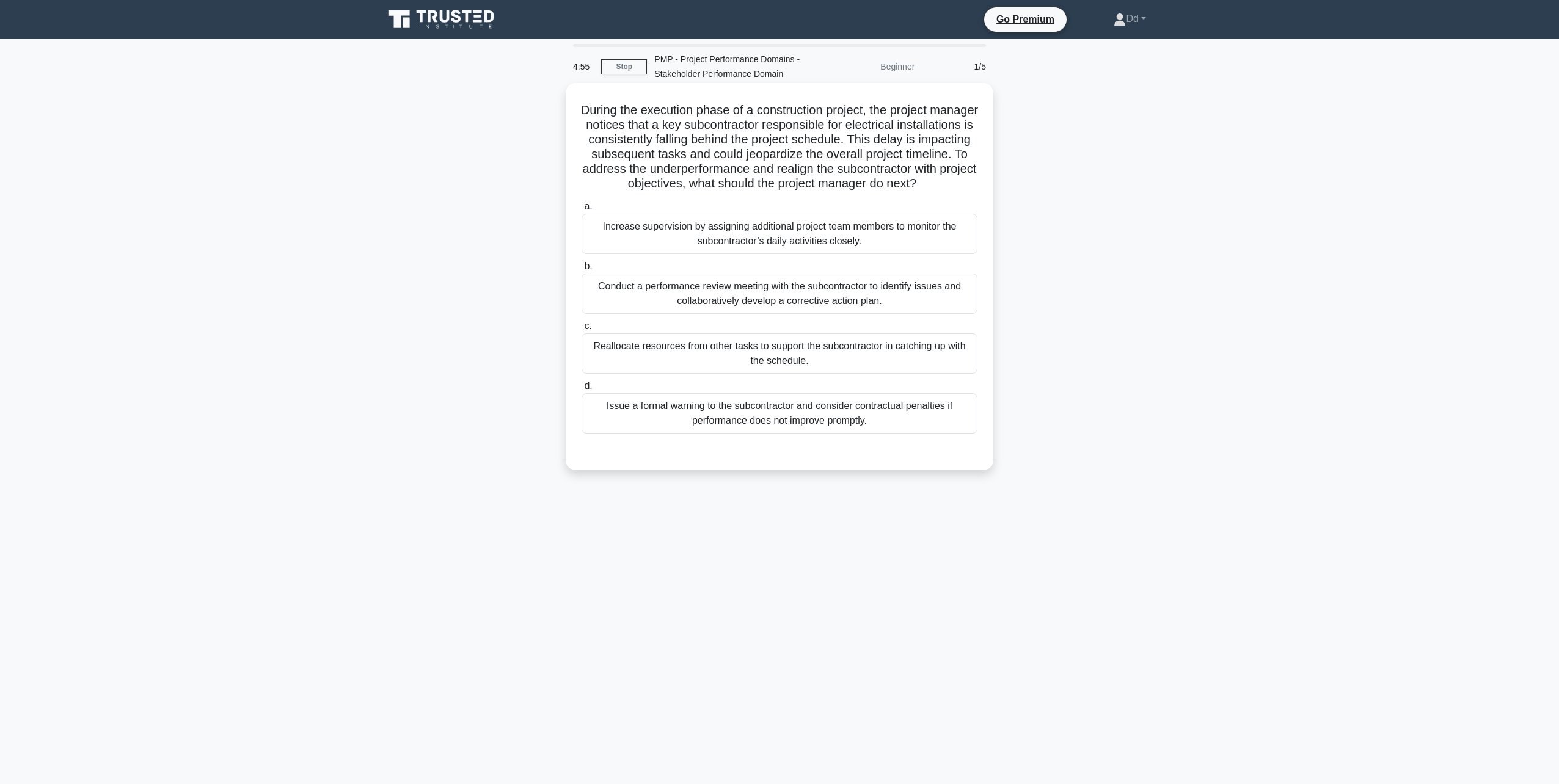
drag, startPoint x: 602, startPoint y: 107, endPoint x: 892, endPoint y: 432, distance: 435.6
click at [894, 434] on div "During the execution phase of a construction project, the project manager notic…" at bounding box center [780, 277] width 418 height 378
click at [752, 249] on div "Increase supervision by assigning additional project team members to monitor th…" at bounding box center [780, 234] width 396 height 40
click at [582, 211] on input "a. Increase supervision by assigning additional project team members to monitor…" at bounding box center [582, 206] width 0 height 8
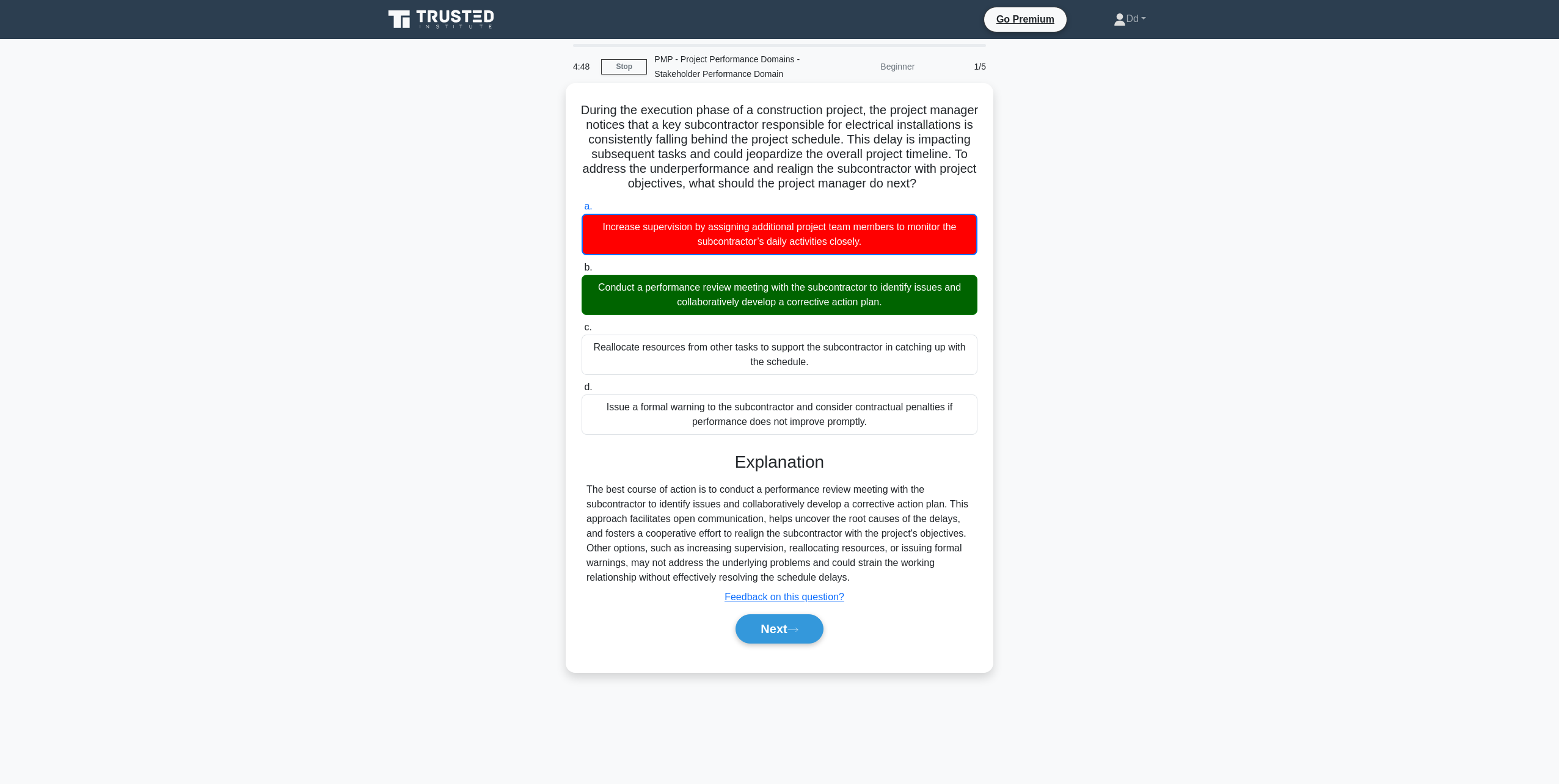
drag, startPoint x: 601, startPoint y: 107, endPoint x: 894, endPoint y: 583, distance: 558.9
click at [897, 588] on div "During the execution phase of a construction project, the project manager notic…" at bounding box center [780, 378] width 418 height 580
copy div "Loremi dol sitametco adipi el s doeiusmodtem incidid, utl etdolor magnaal enima…"
click at [799, 633] on icon at bounding box center [792, 629] width 11 height 7
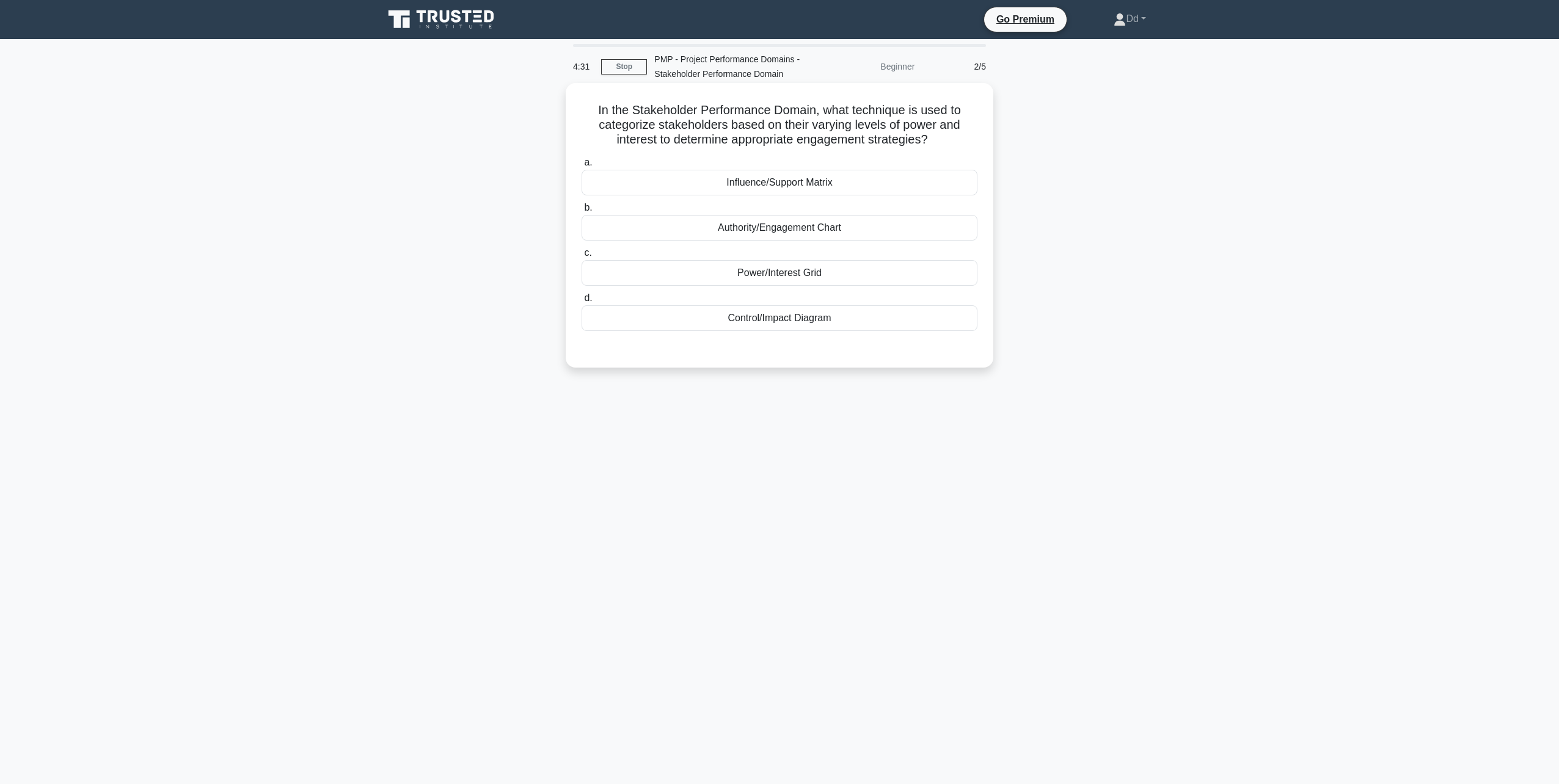
click at [766, 231] on div "Authority/Engagement Chart" at bounding box center [780, 228] width 396 height 26
click at [582, 212] on input "b. Authority/Engagement Chart" at bounding box center [582, 208] width 0 height 8
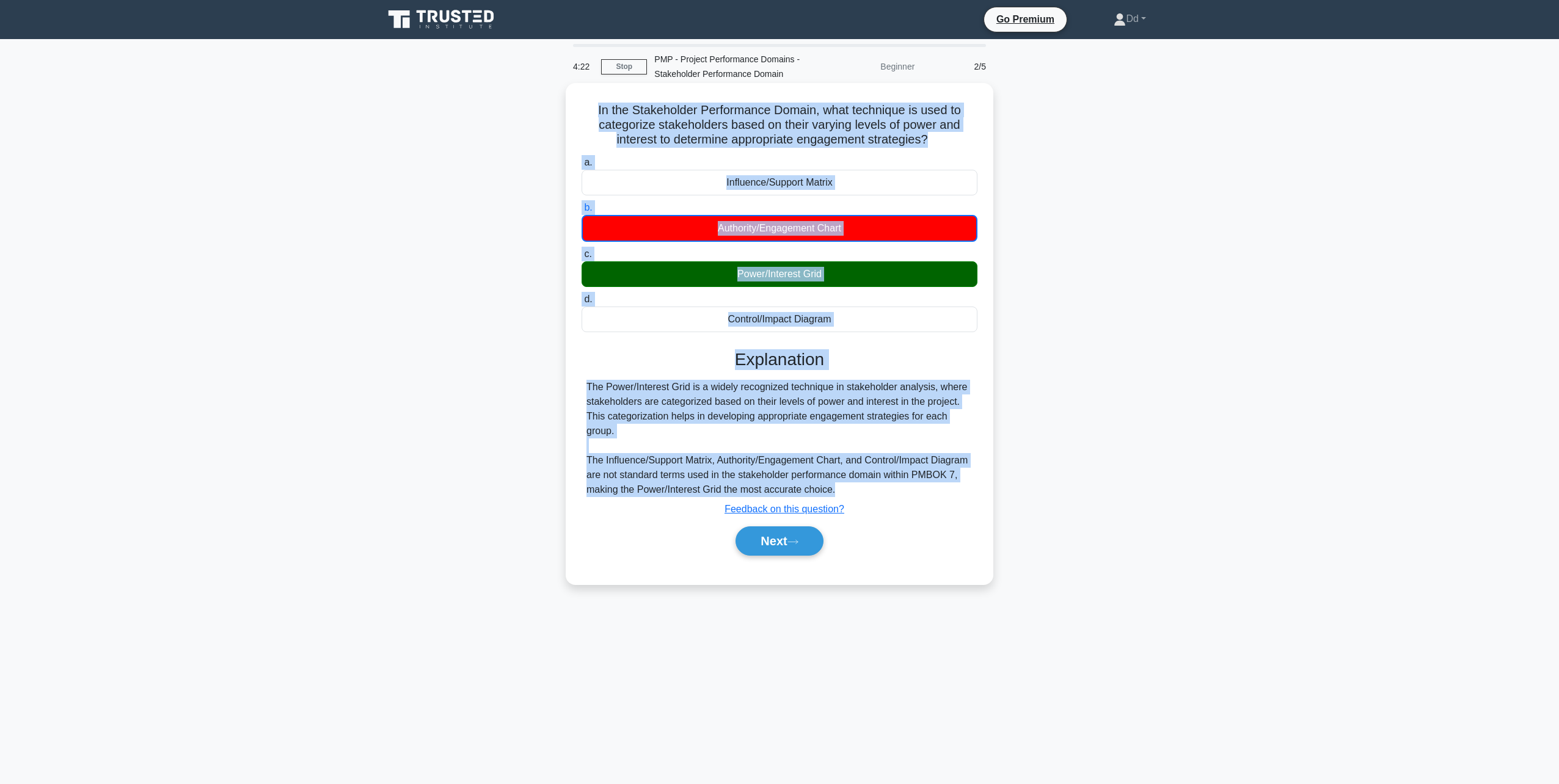
drag, startPoint x: 595, startPoint y: 107, endPoint x: 875, endPoint y: 486, distance: 471.2
click at [875, 486] on div "In the Stakeholder Performance Domain, what technique is used to categorize sta…" at bounding box center [780, 334] width 418 height 492
copy div "In the Stakeholder Performance Domain, what technique is used to categorize sta…"
click at [798, 544] on icon at bounding box center [792, 542] width 11 height 7
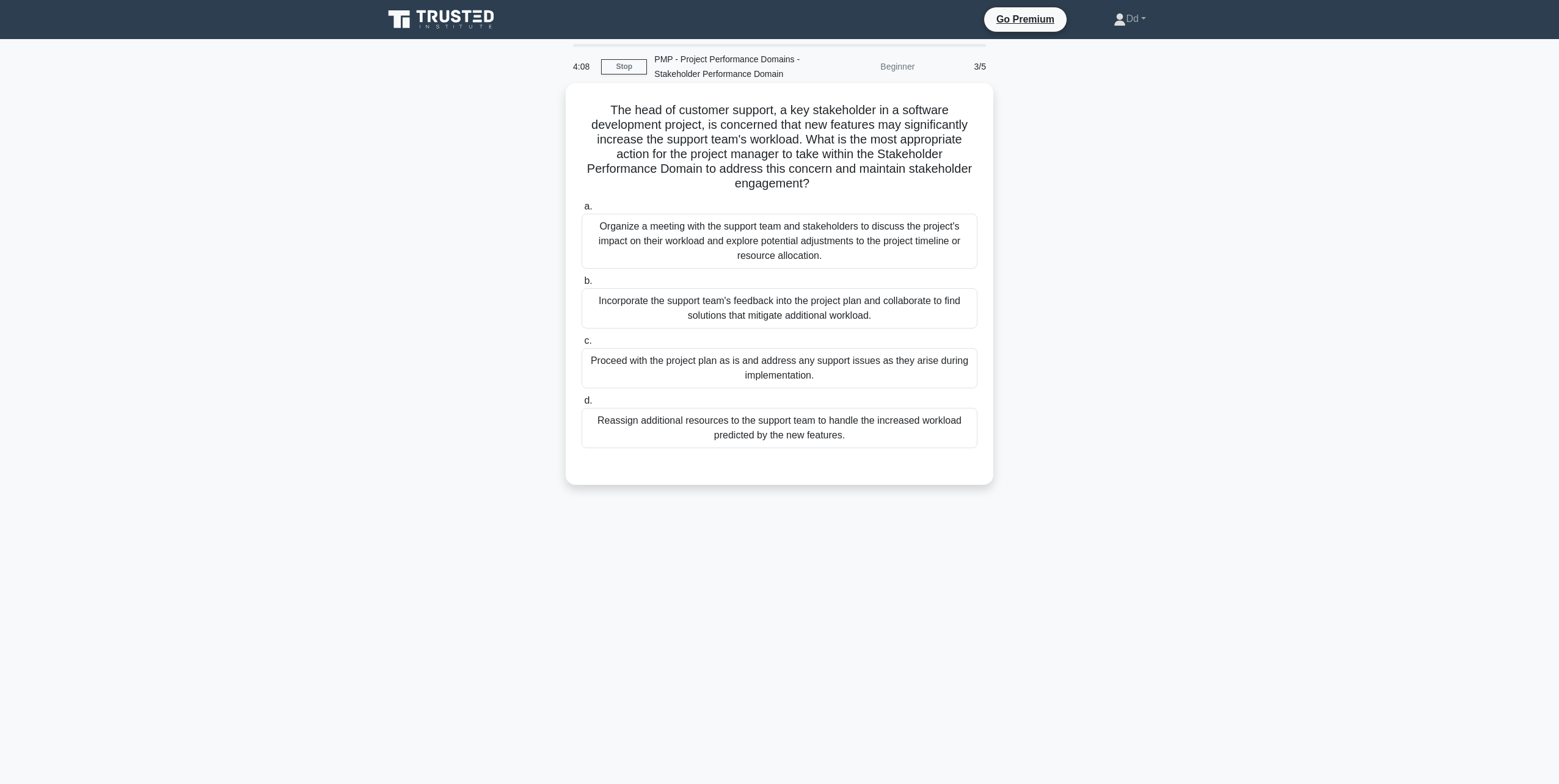
click at [769, 308] on div "Incorporate the support team's feedback into the project plan and collaborate t…" at bounding box center [780, 308] width 396 height 40
click at [582, 285] on input "b. Incorporate the support team's feedback into the project plan and collaborat…" at bounding box center [582, 281] width 0 height 8
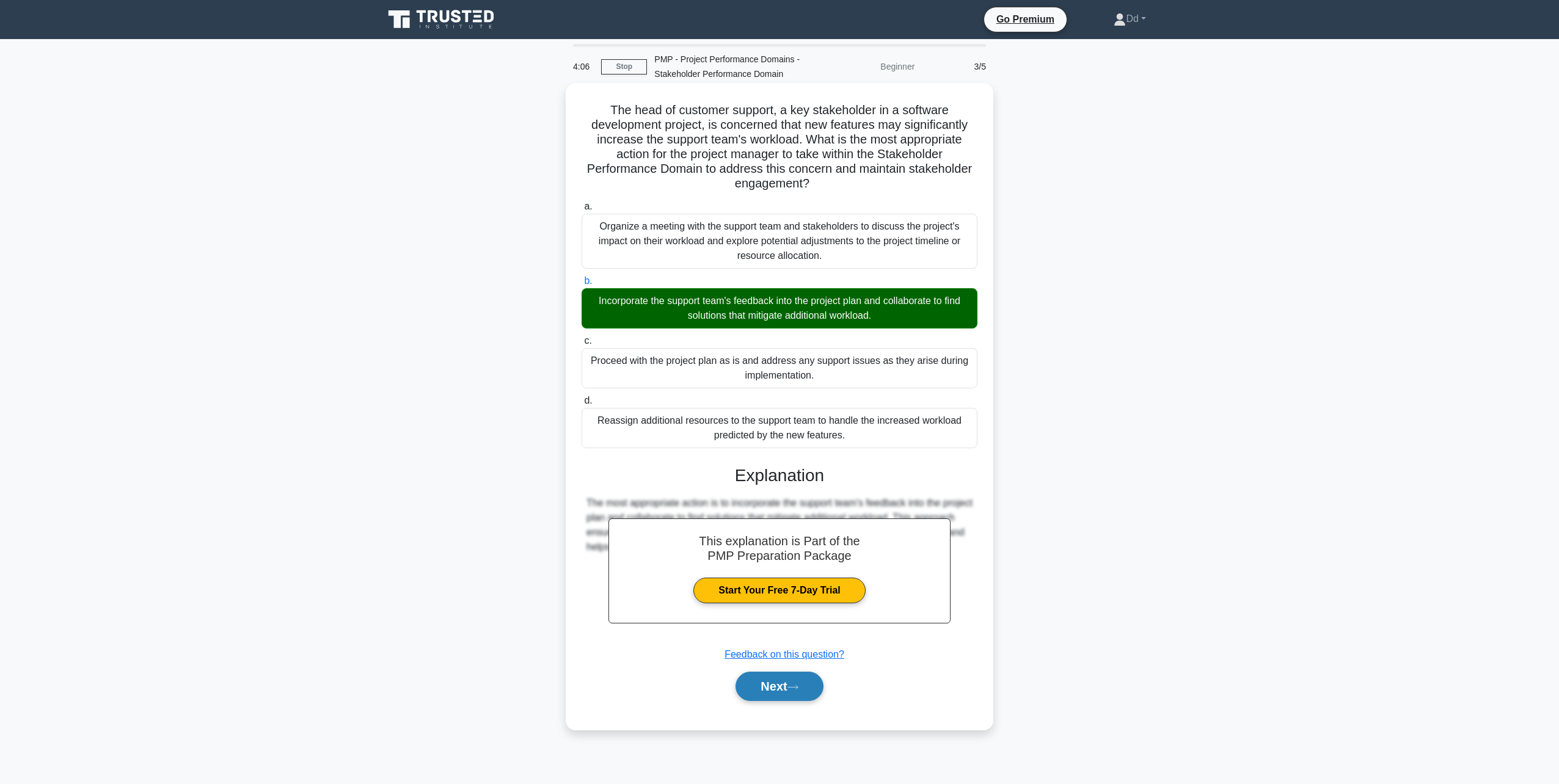
click at [787, 690] on button "Next" at bounding box center [779, 687] width 88 height 30
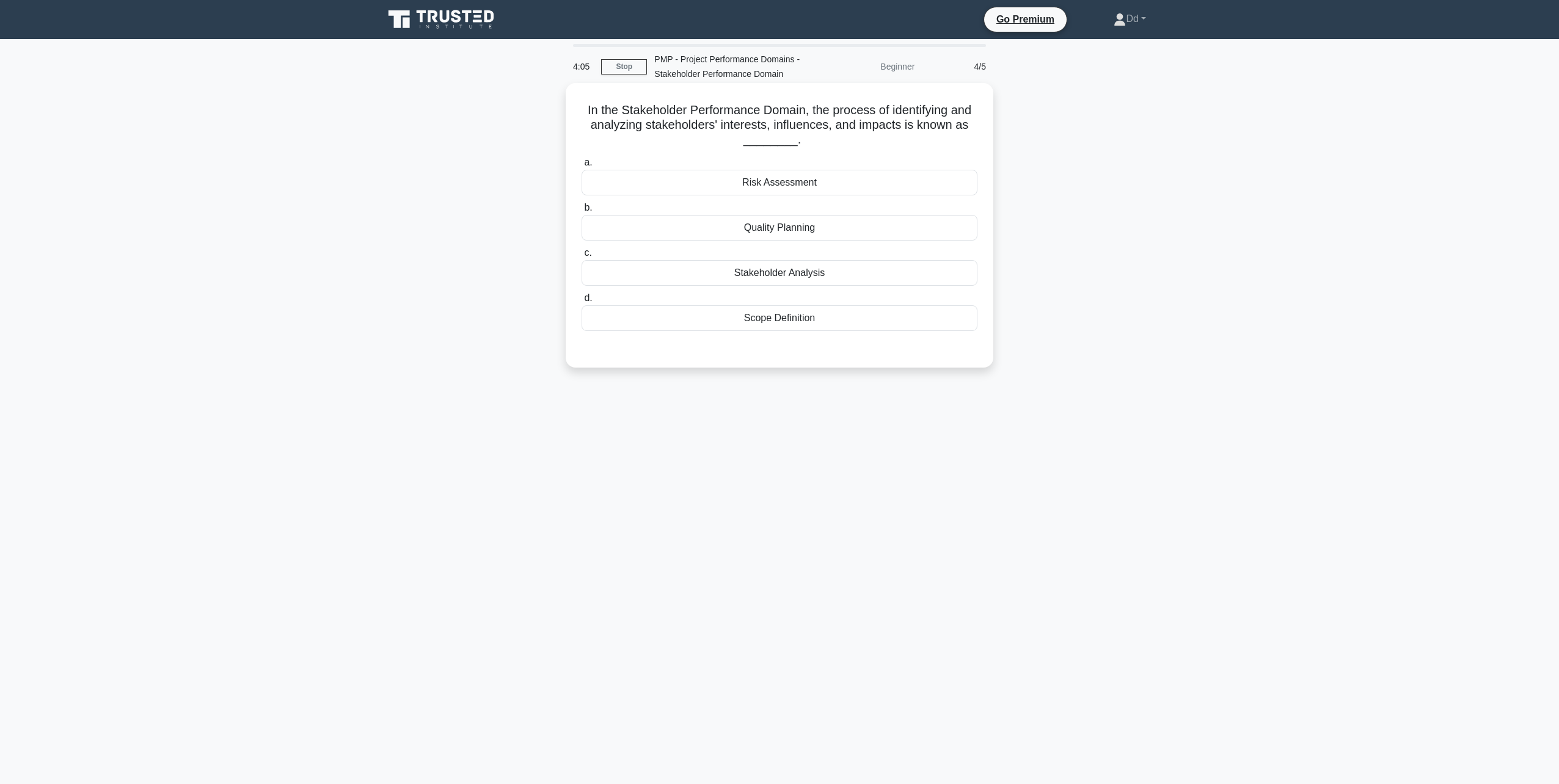
click at [769, 277] on div "Stakeholder Analysis" at bounding box center [780, 273] width 396 height 26
click at [582, 257] on input "c. Stakeholder Analysis" at bounding box center [582, 253] width 0 height 8
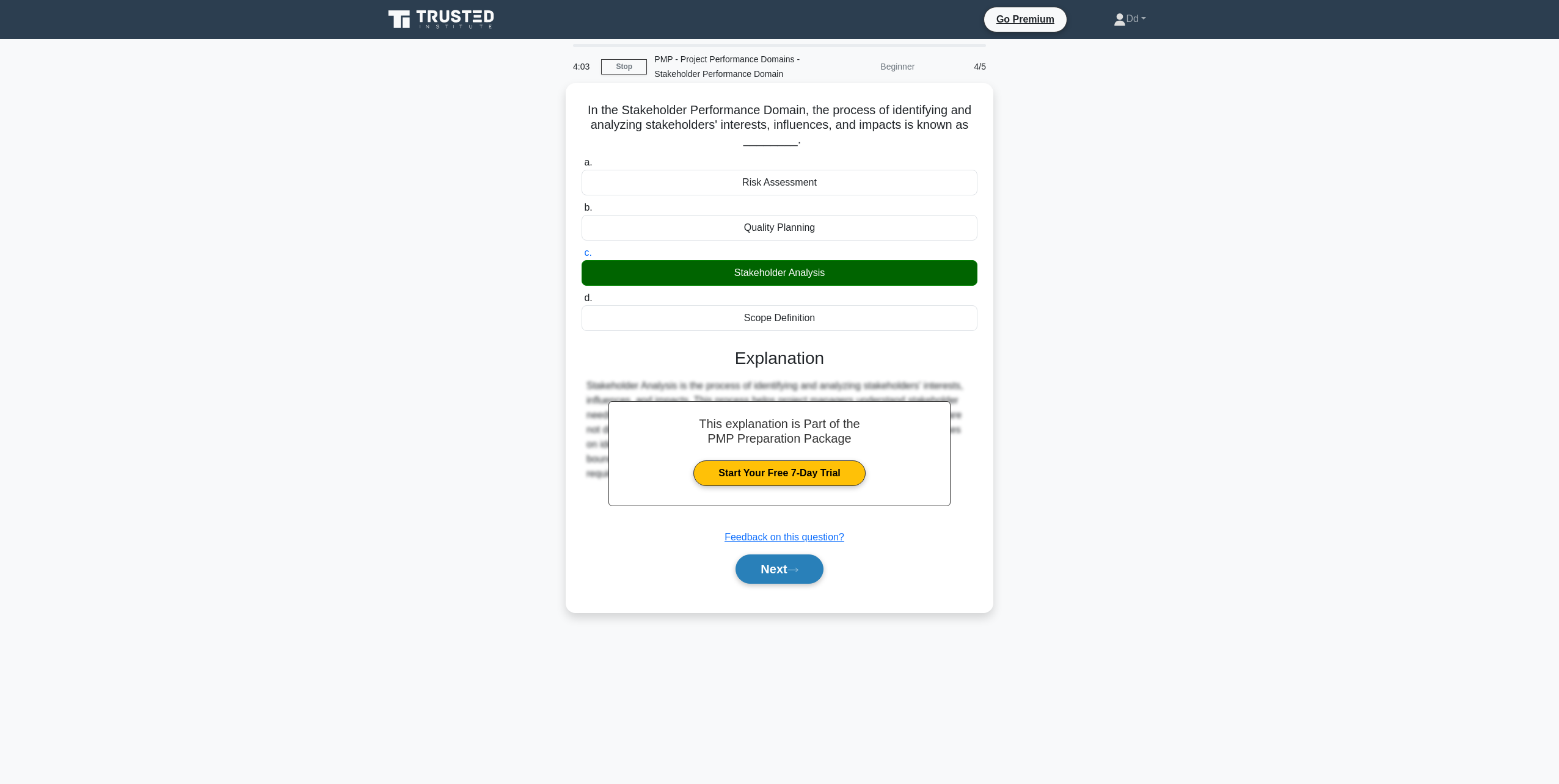
click at [799, 575] on button "Next" at bounding box center [779, 569] width 88 height 30
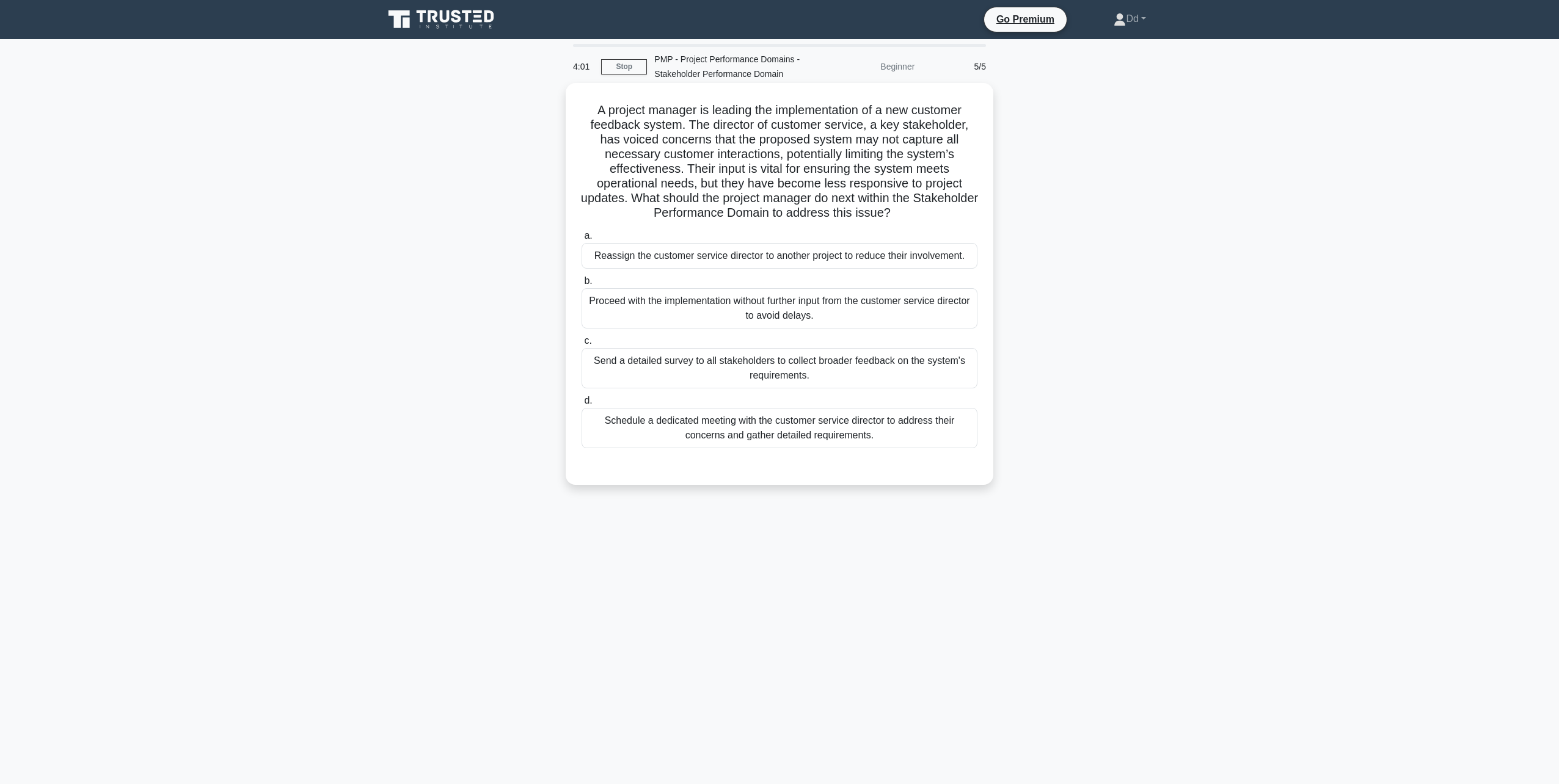
click at [719, 304] on div "Proceed with the implementation without further input from the customer service…" at bounding box center [780, 308] width 396 height 40
click at [582, 285] on input "b. Proceed with the implementation without further input from the customer serv…" at bounding box center [582, 281] width 0 height 8
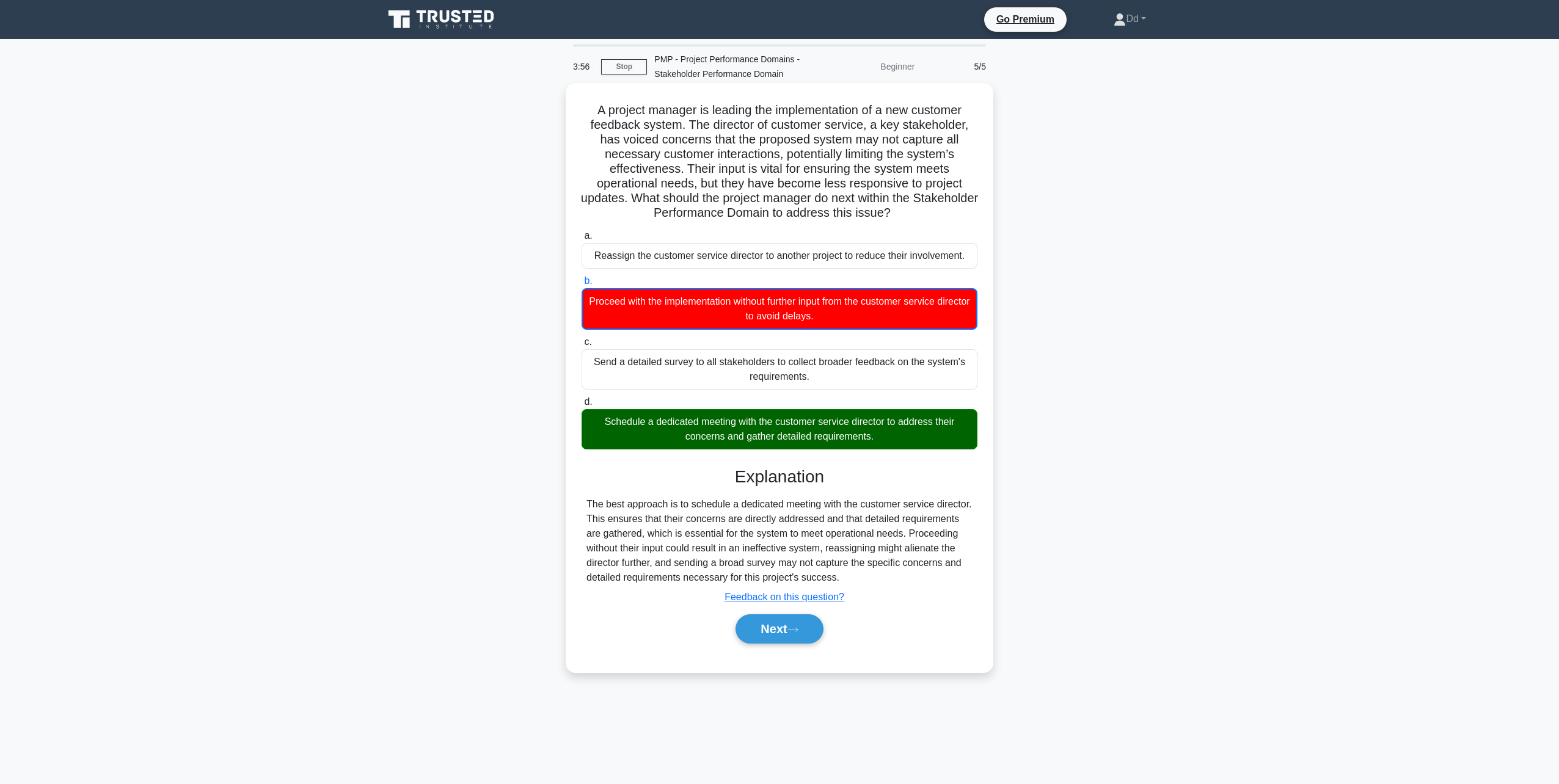
drag, startPoint x: 591, startPoint y: 106, endPoint x: 889, endPoint y: 581, distance: 560.7
click at [891, 583] on div "A project manager is leading the implementation of a new customer feedback syst…" at bounding box center [780, 378] width 418 height 580
copy div "L ipsumdo sitamet co adipisc eli seddoeiusmodte in u lab etdolore magnaali enim…"
